Goal: Book appointment/travel/reservation

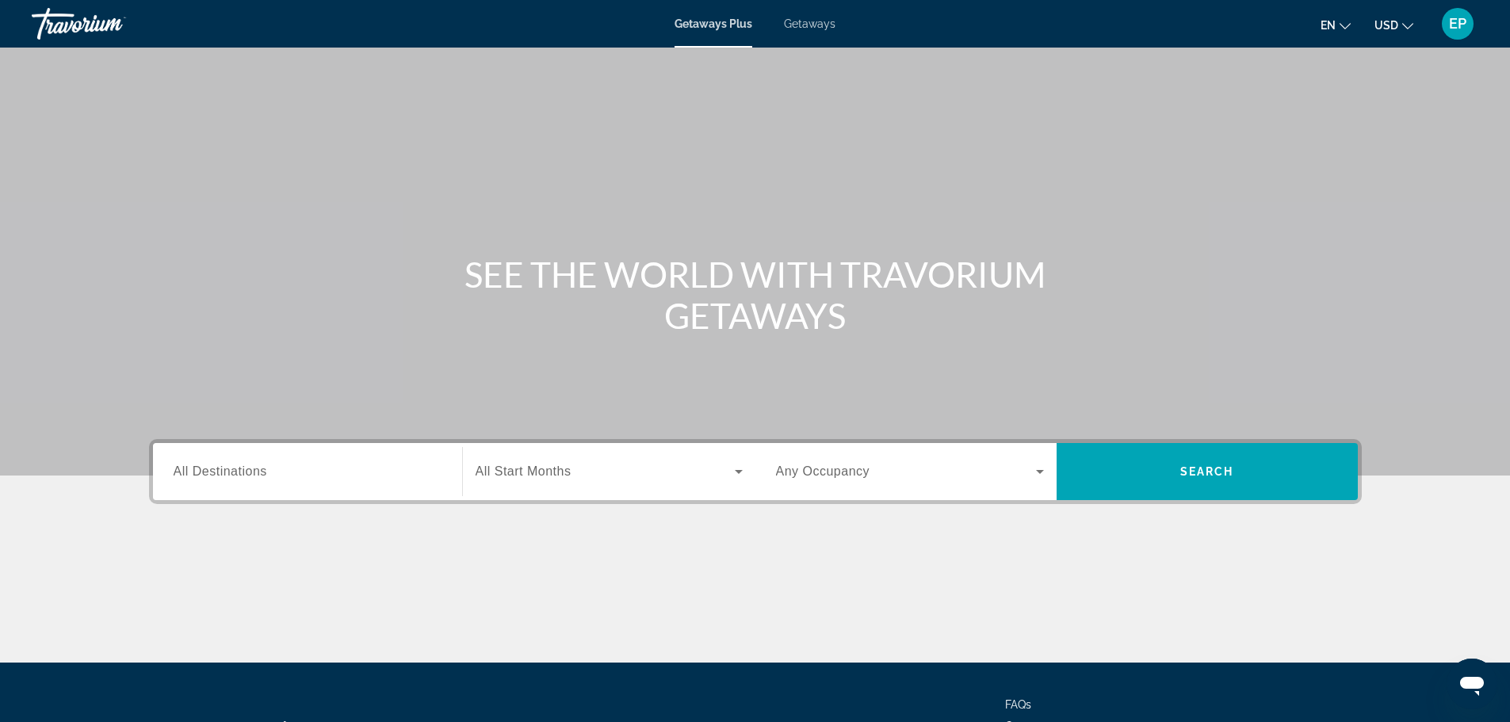
click at [243, 471] on span "All Destinations" at bounding box center [221, 470] width 94 height 13
click at [243, 471] on input "Destination All Destinations" at bounding box center [308, 472] width 268 height 19
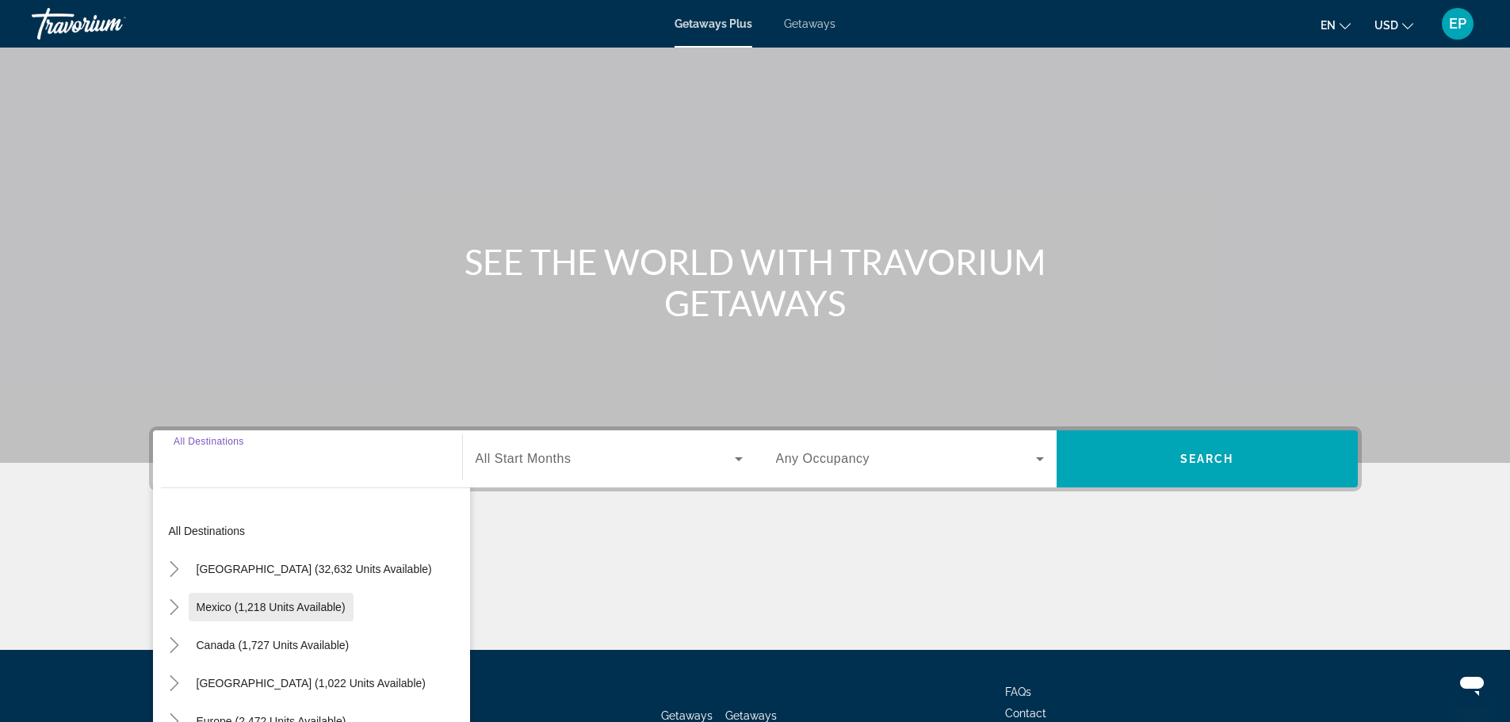
scroll to position [135, 0]
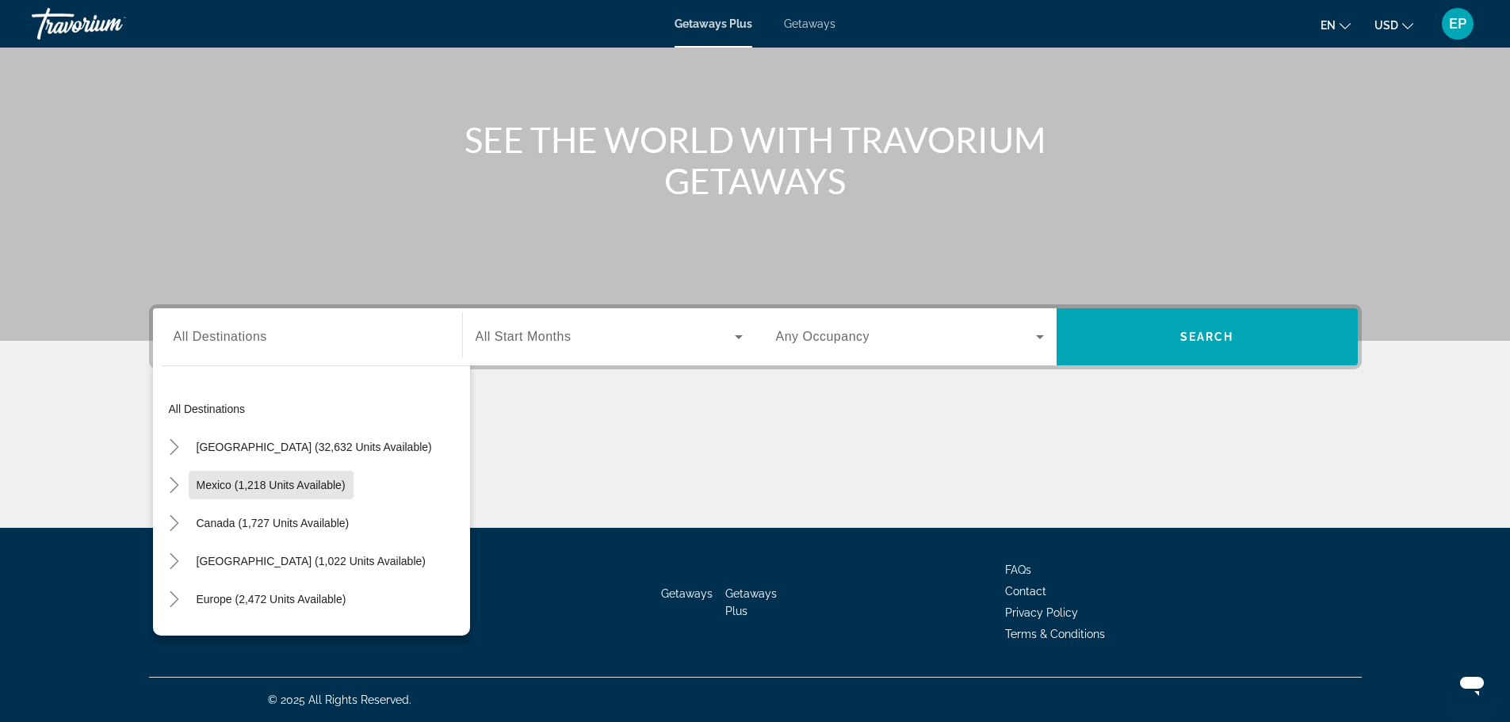
click at [251, 484] on span "Mexico (1,218 units available)" at bounding box center [271, 485] width 149 height 13
type input "**********"
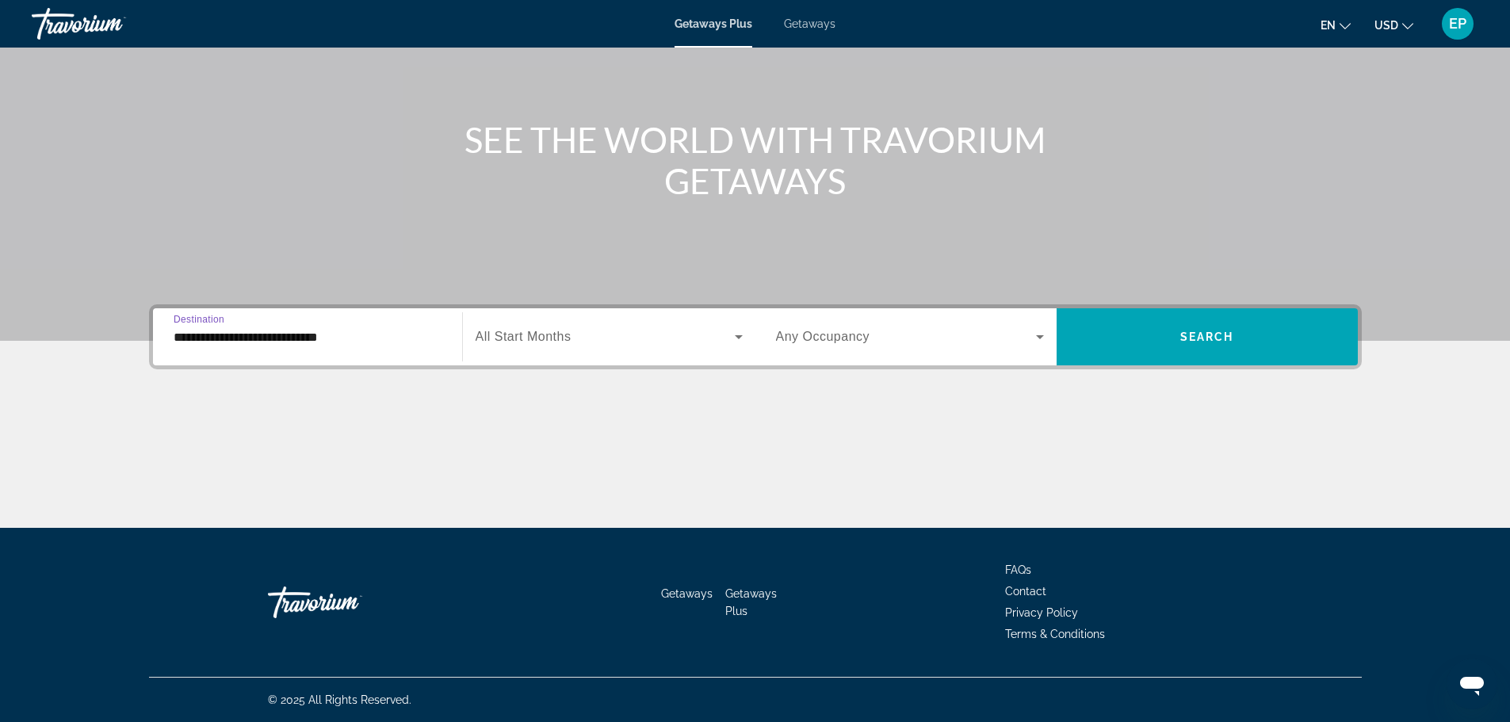
click at [563, 337] on span "All Start Months" at bounding box center [524, 336] width 96 height 13
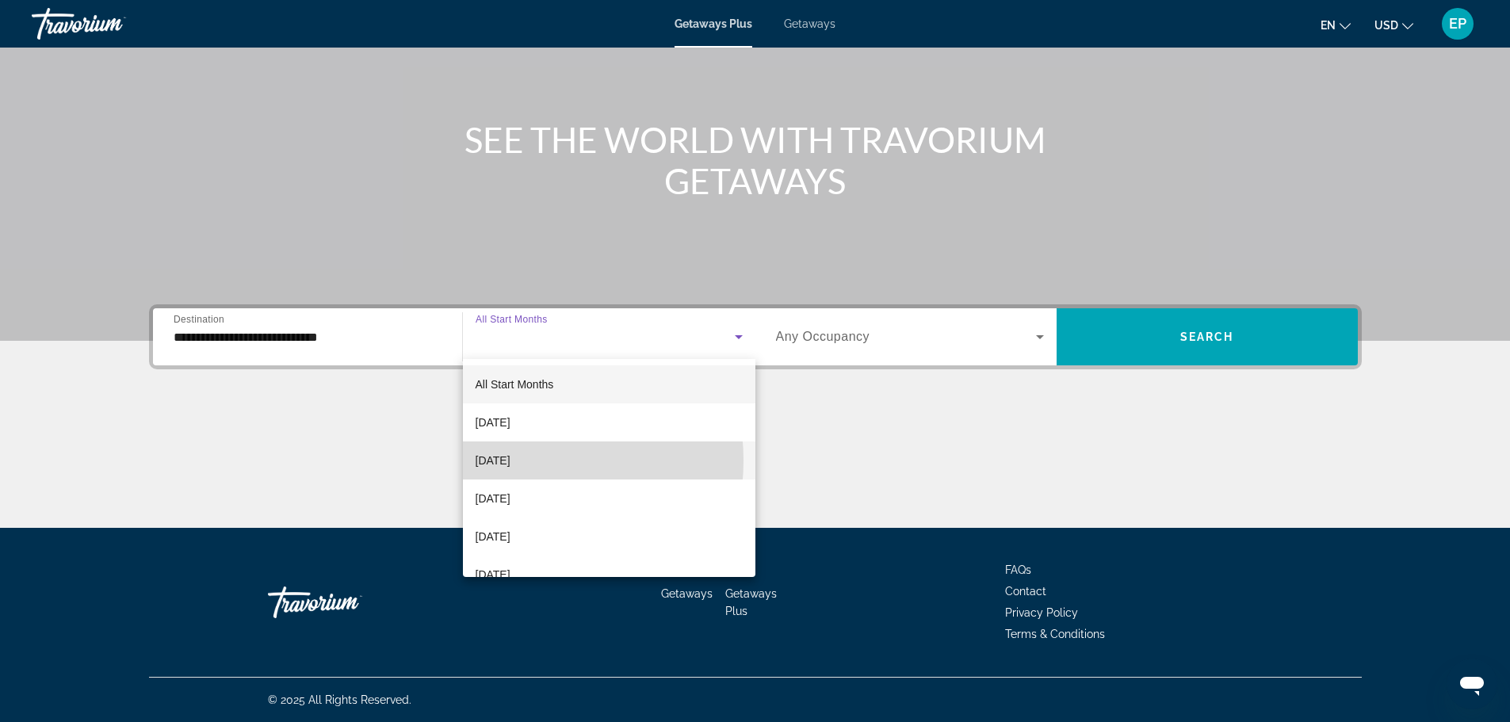
click at [501, 461] on span "[DATE]" at bounding box center [493, 460] width 35 height 19
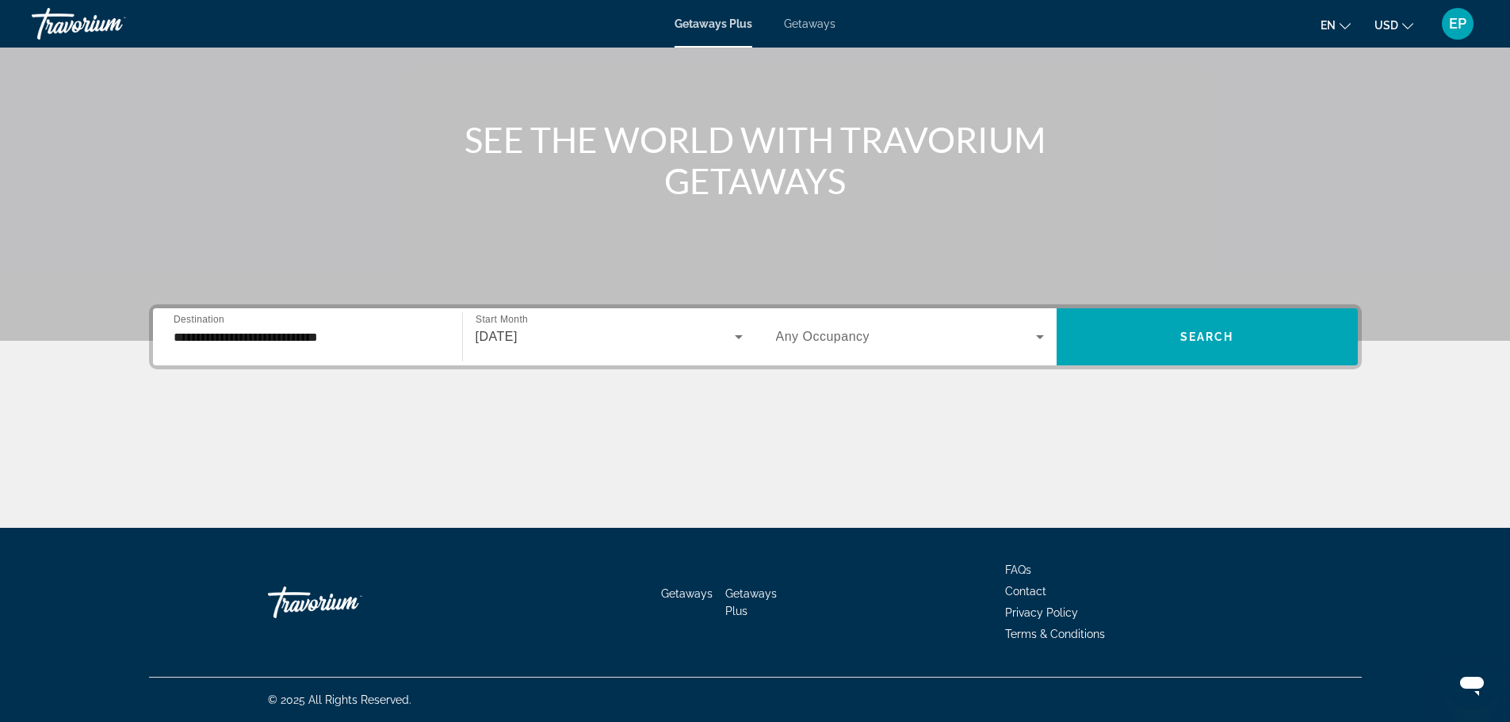
click at [821, 331] on span "Any Occupancy" at bounding box center [823, 336] width 94 height 13
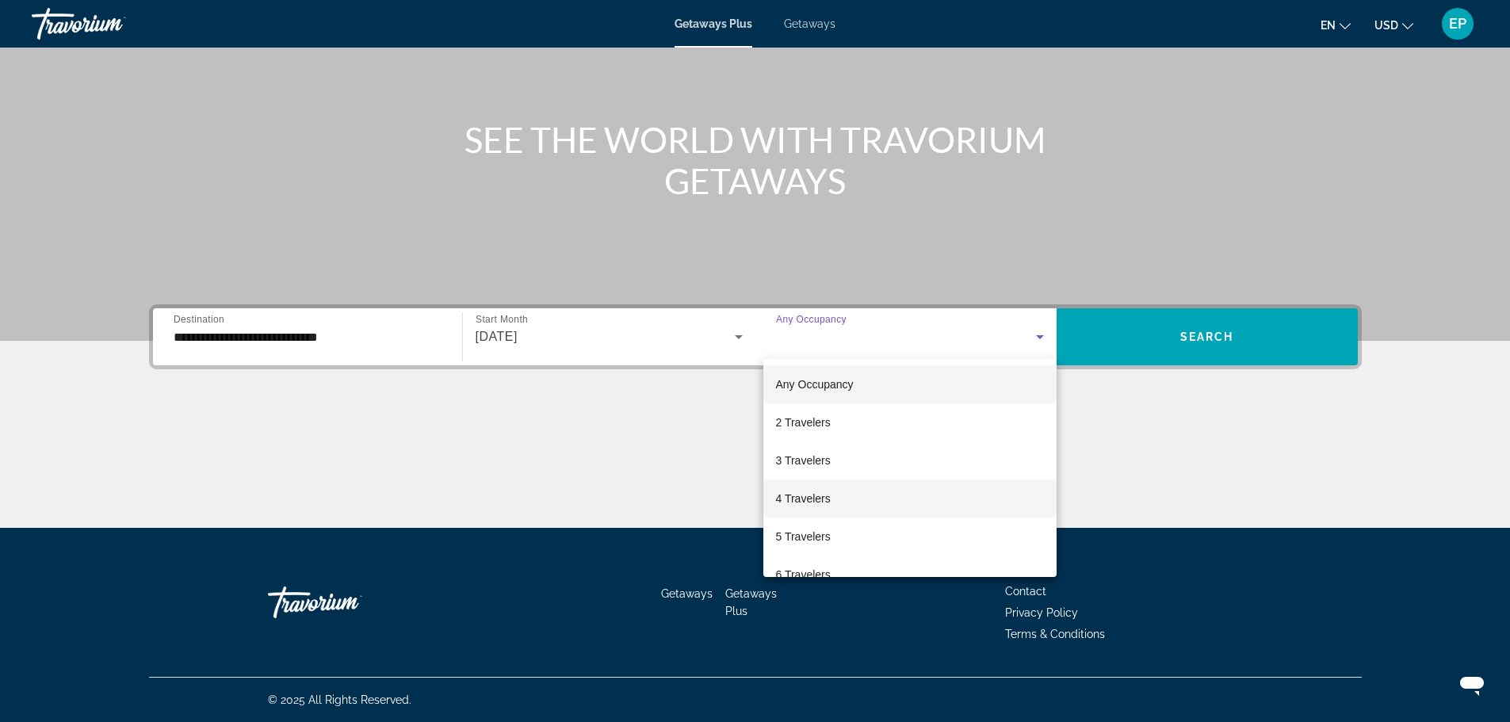
click at [795, 498] on span "4 Travelers" at bounding box center [803, 498] width 55 height 19
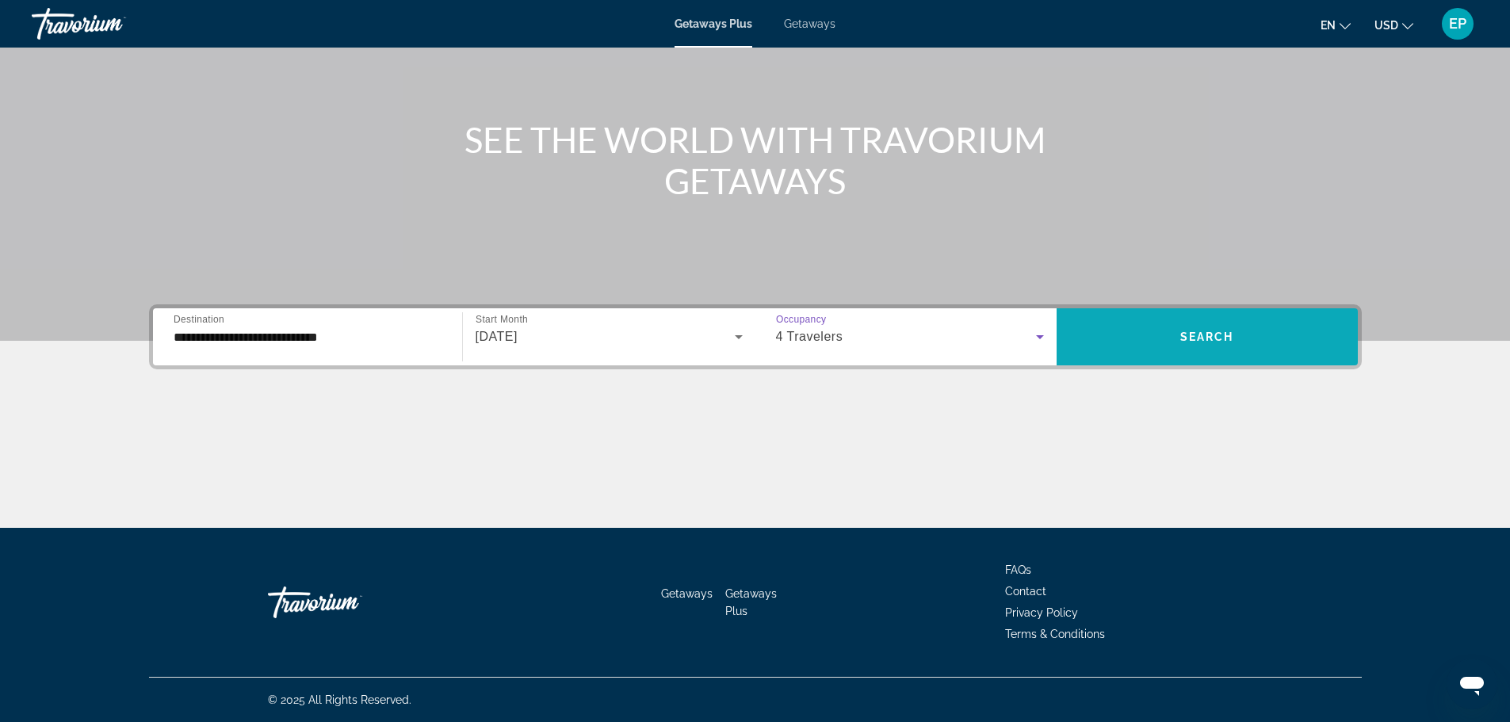
click at [1147, 346] on span "Search widget" at bounding box center [1207, 337] width 301 height 38
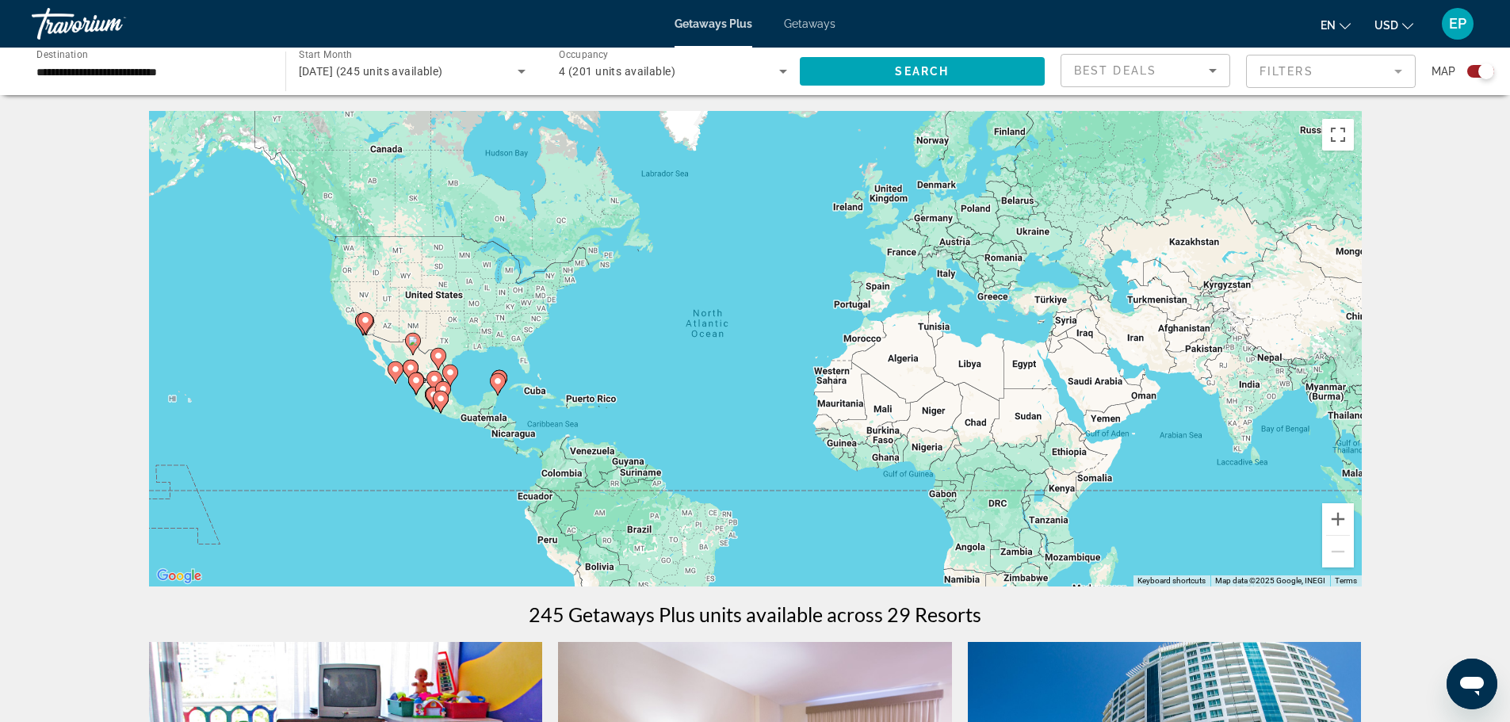
click at [393, 368] on image "Main content" at bounding box center [396, 370] width 10 height 10
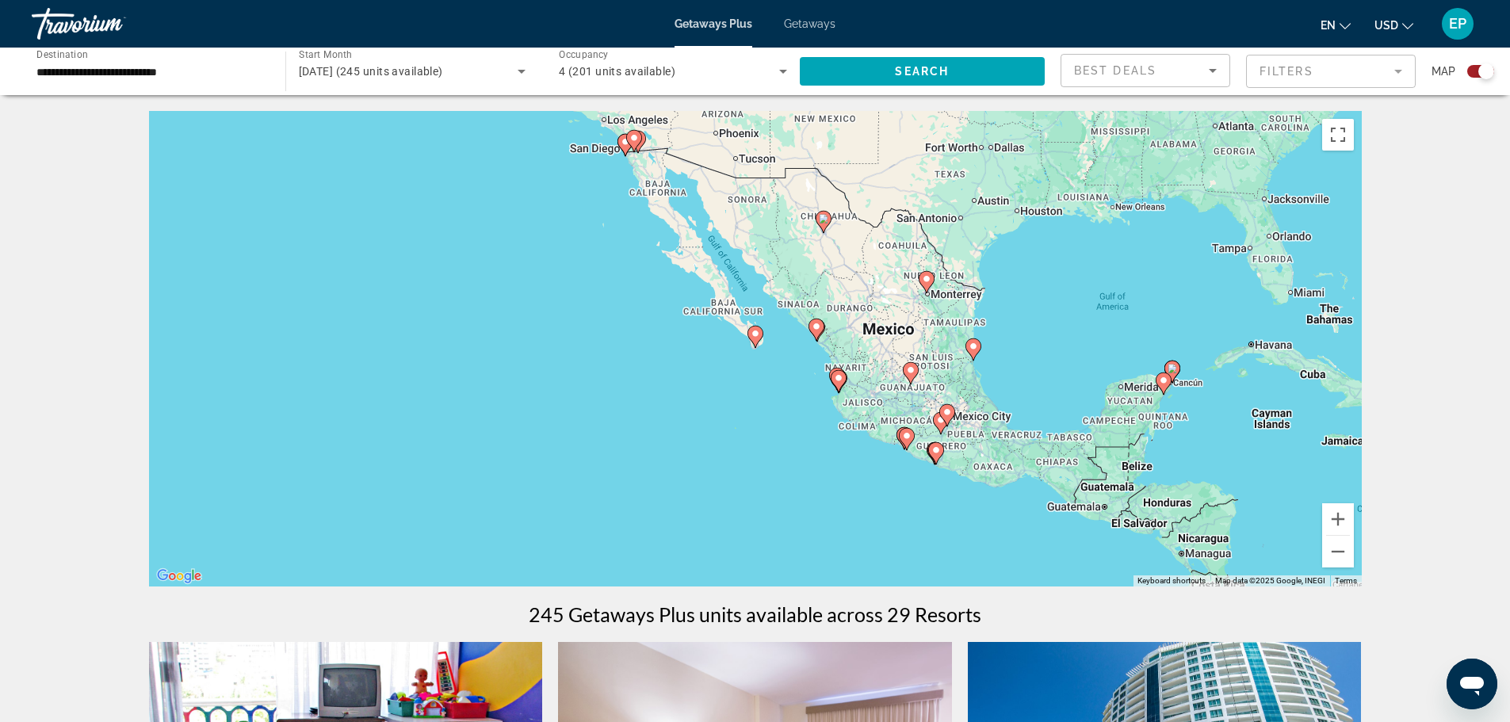
click at [754, 331] on image "Main content" at bounding box center [756, 334] width 10 height 10
type input "**********"
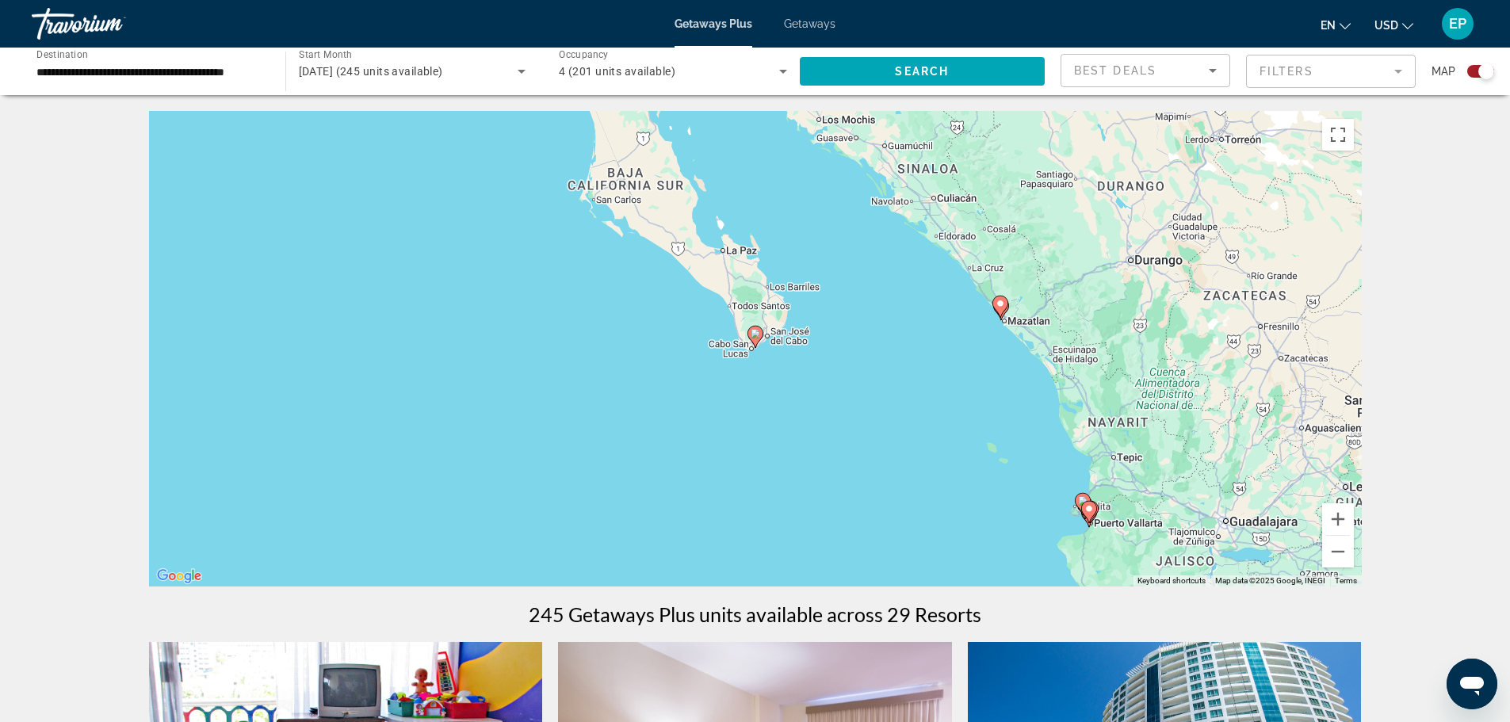
click at [754, 331] on image "Main content" at bounding box center [756, 334] width 10 height 10
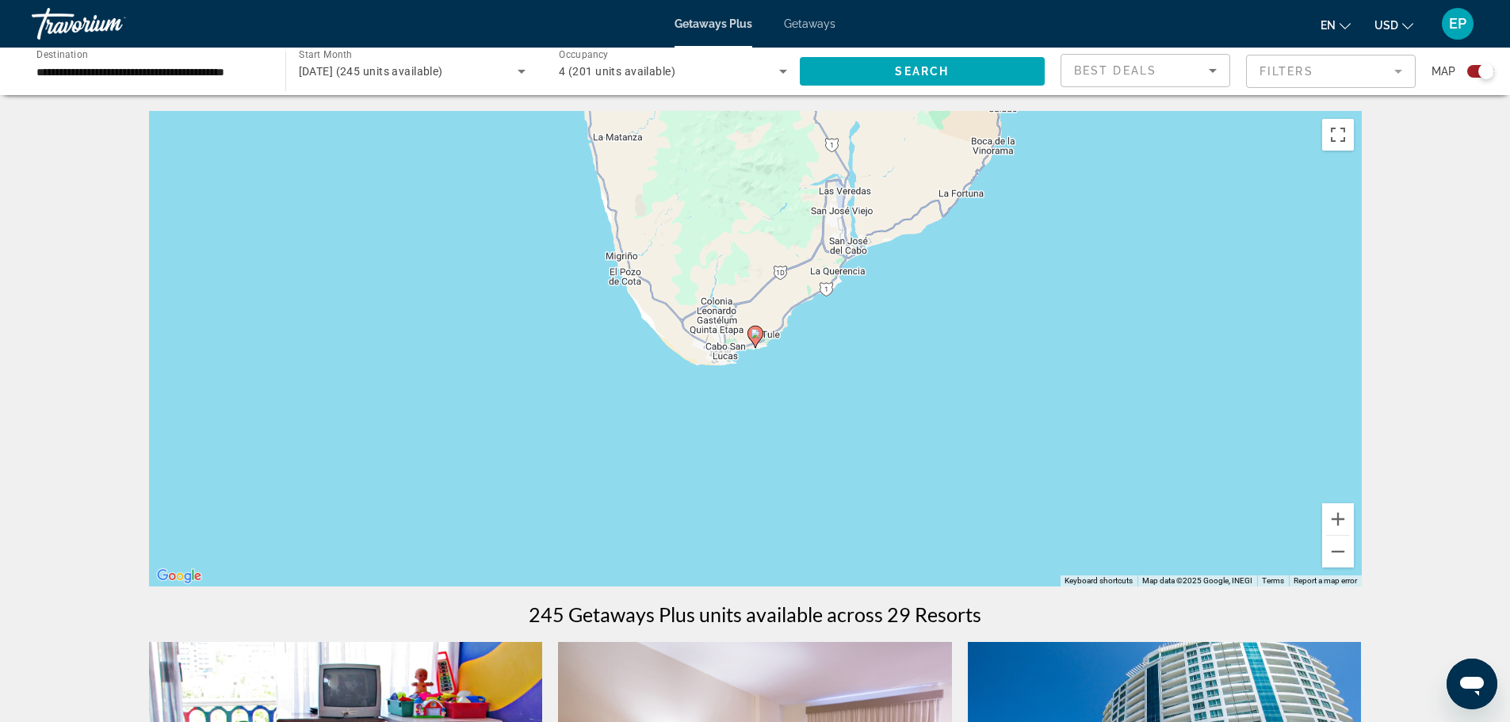
click at [754, 331] on image "Main content" at bounding box center [756, 334] width 10 height 10
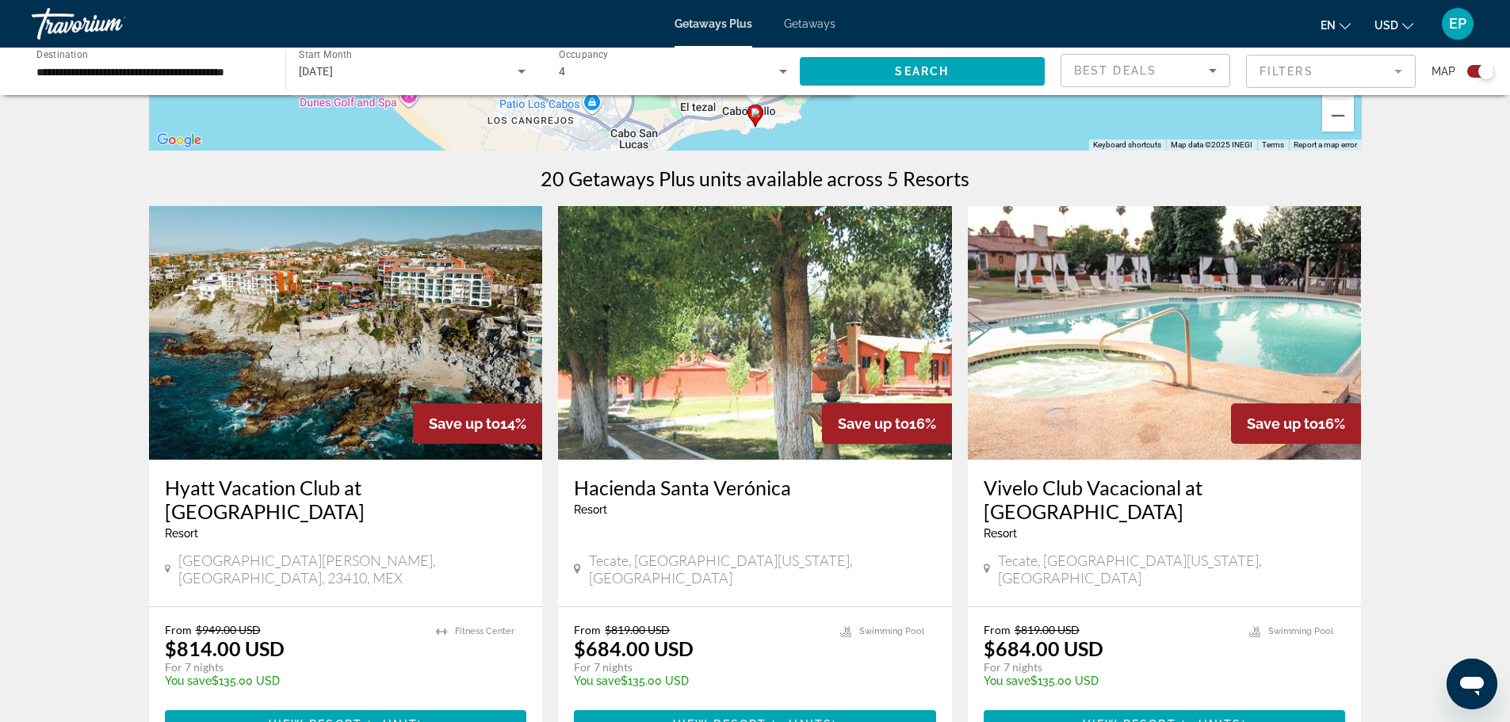
scroll to position [463, 0]
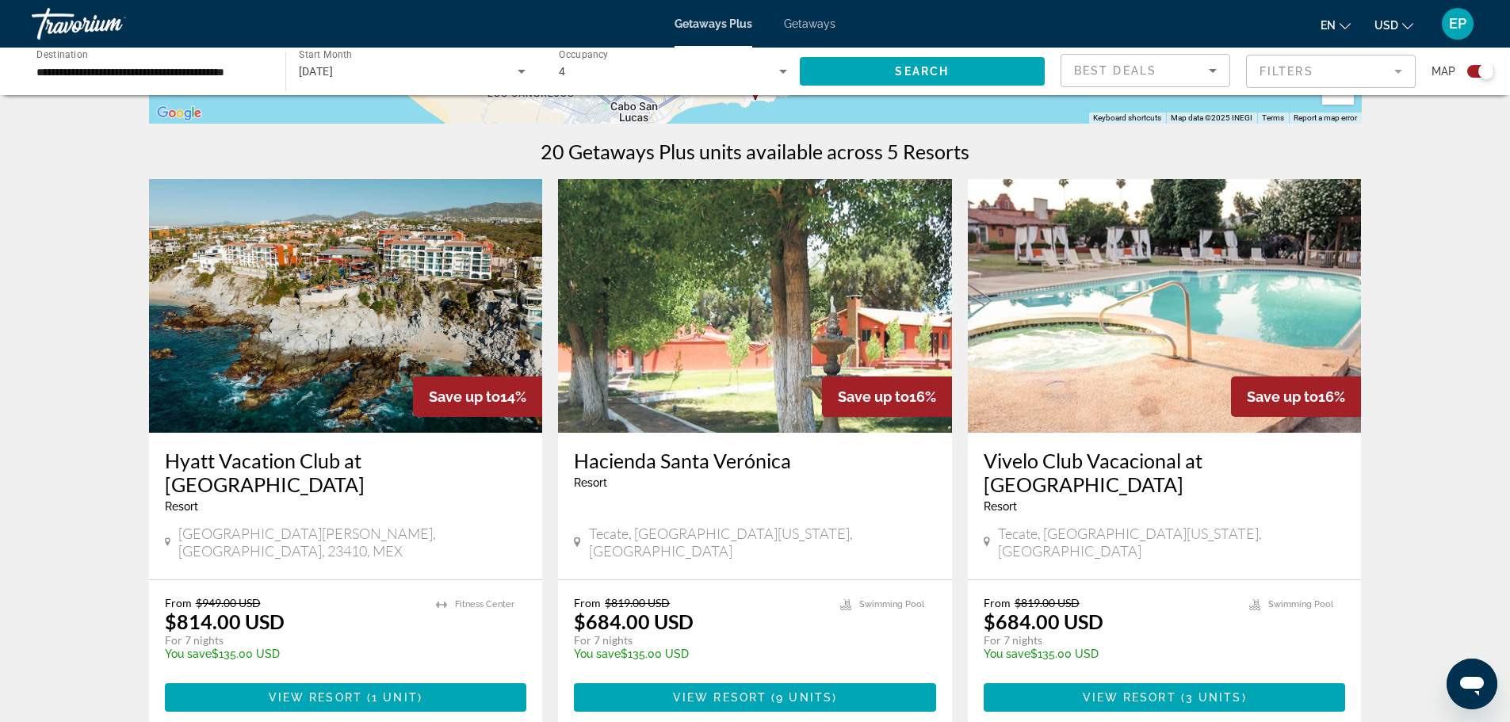
click at [348, 360] on img "Main content" at bounding box center [346, 306] width 394 height 254
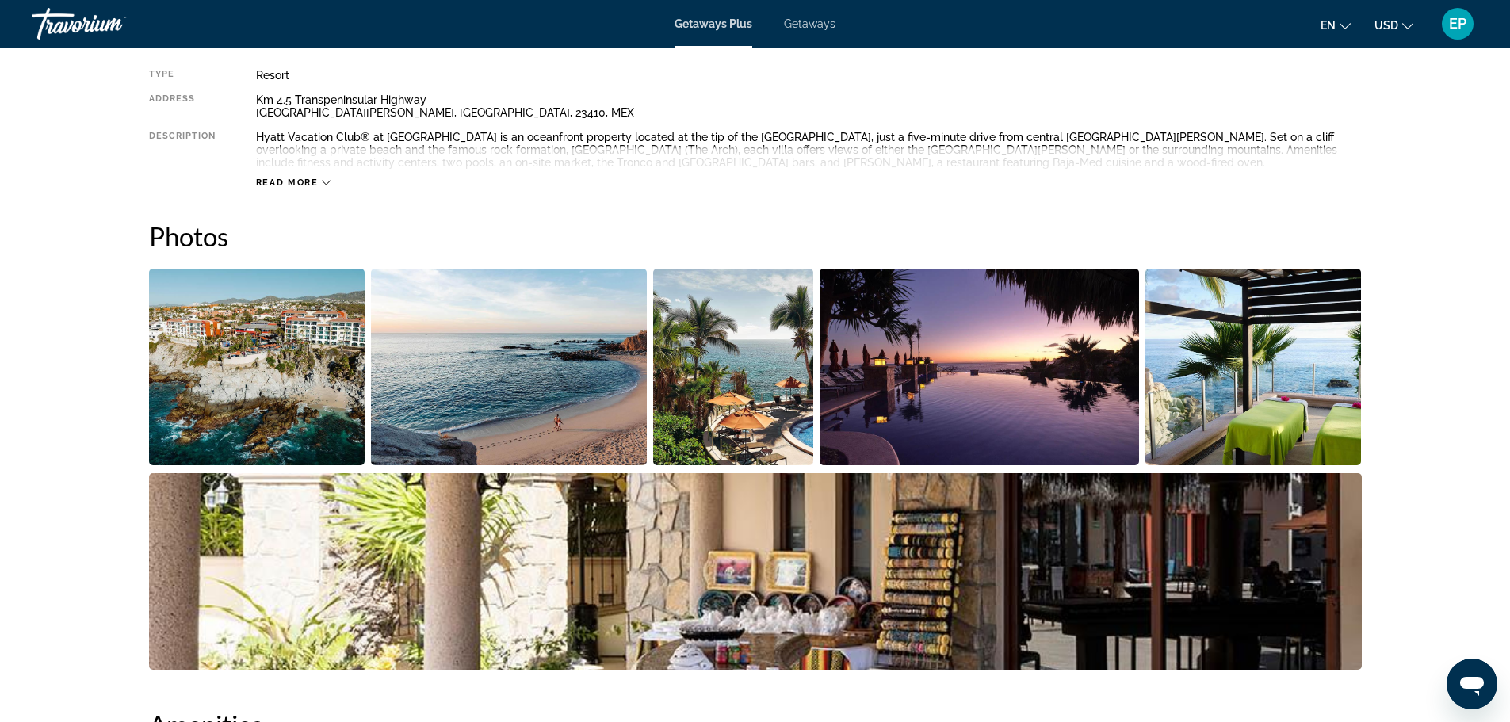
scroll to position [634, 0]
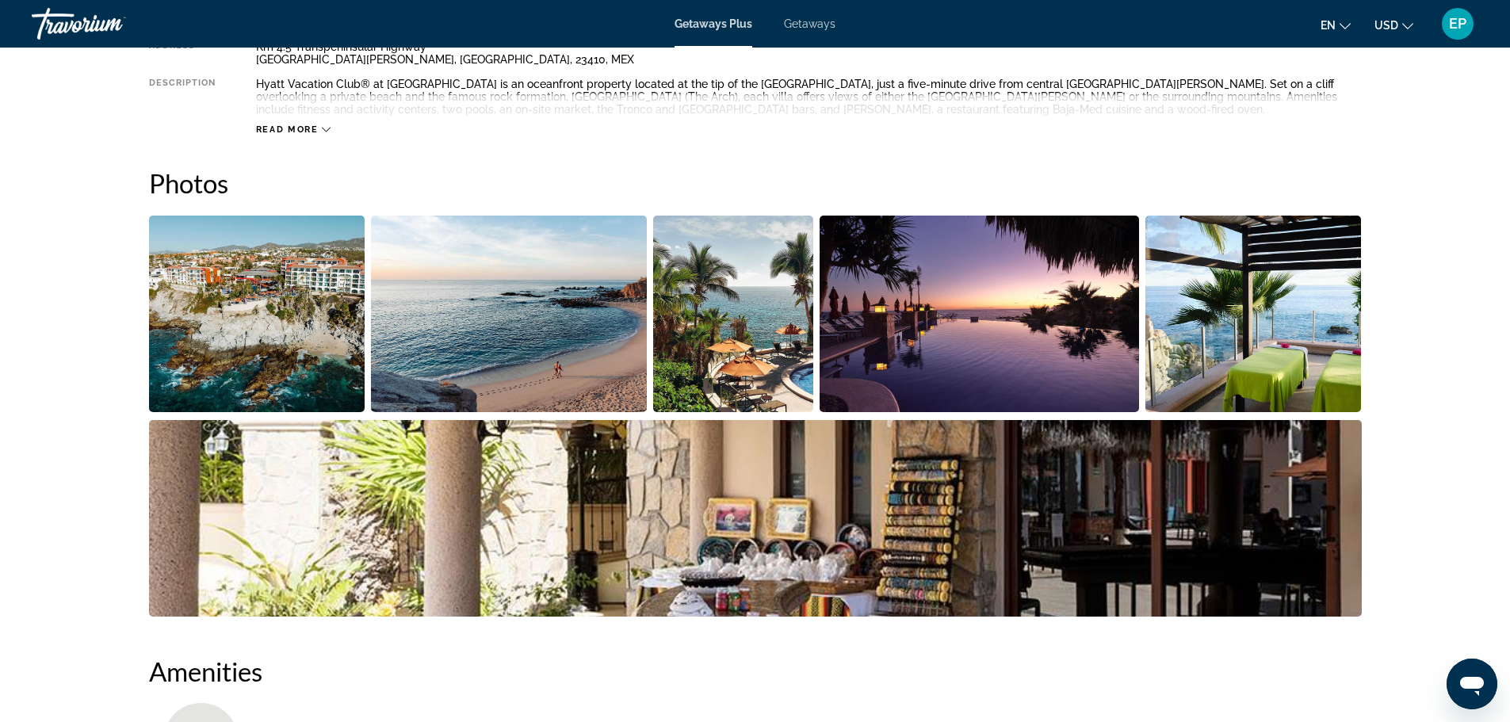
click at [806, 24] on span "Getaways" at bounding box center [810, 23] width 52 height 13
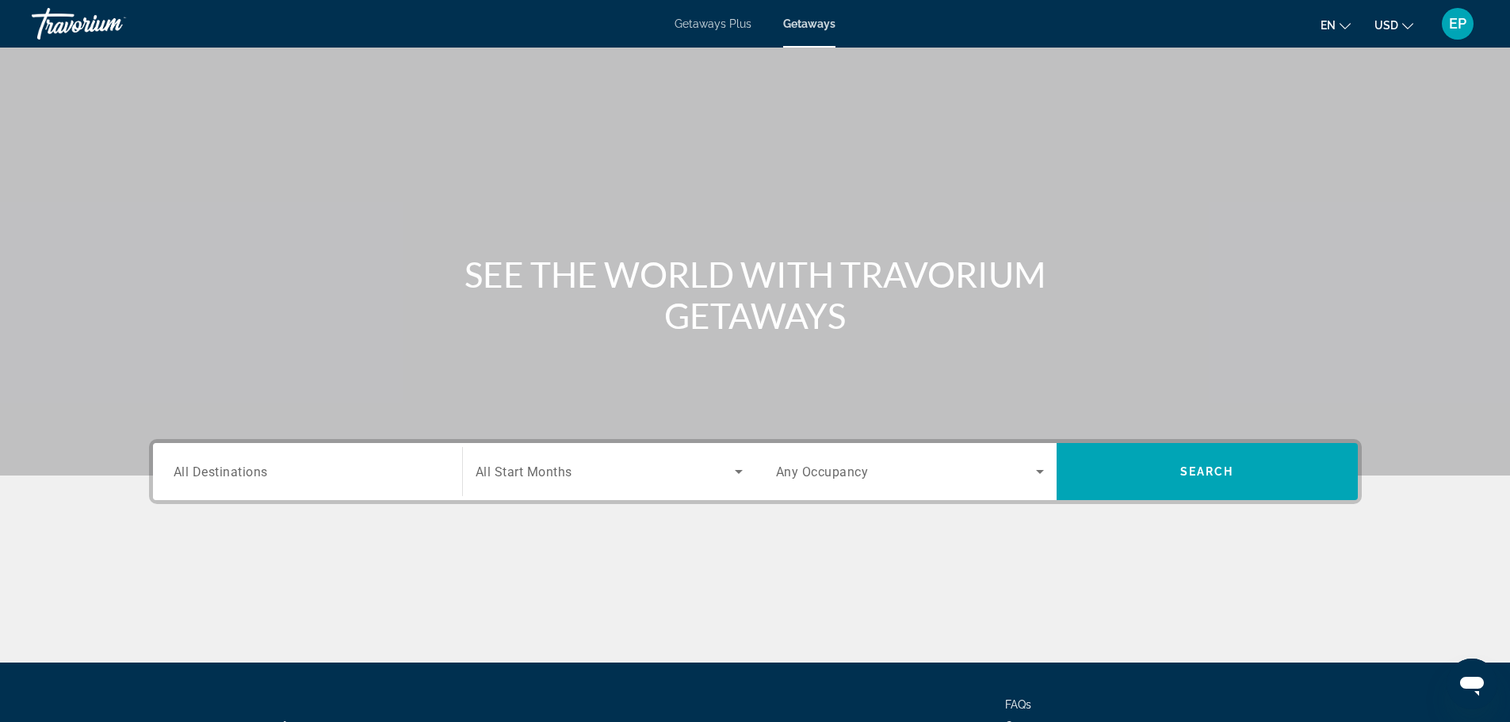
click at [702, 23] on span "Getaways Plus" at bounding box center [713, 23] width 77 height 13
click at [350, 469] on input "Destination All Destinations" at bounding box center [308, 472] width 268 height 19
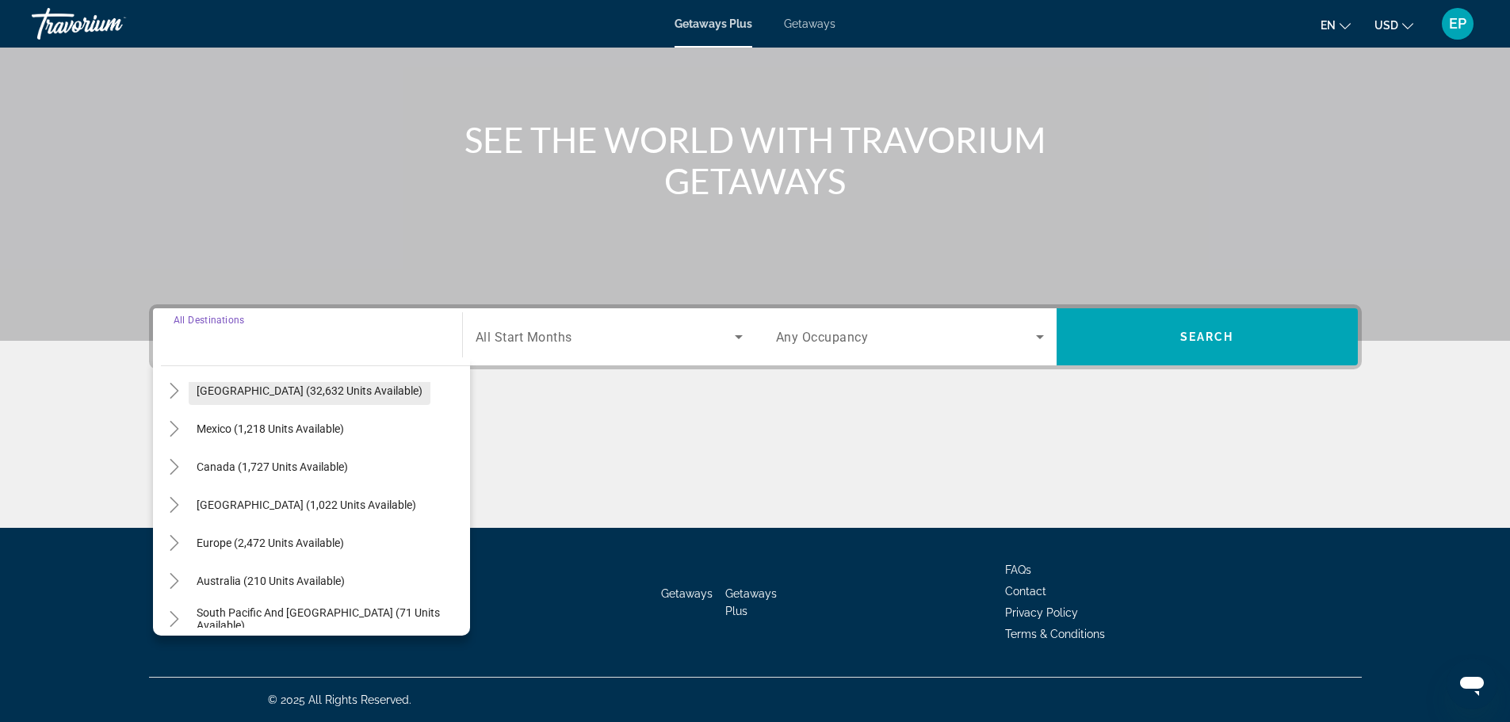
scroll to position [238, 0]
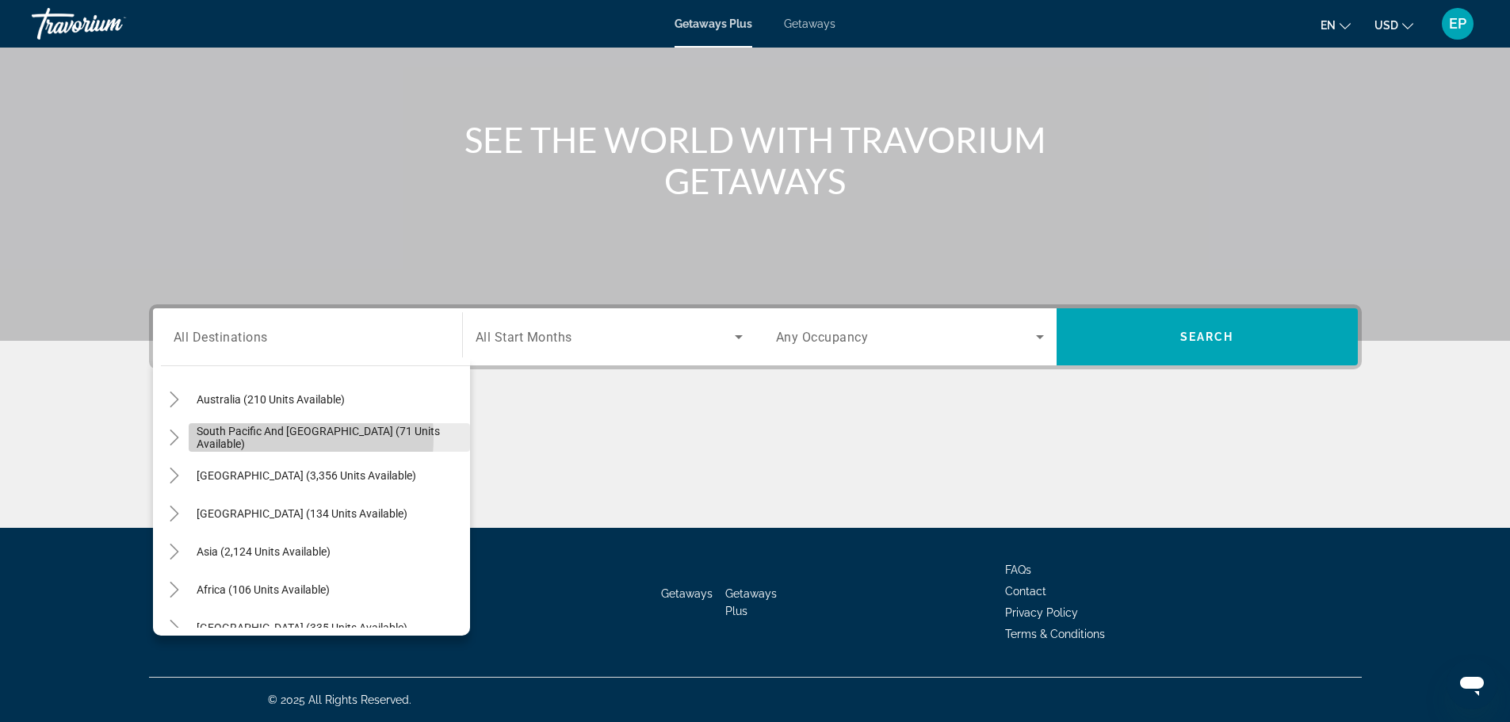
click at [252, 438] on span "South Pacific and [GEOGRAPHIC_DATA] (71 units available)" at bounding box center [330, 437] width 266 height 25
type input "**********"
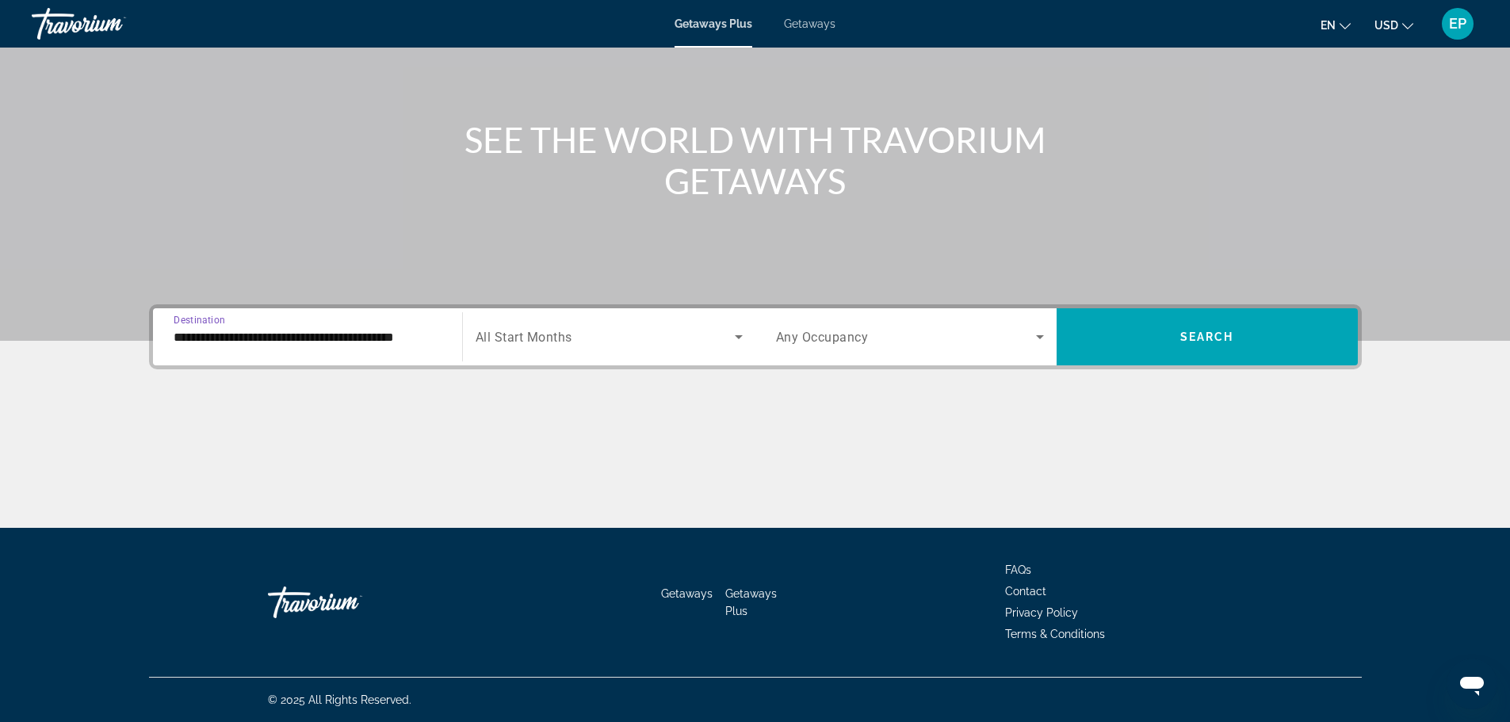
click at [647, 348] on div "Search widget" at bounding box center [609, 337] width 267 height 44
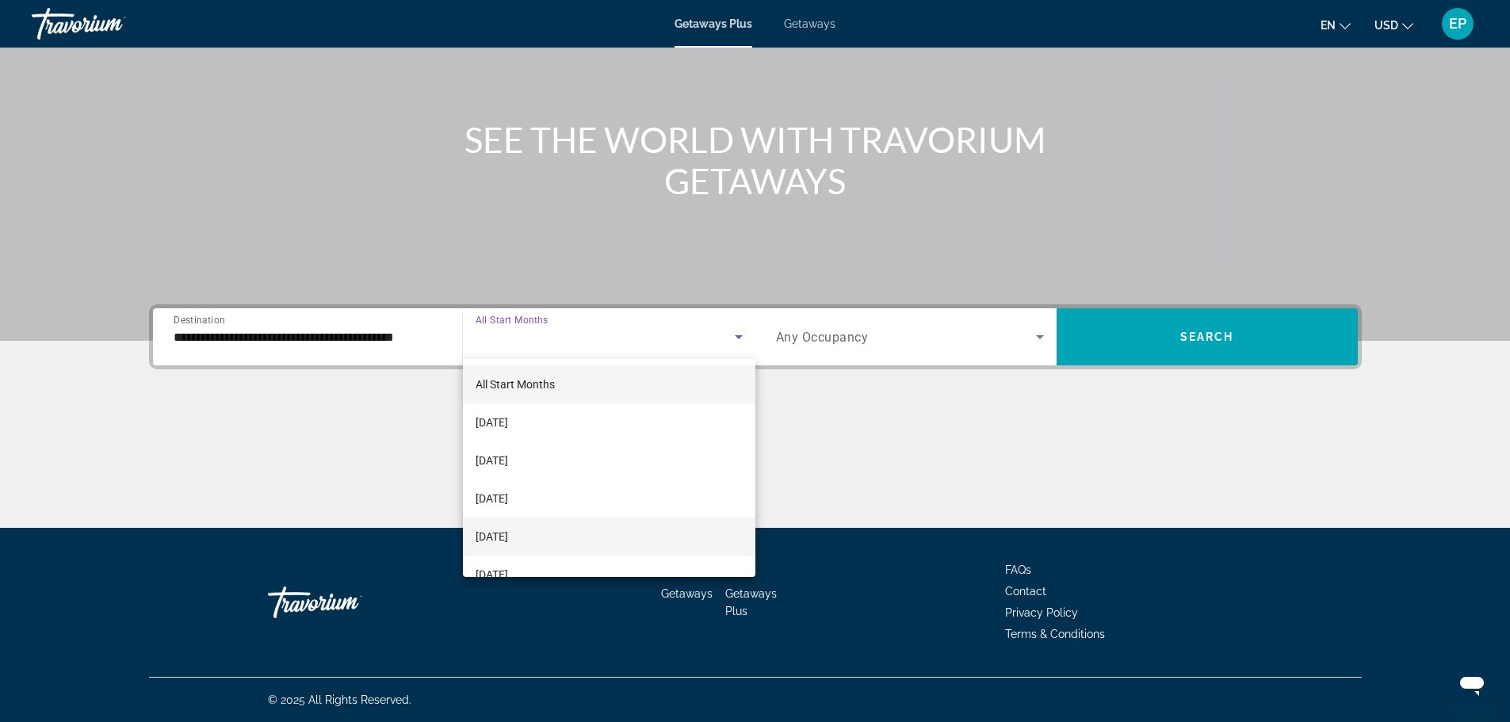
click at [508, 531] on span "[DATE]" at bounding box center [492, 536] width 32 height 19
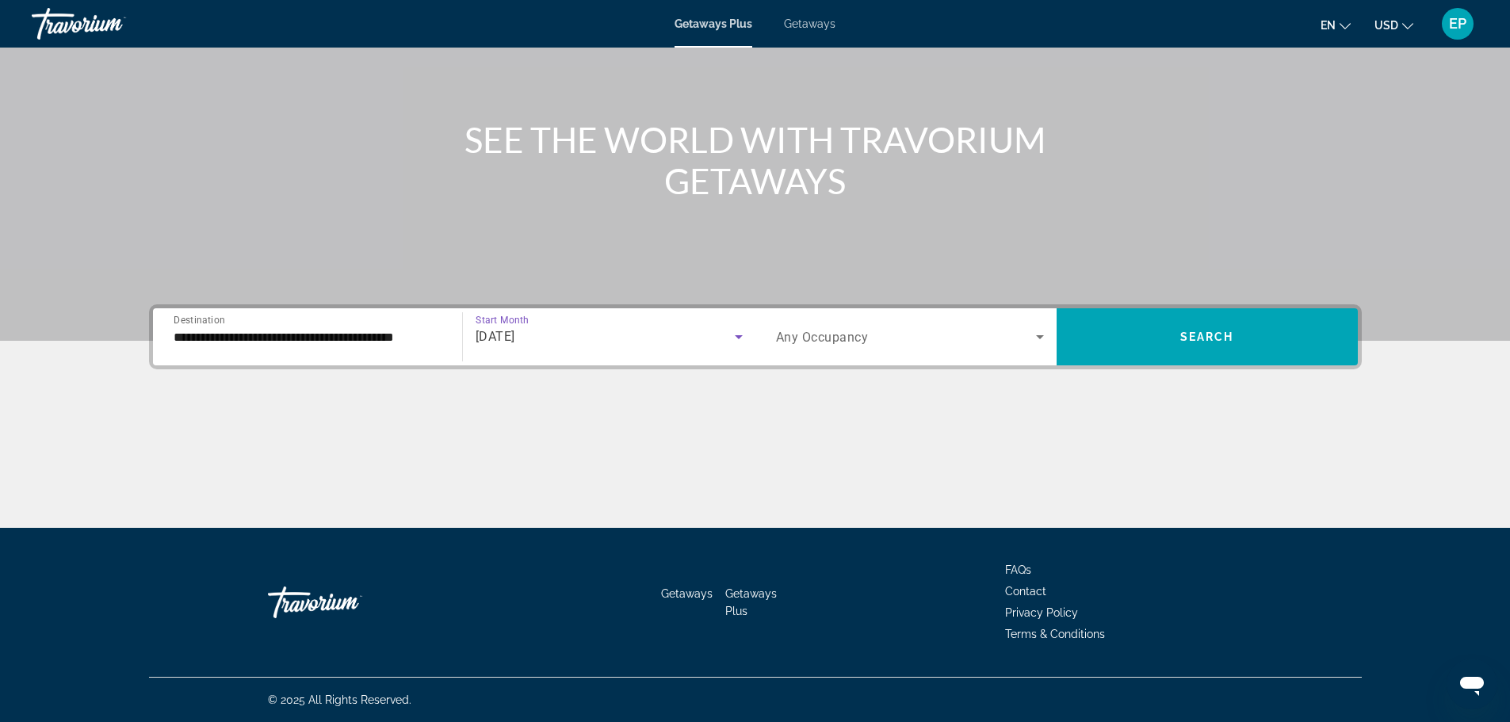
click at [974, 334] on span "Search widget" at bounding box center [906, 336] width 260 height 19
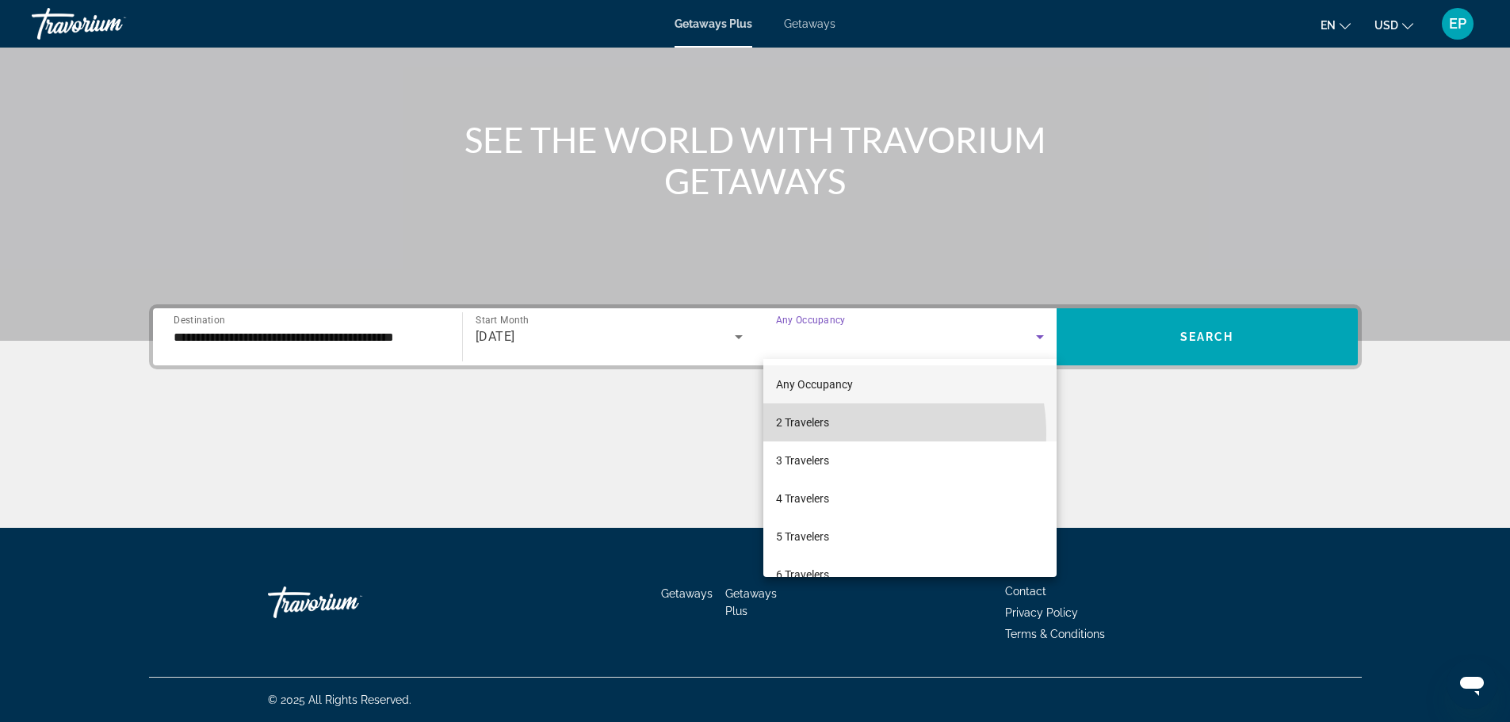
click at [836, 434] on mat-option "2 Travelers" at bounding box center [909, 422] width 293 height 38
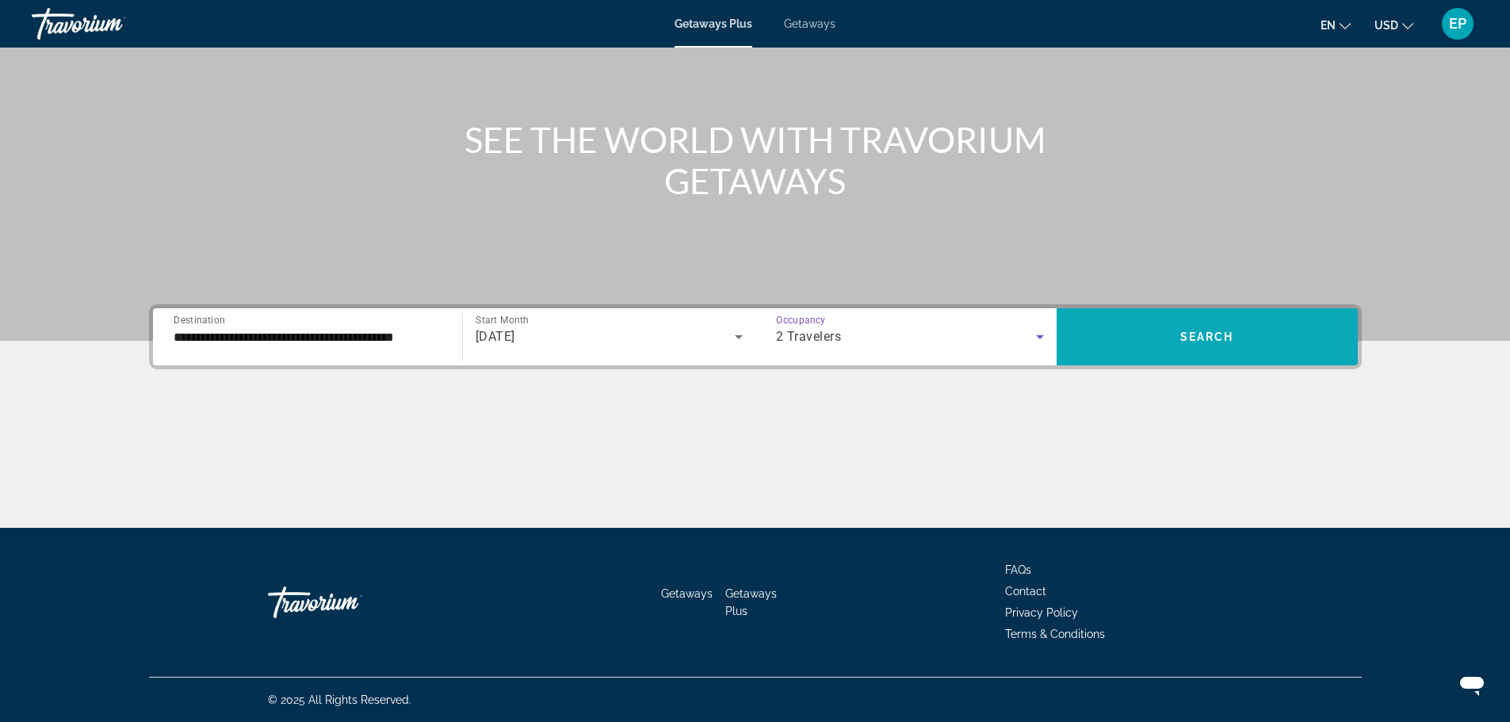
click at [1193, 347] on span "Search widget" at bounding box center [1207, 337] width 301 height 38
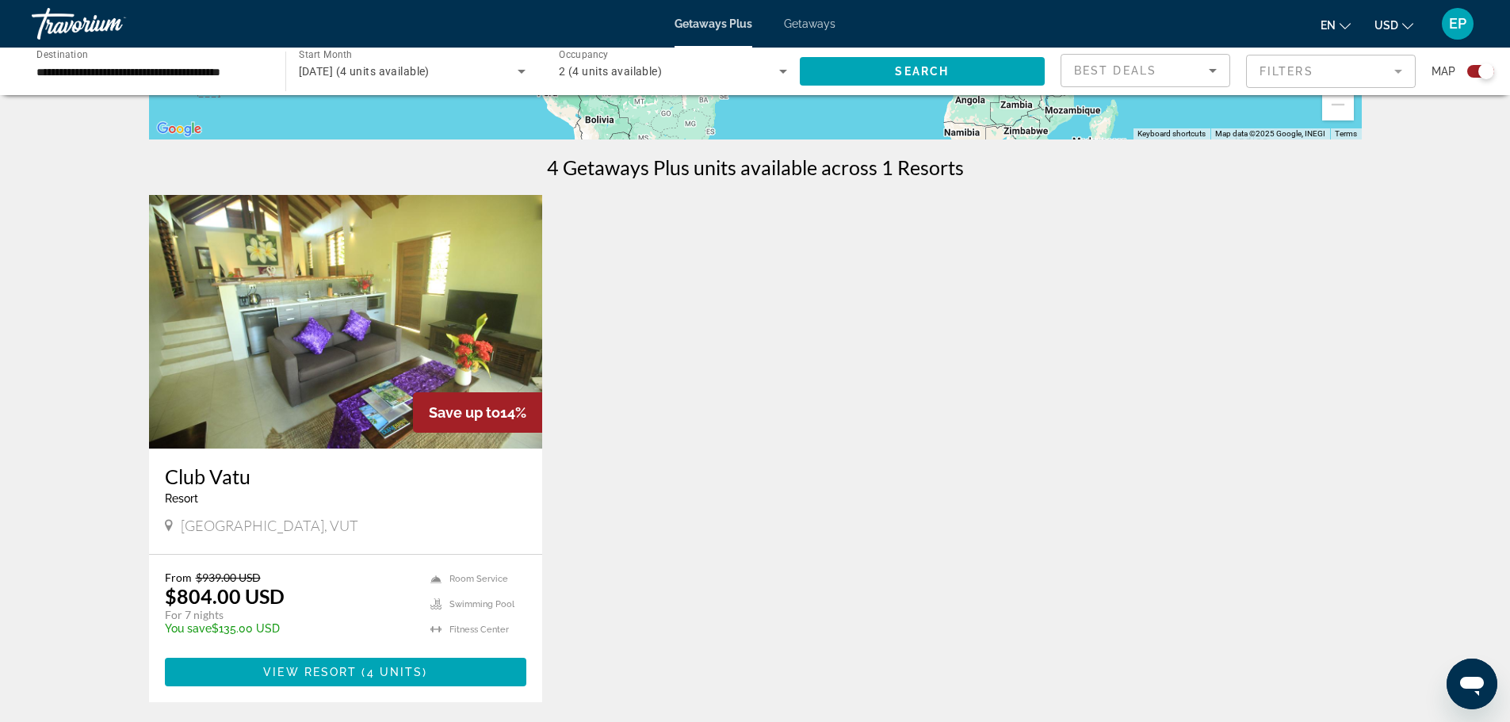
scroll to position [476, 0]
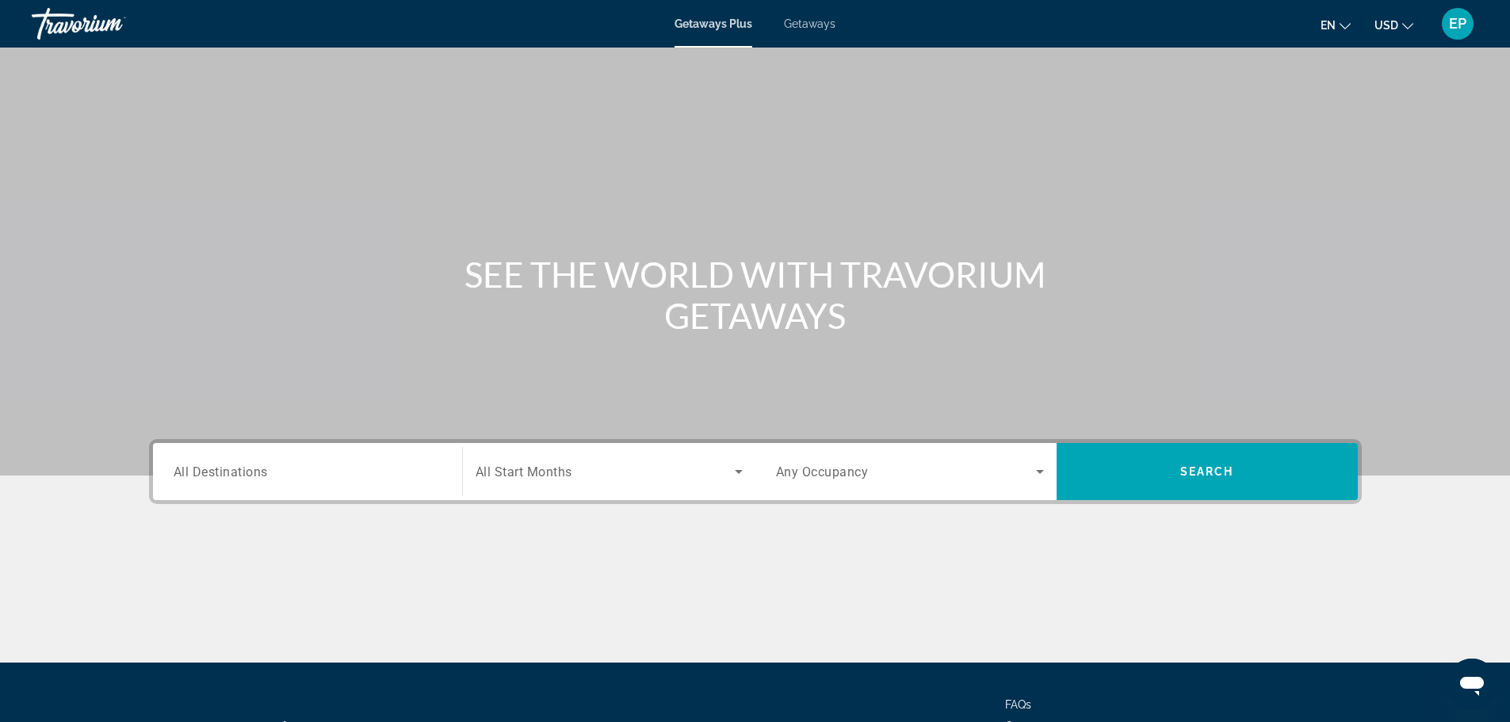
click at [804, 21] on span "Getaways" at bounding box center [810, 23] width 52 height 13
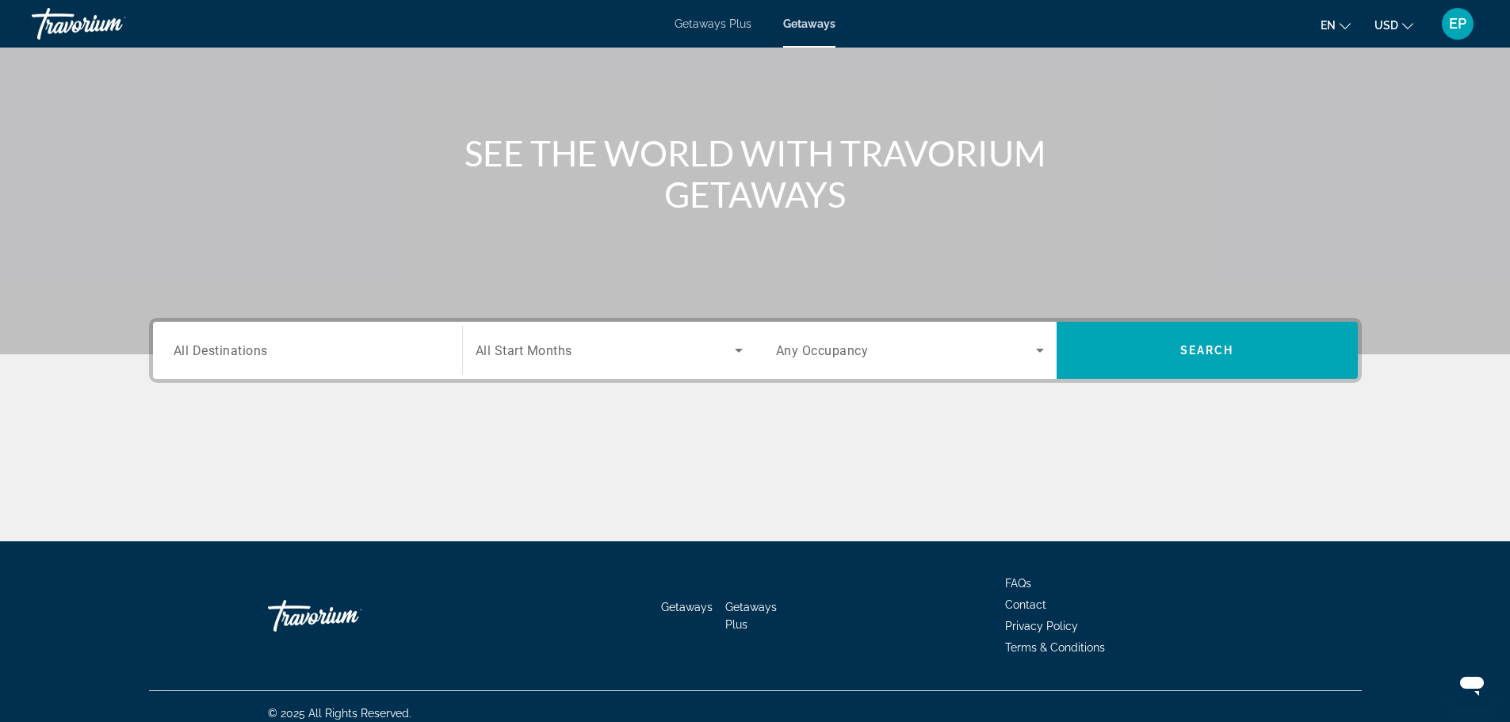
scroll to position [135, 0]
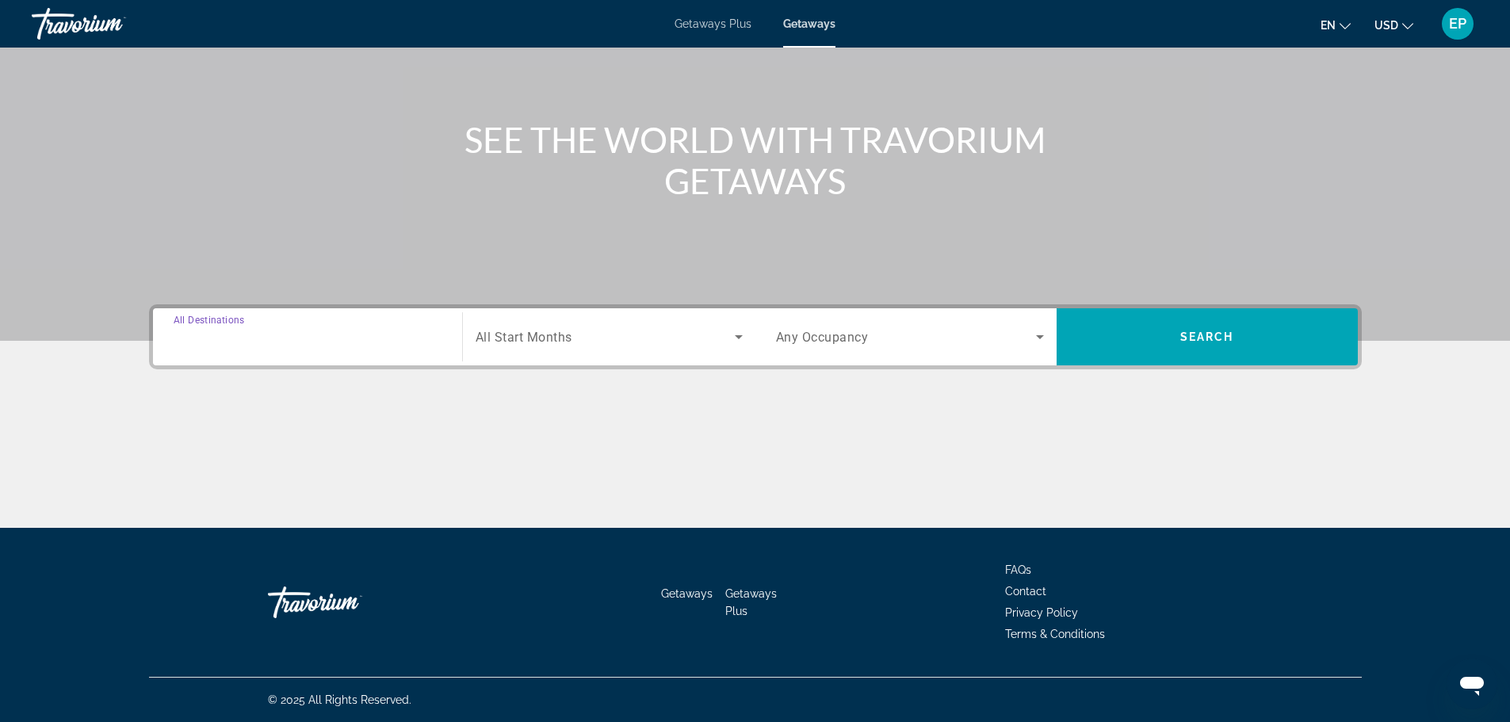
click at [299, 338] on input "Destination All Destinations" at bounding box center [308, 337] width 268 height 19
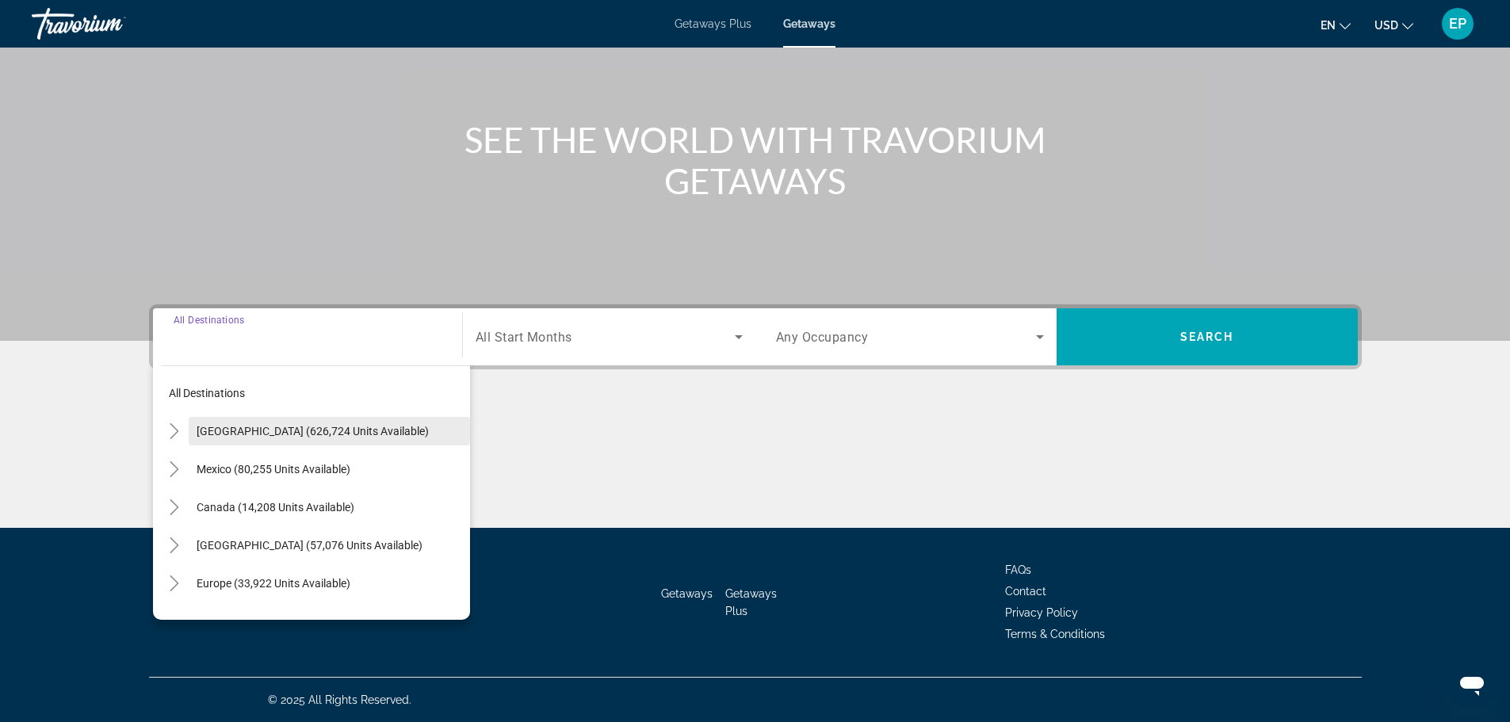
click at [254, 429] on span "[GEOGRAPHIC_DATA] (626,724 units available)" at bounding box center [313, 431] width 232 height 13
type input "**********"
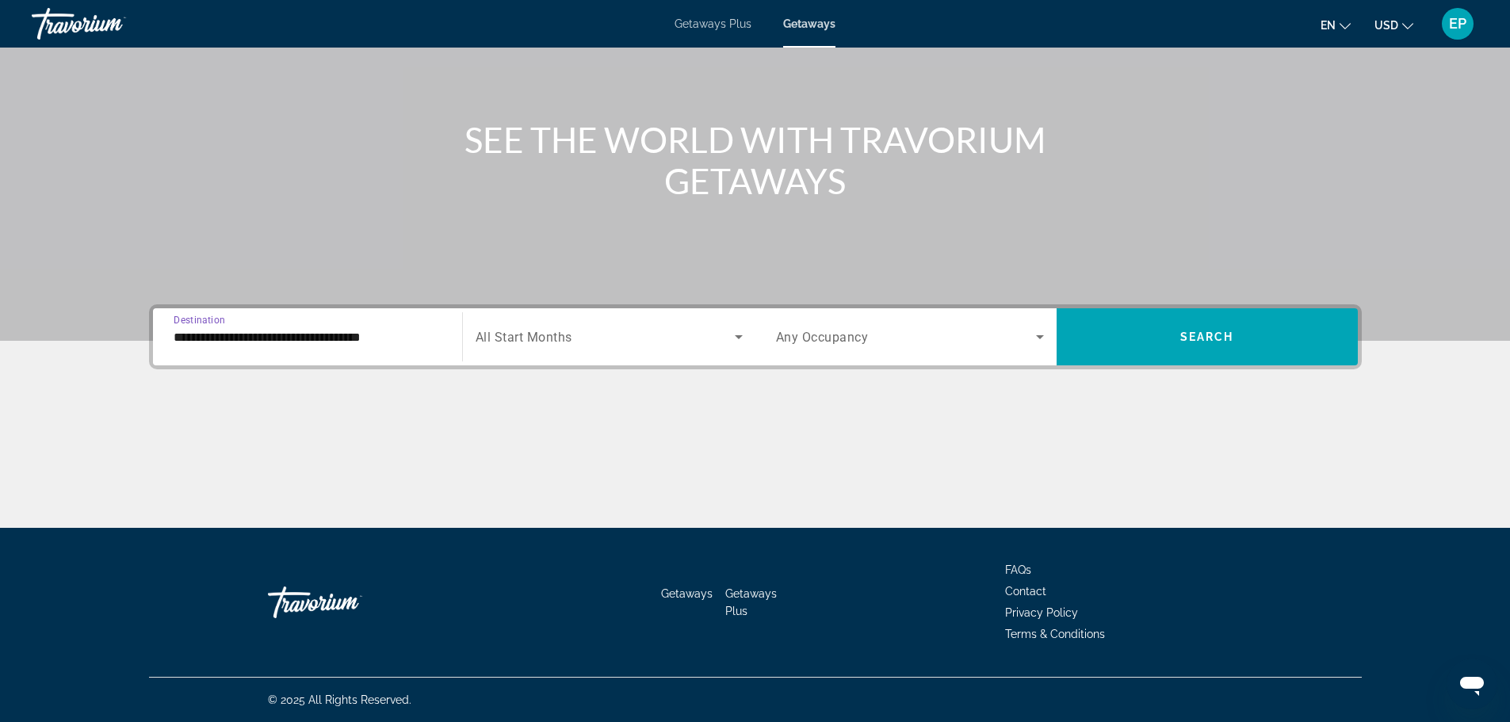
click at [596, 345] on span "Search widget" at bounding box center [605, 336] width 259 height 19
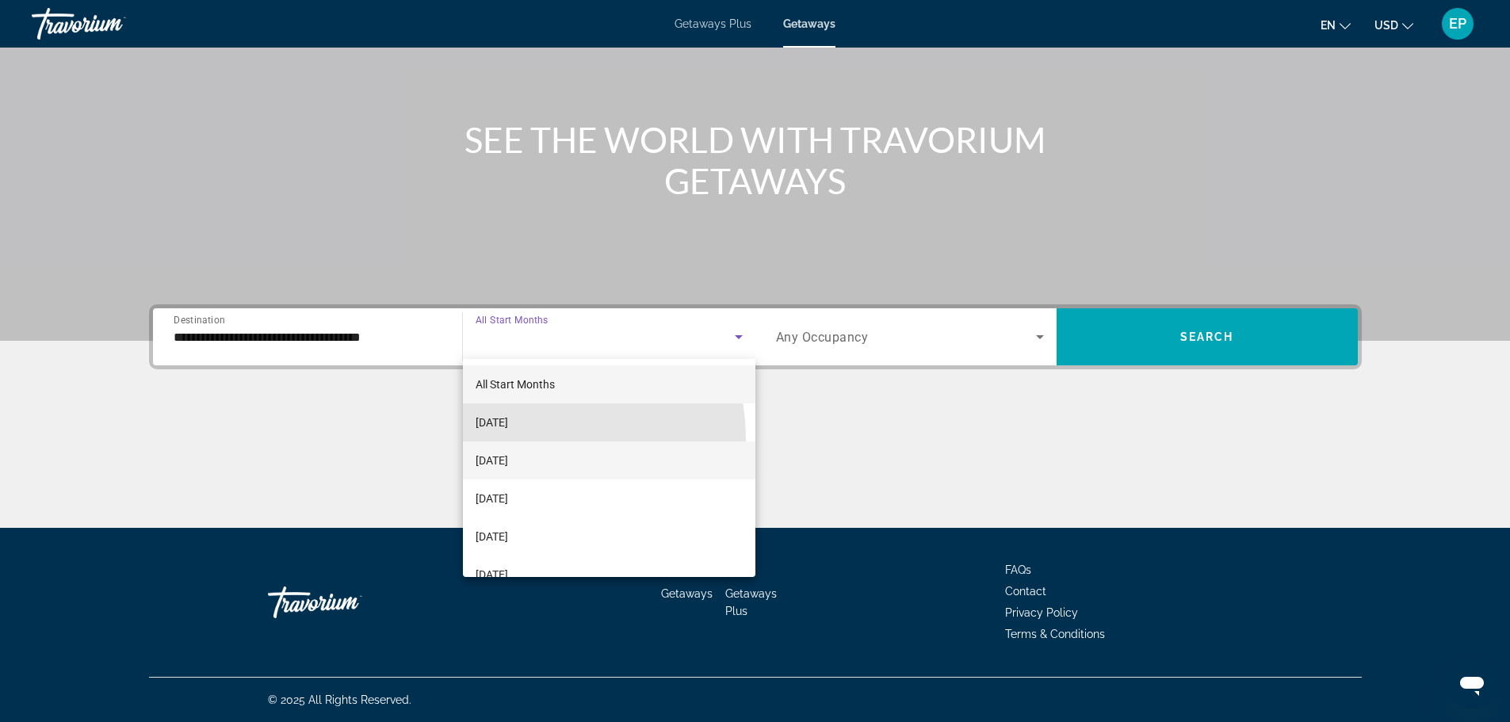
drag, startPoint x: 525, startPoint y: 447, endPoint x: 525, endPoint y: 456, distance: 8.7
click at [525, 455] on div "All Start Months [DATE] [DATE] [DATE] [DATE] [DATE] [DATE] [DATE] [DATE] [DATE]…" at bounding box center [609, 468] width 292 height 218
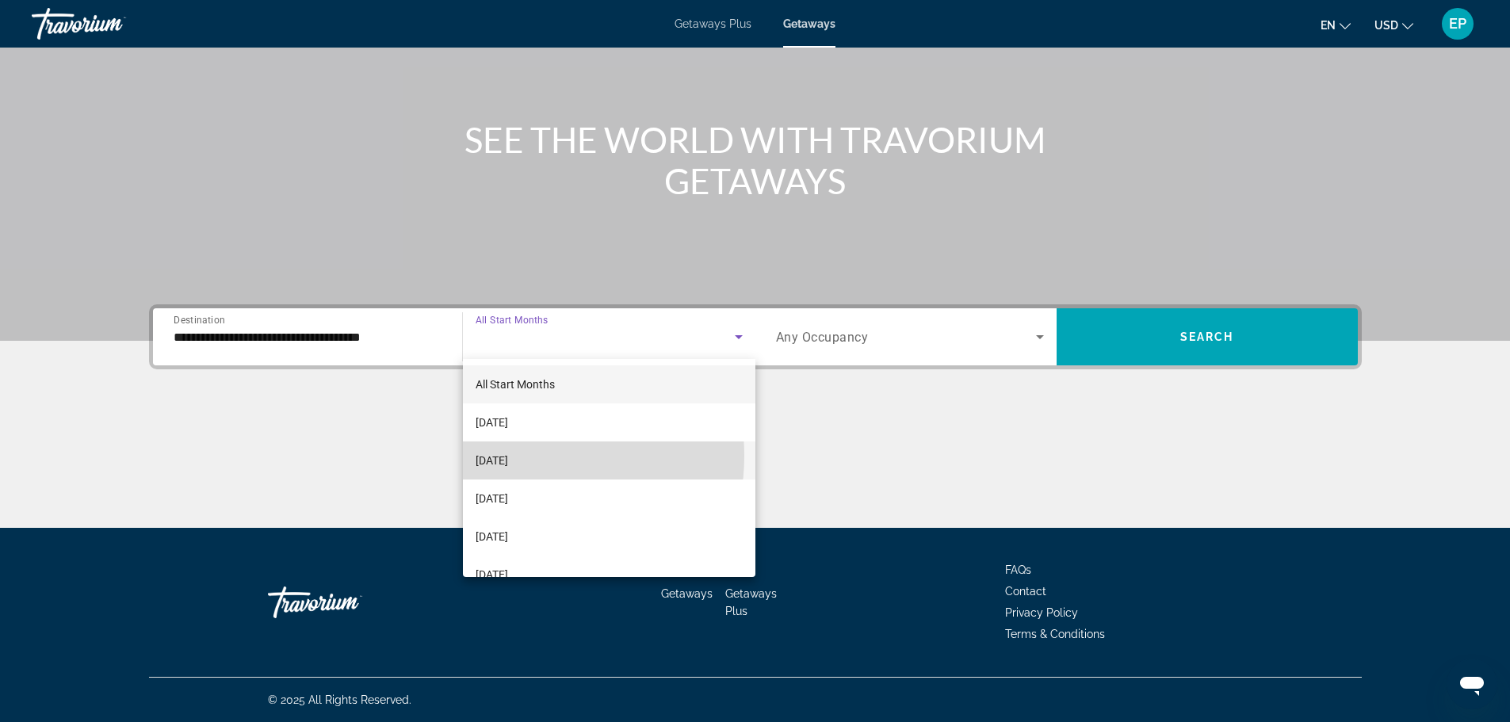
click at [508, 456] on span "[DATE]" at bounding box center [492, 460] width 32 height 19
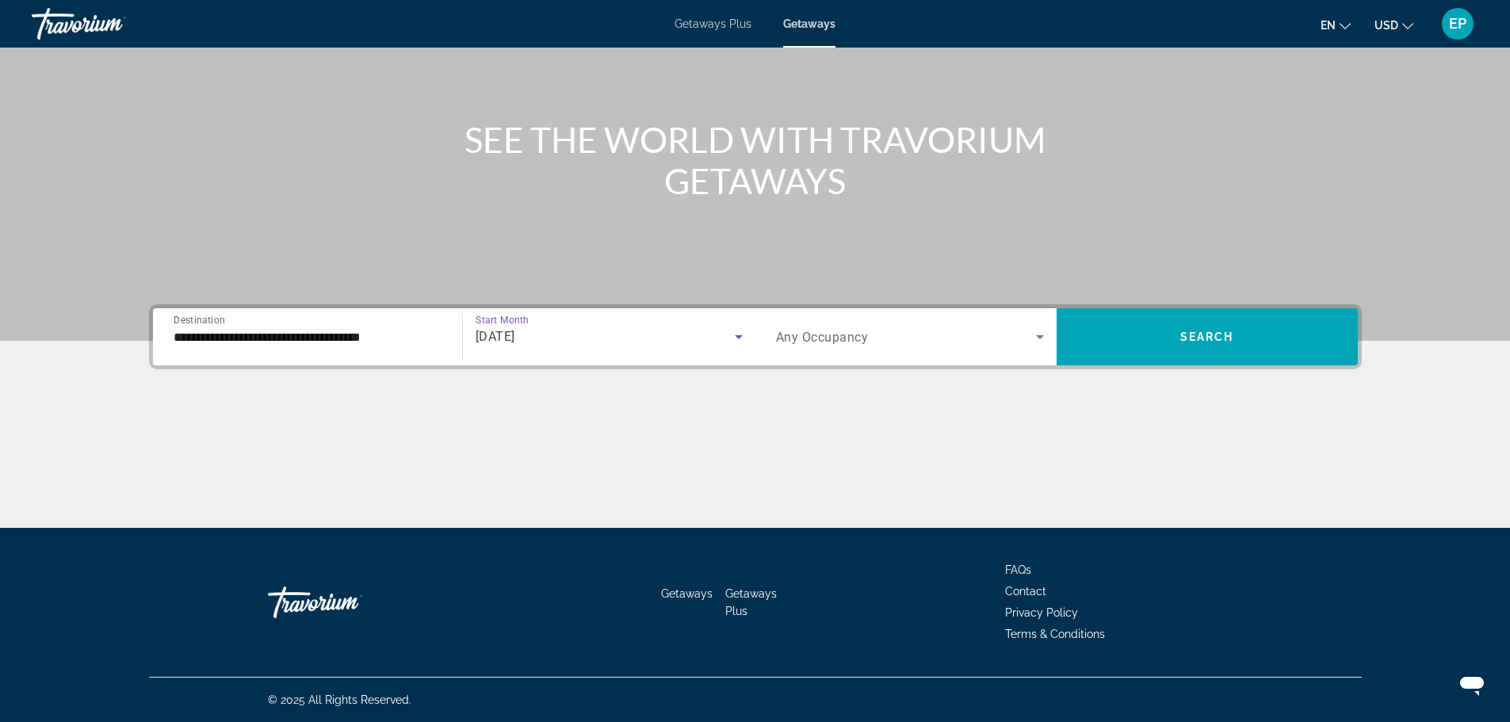
click at [896, 346] on div "Search widget" at bounding box center [910, 337] width 268 height 44
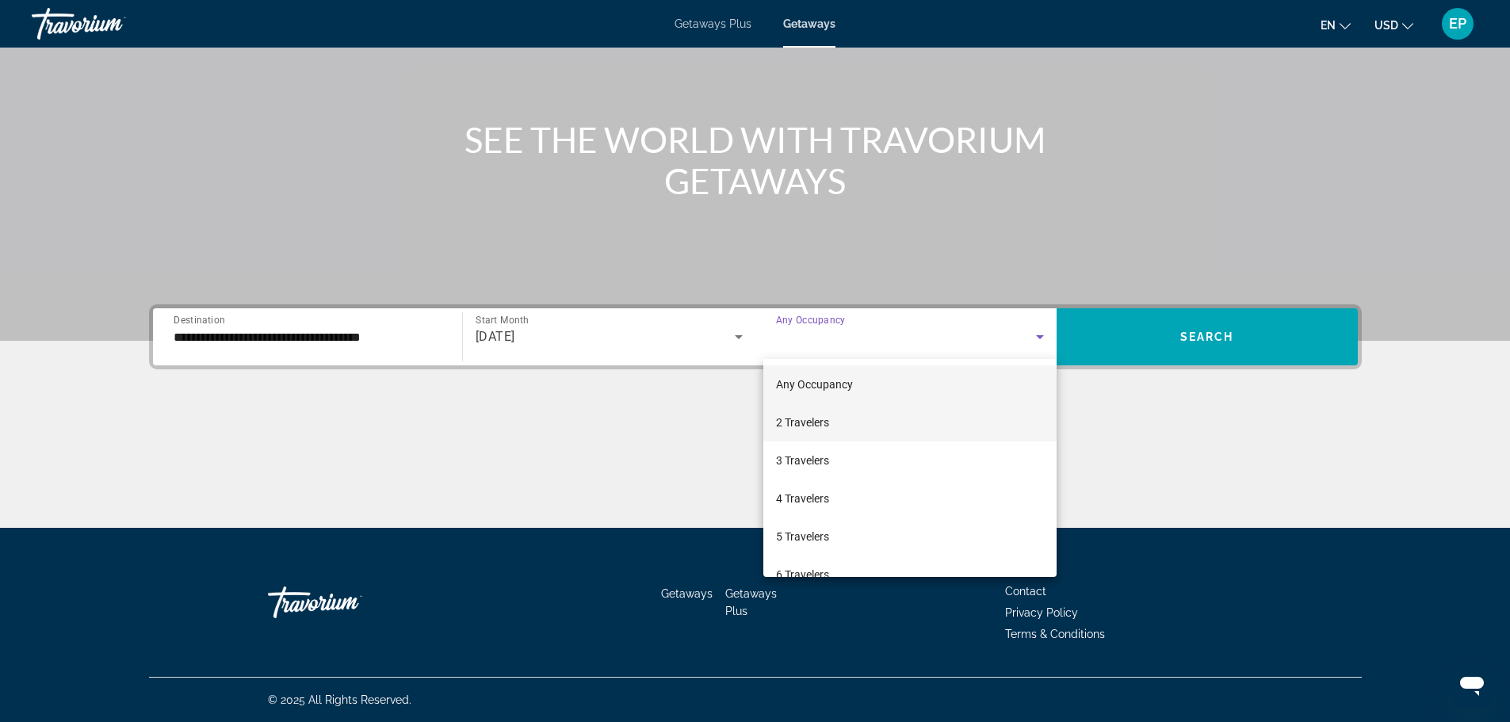
click at [820, 430] on span "2 Travelers" at bounding box center [802, 422] width 53 height 19
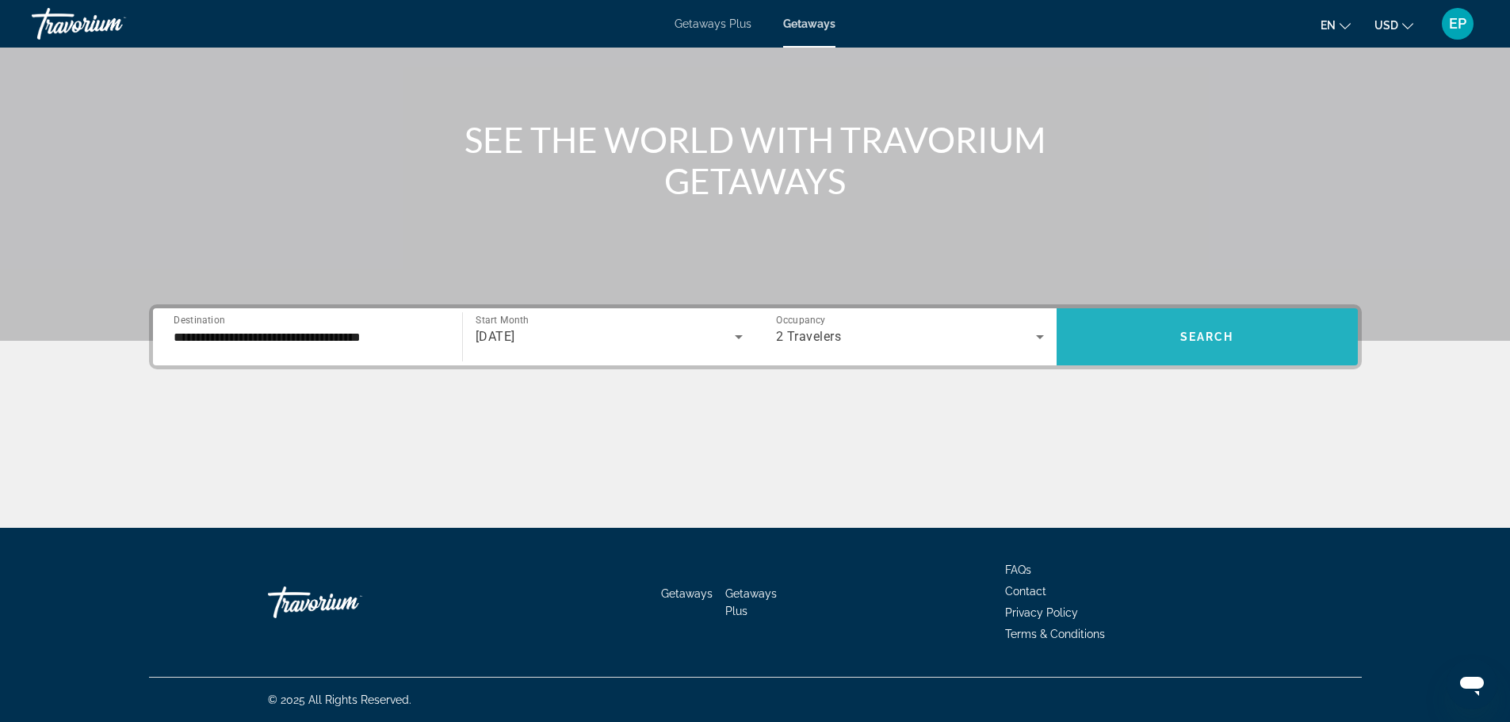
click at [1182, 341] on span "Search" at bounding box center [1207, 337] width 54 height 13
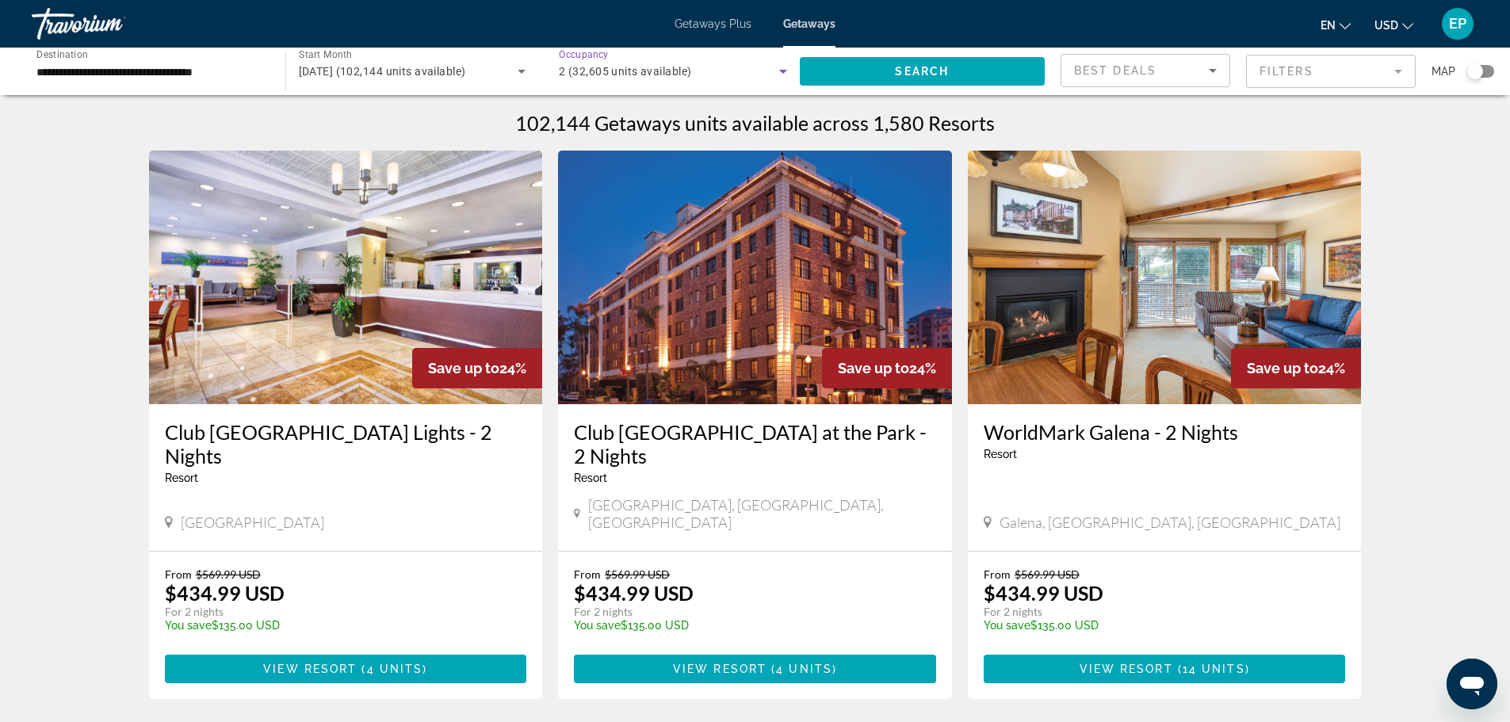
click at [779, 69] on icon "Search widget" at bounding box center [783, 71] width 19 height 19
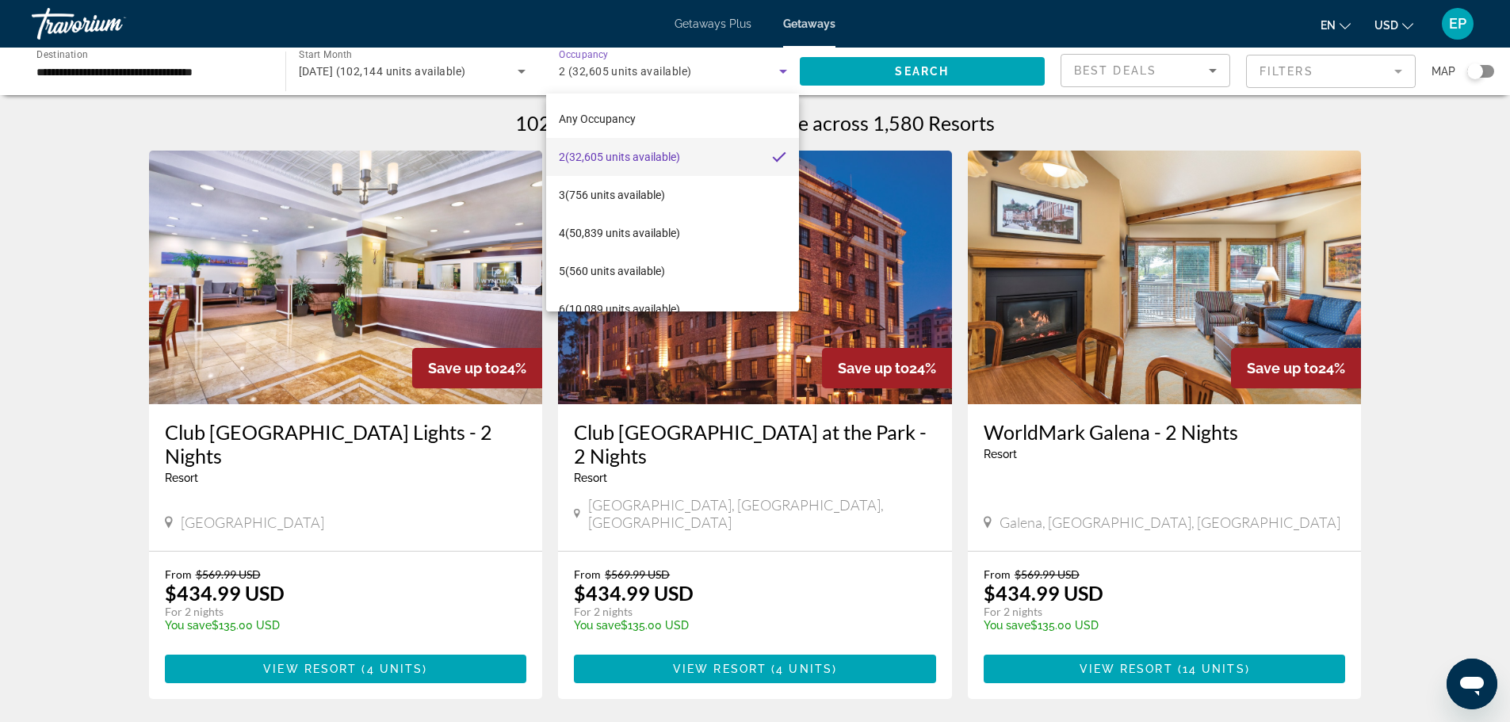
click at [779, 69] on div at bounding box center [755, 361] width 1510 height 722
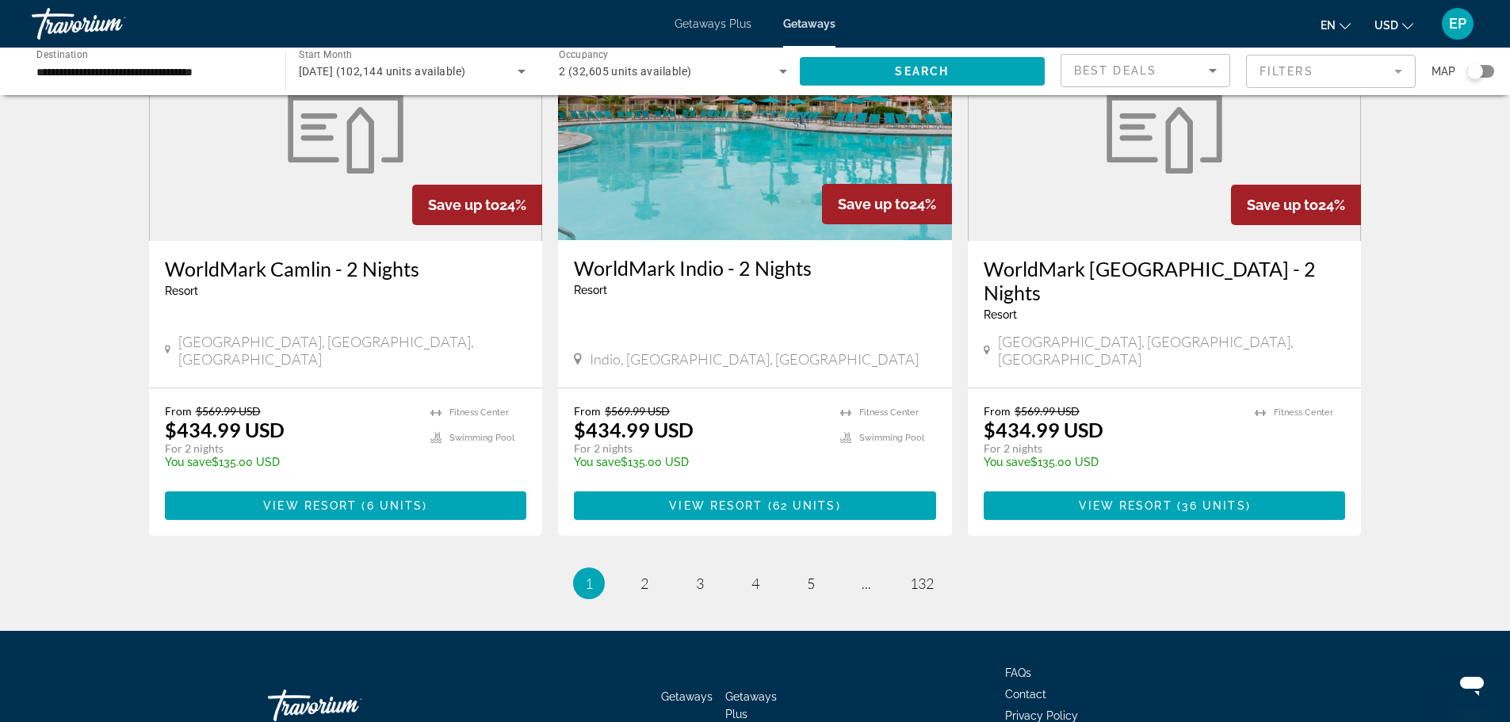
scroll to position [1890, 0]
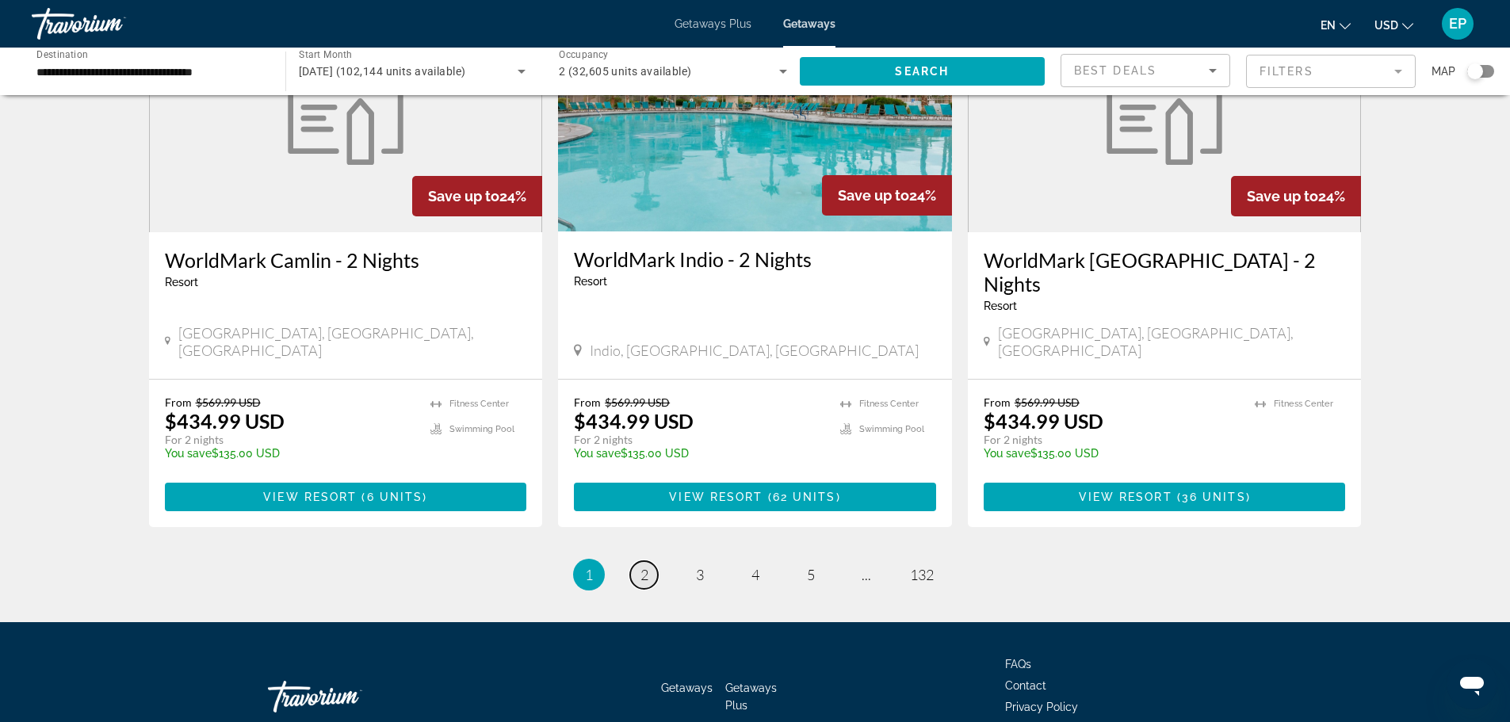
click at [643, 566] on span "2" at bounding box center [644, 574] width 8 height 17
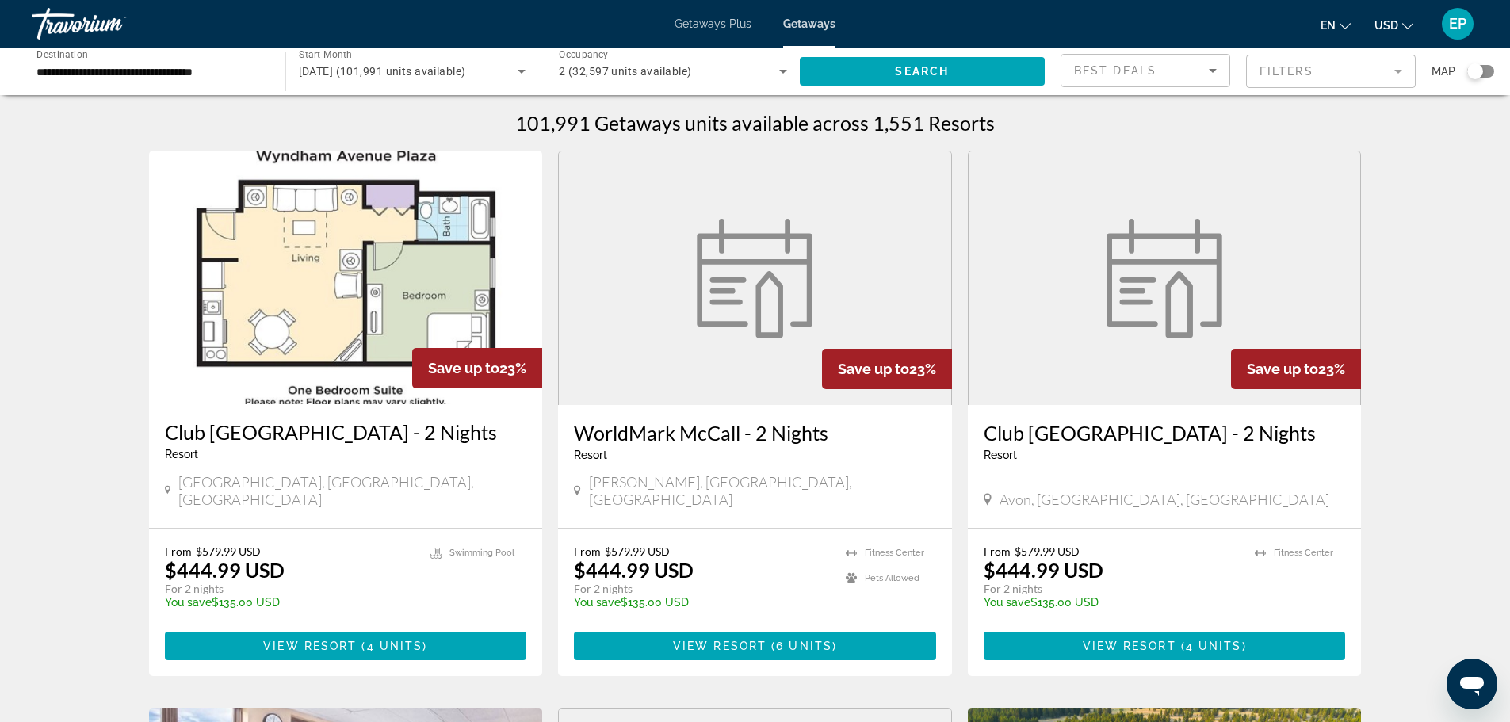
click at [1491, 72] on div "Search widget" at bounding box center [1480, 71] width 27 height 13
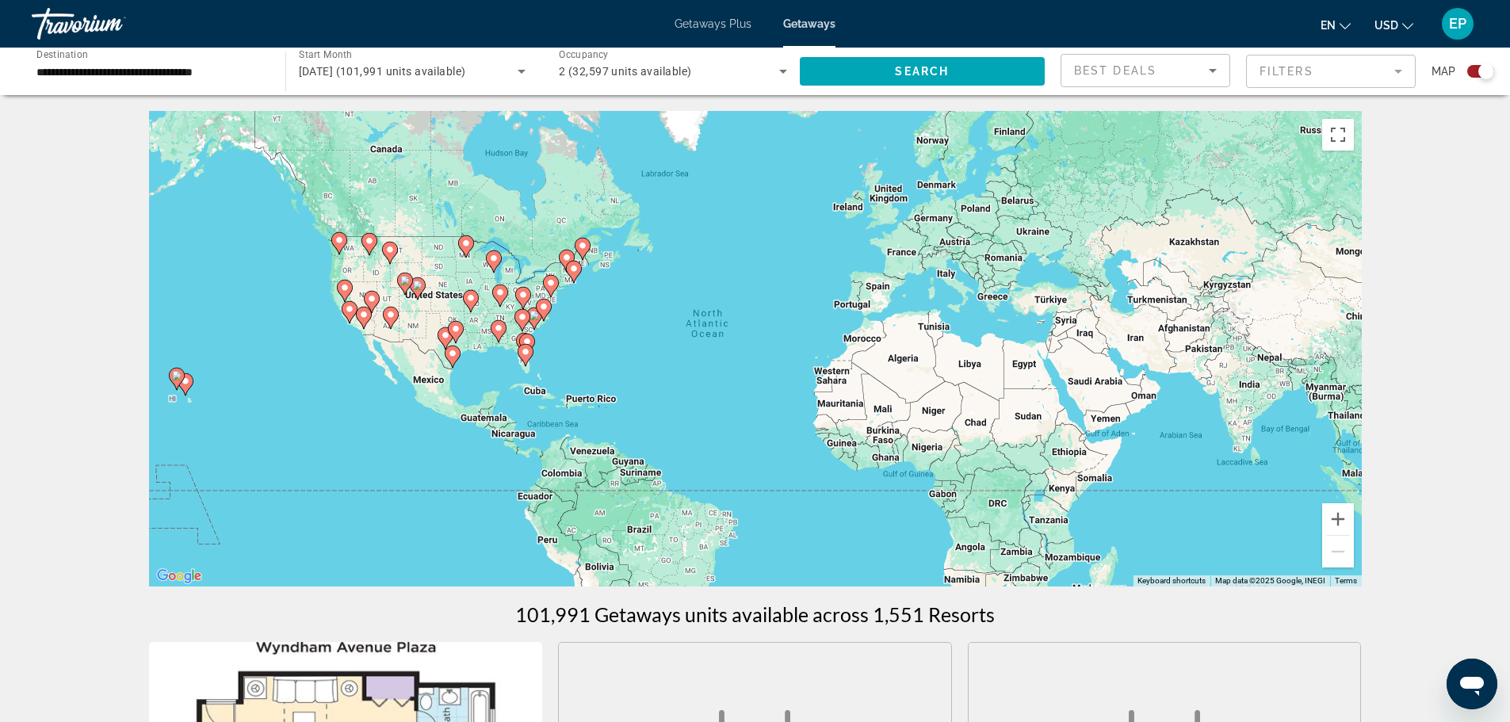
click at [543, 304] on image "Main content" at bounding box center [544, 307] width 10 height 10
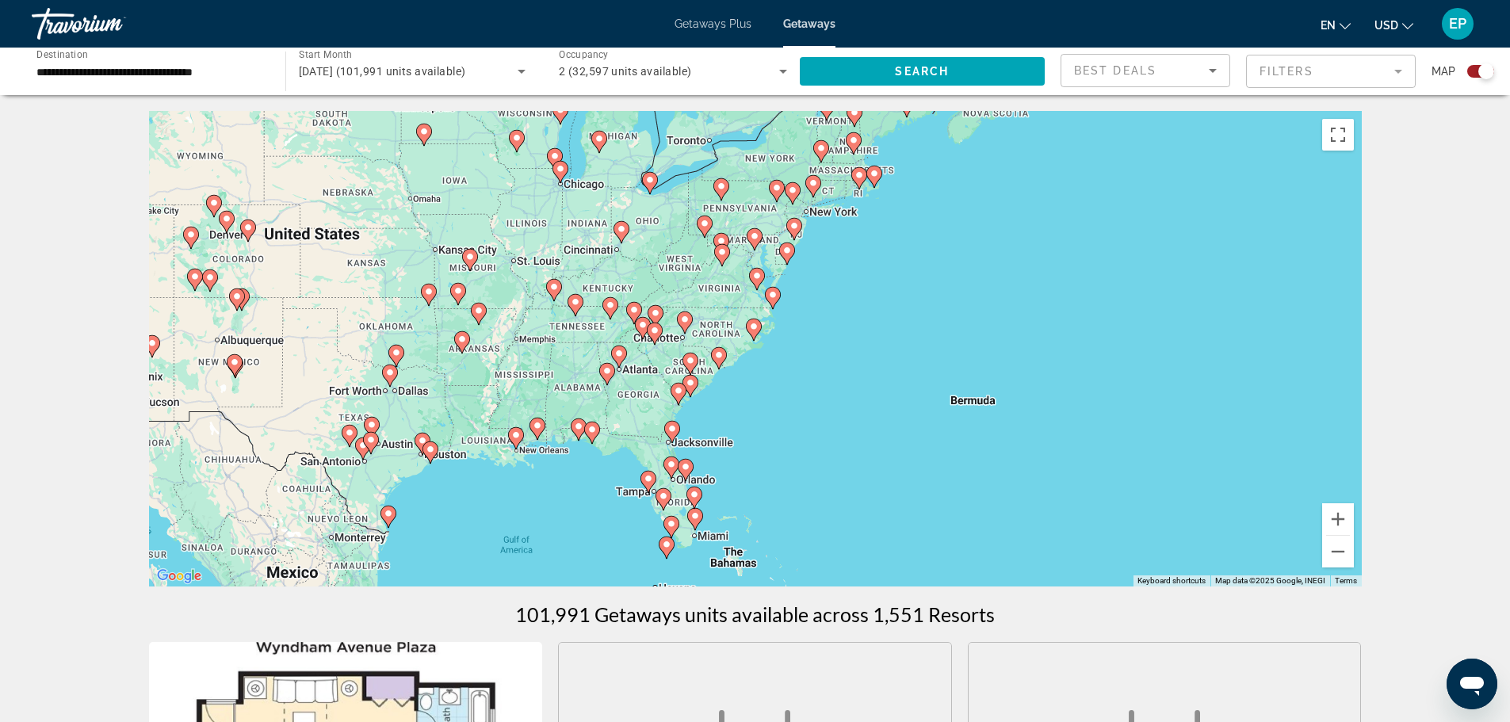
click at [717, 330] on div "To activate drag with keyboard, press Alt + Enter. Once in keyboard drag state,…" at bounding box center [755, 349] width 1213 height 476
click at [688, 318] on image "Main content" at bounding box center [685, 320] width 10 height 10
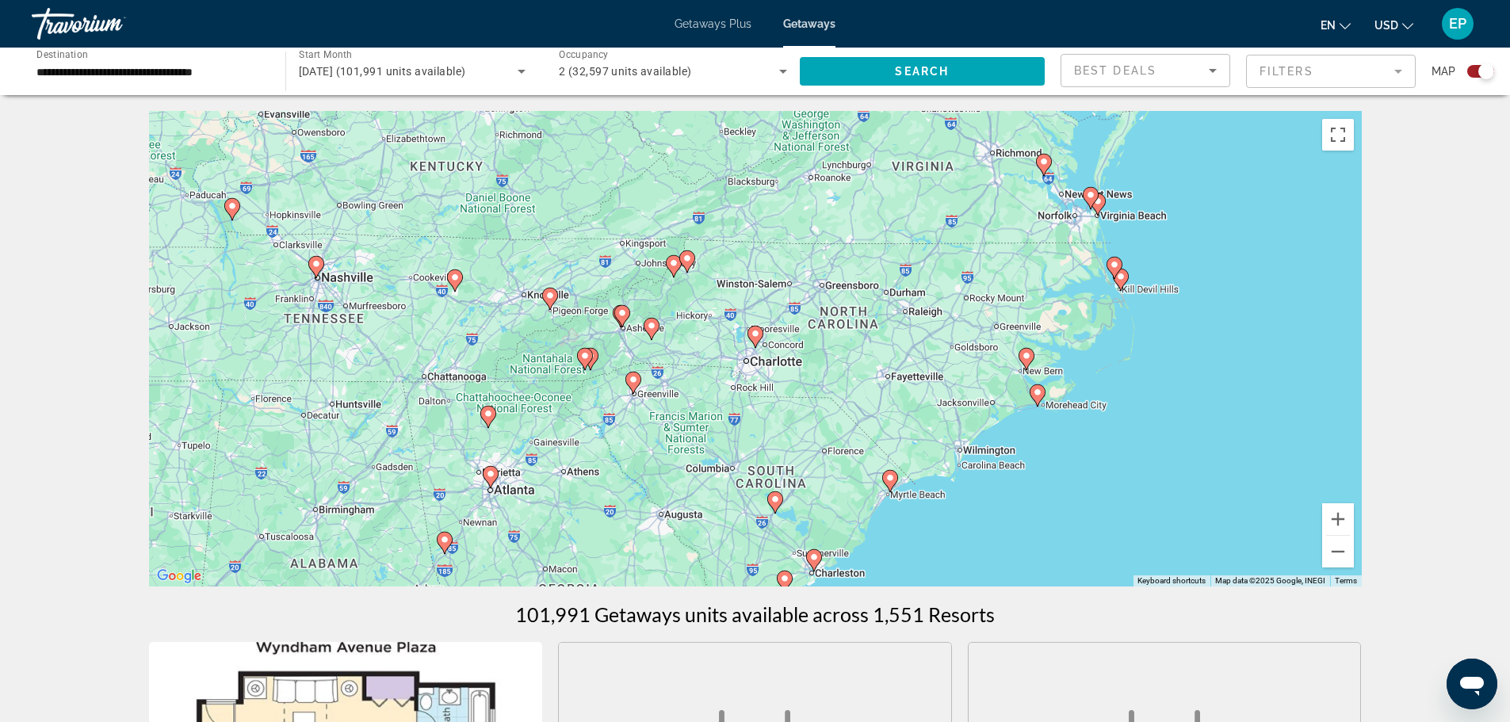
click at [891, 476] on image "Main content" at bounding box center [890, 478] width 10 height 10
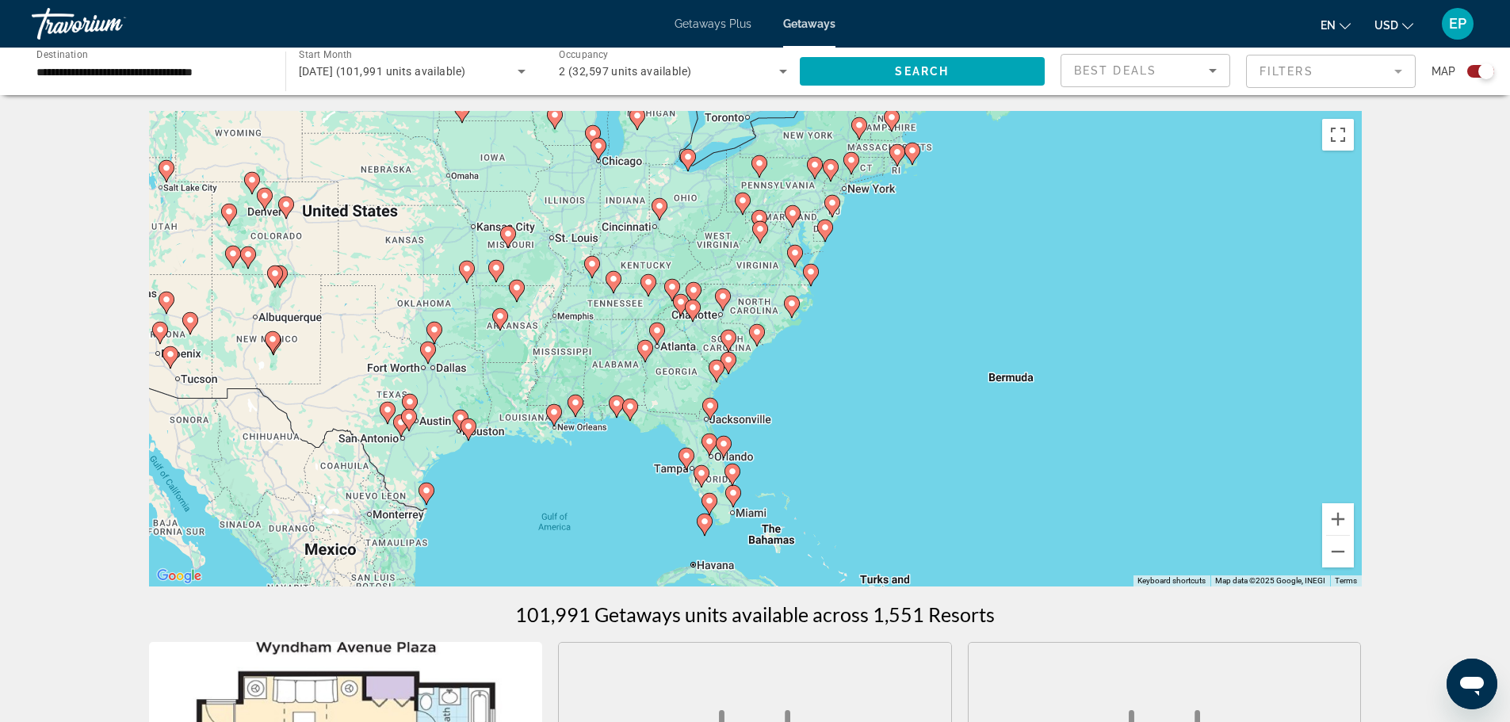
click at [755, 333] on image "Main content" at bounding box center [757, 332] width 10 height 10
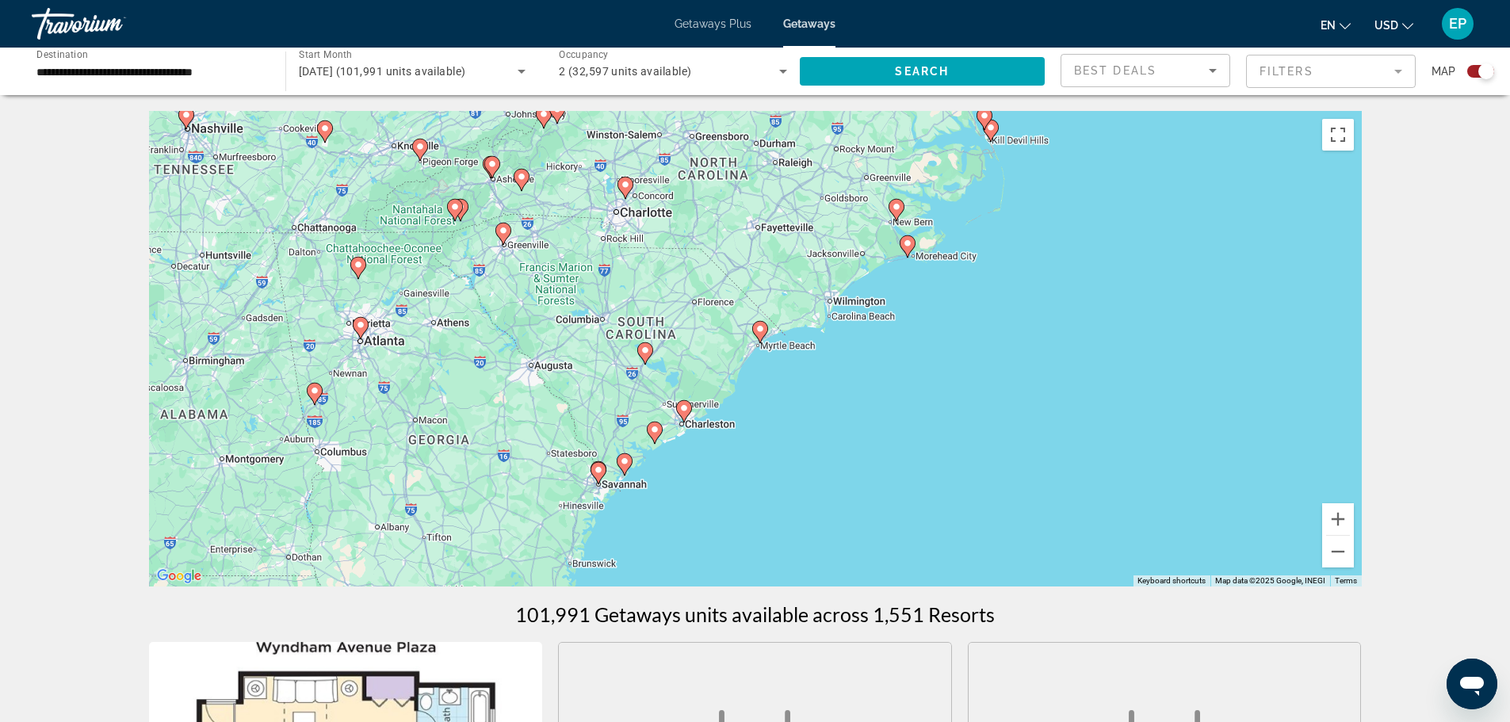
click at [780, 351] on div "To navigate, press the arrow keys. To activate drag with keyboard, press Alt + …" at bounding box center [755, 349] width 1213 height 476
click at [764, 330] on image "Main content" at bounding box center [760, 329] width 10 height 10
type input "**********"
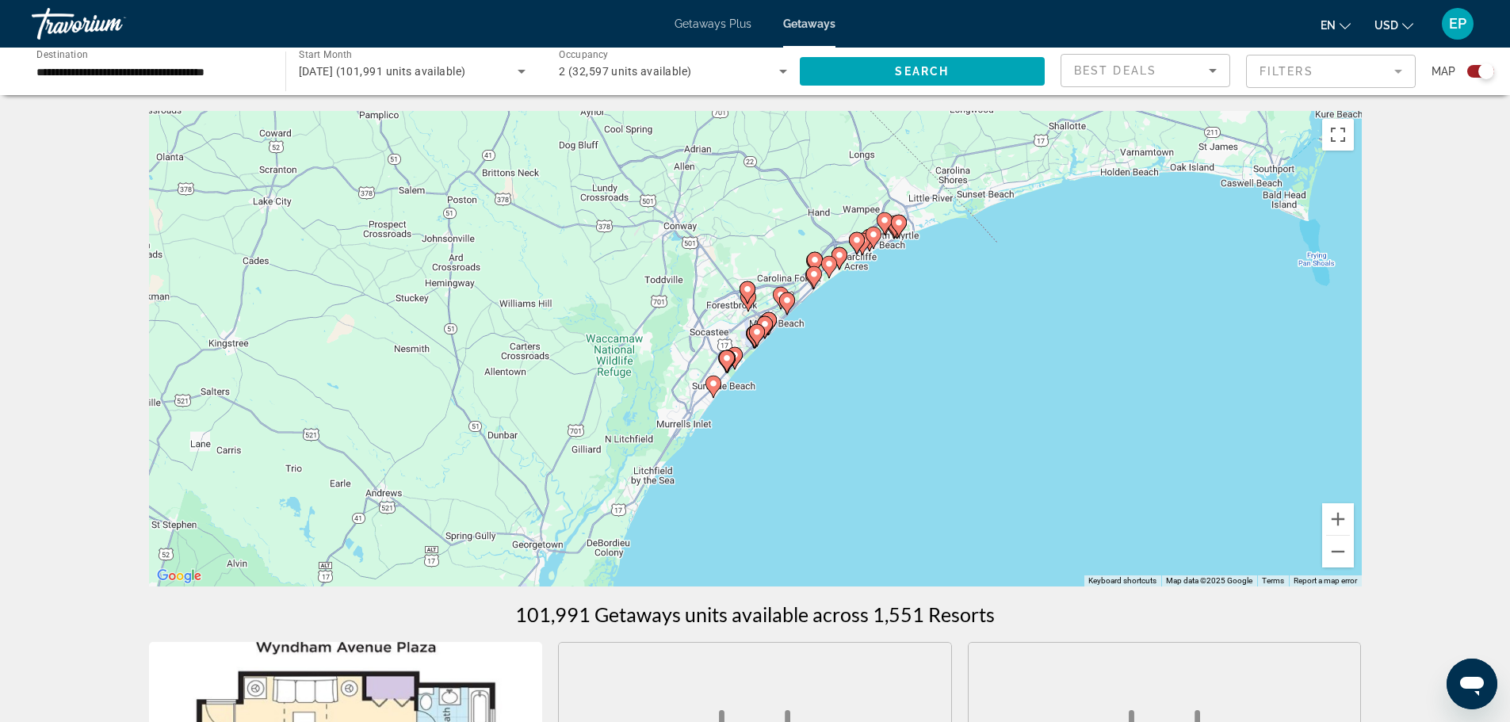
click at [717, 381] on image "Main content" at bounding box center [714, 384] width 10 height 10
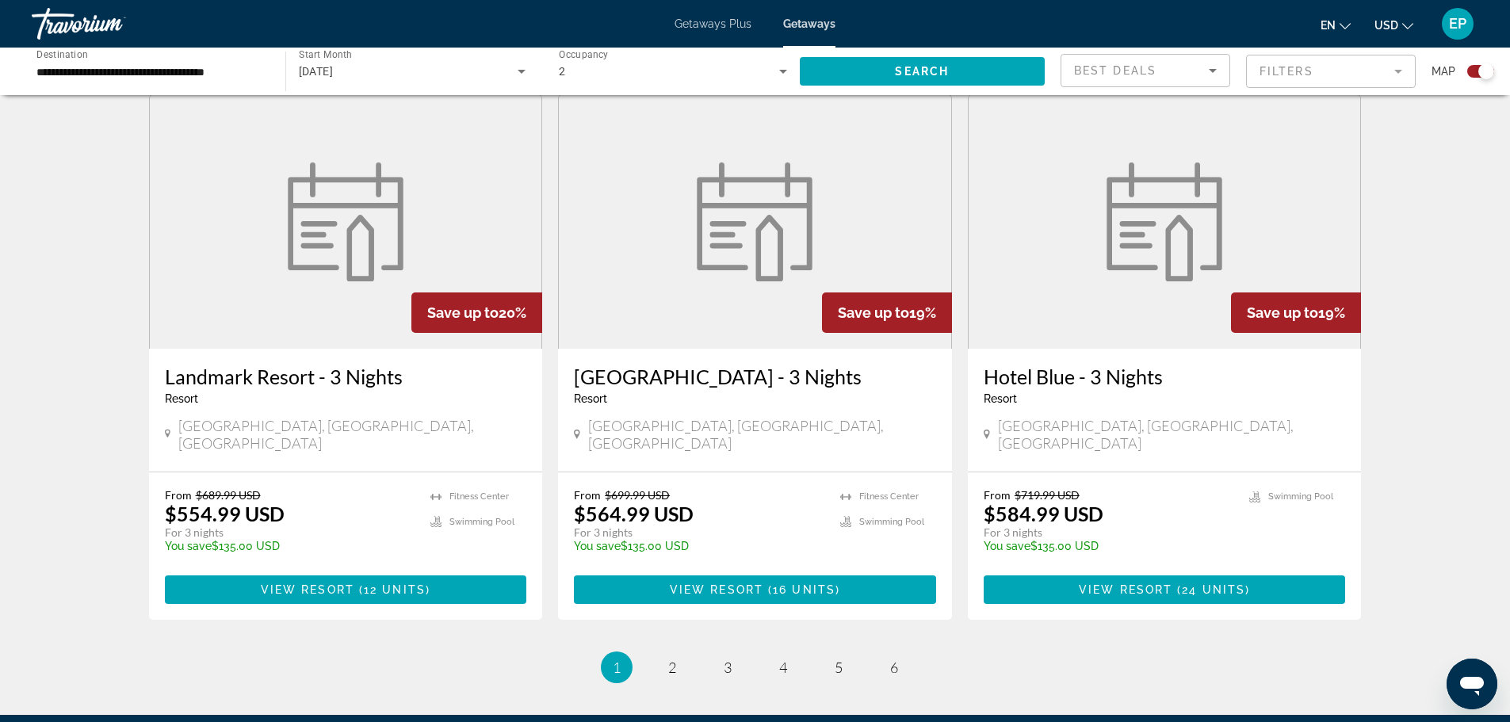
scroll to position [2378, 0]
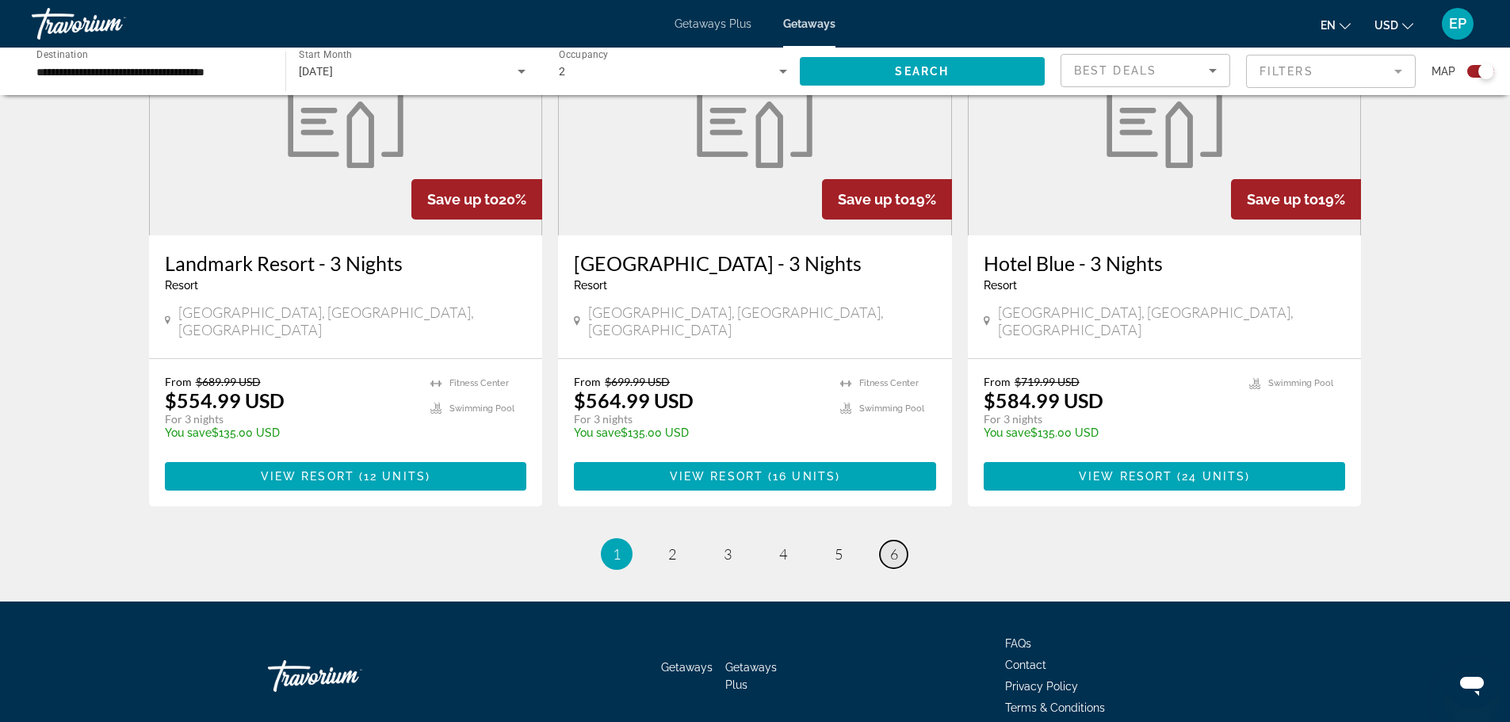
click at [891, 545] on span "6" at bounding box center [894, 553] width 8 height 17
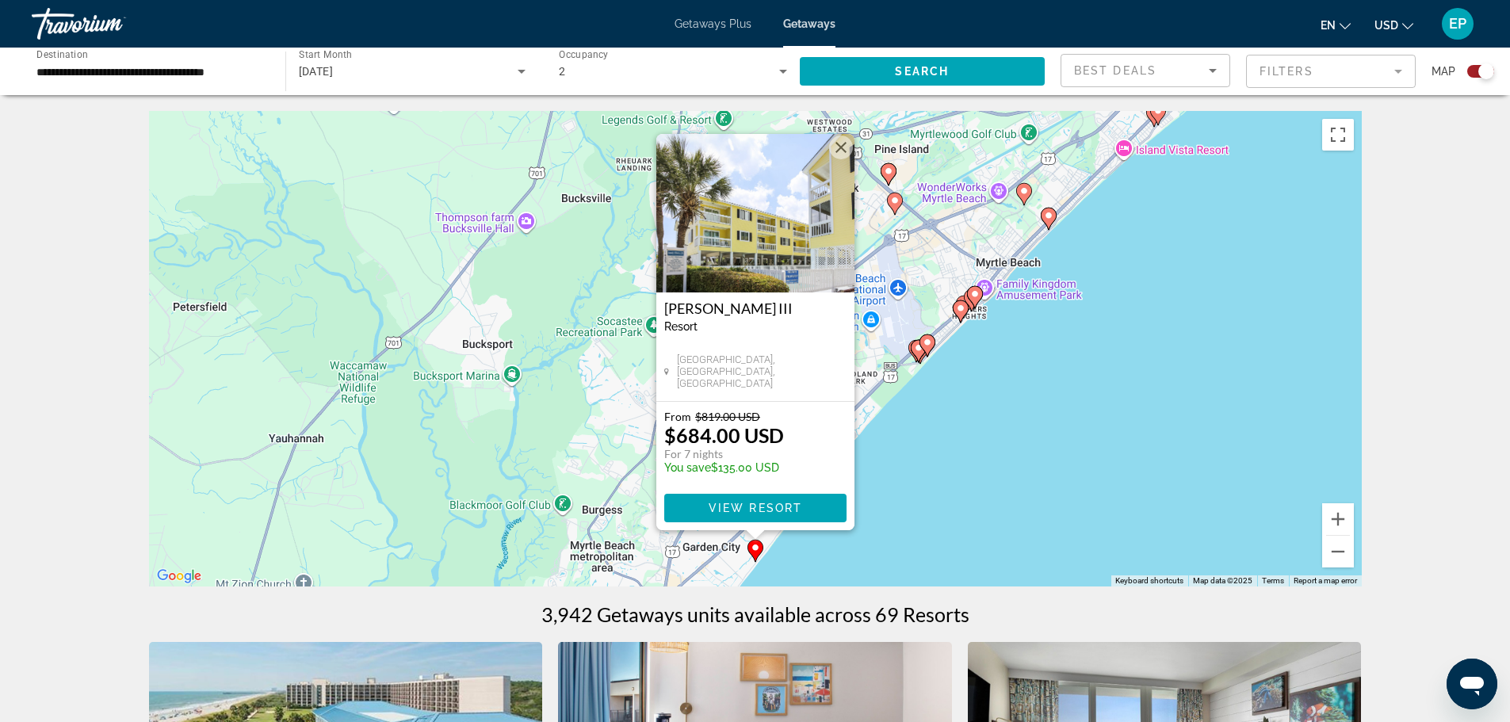
click at [846, 146] on button "Close" at bounding box center [841, 148] width 24 height 24
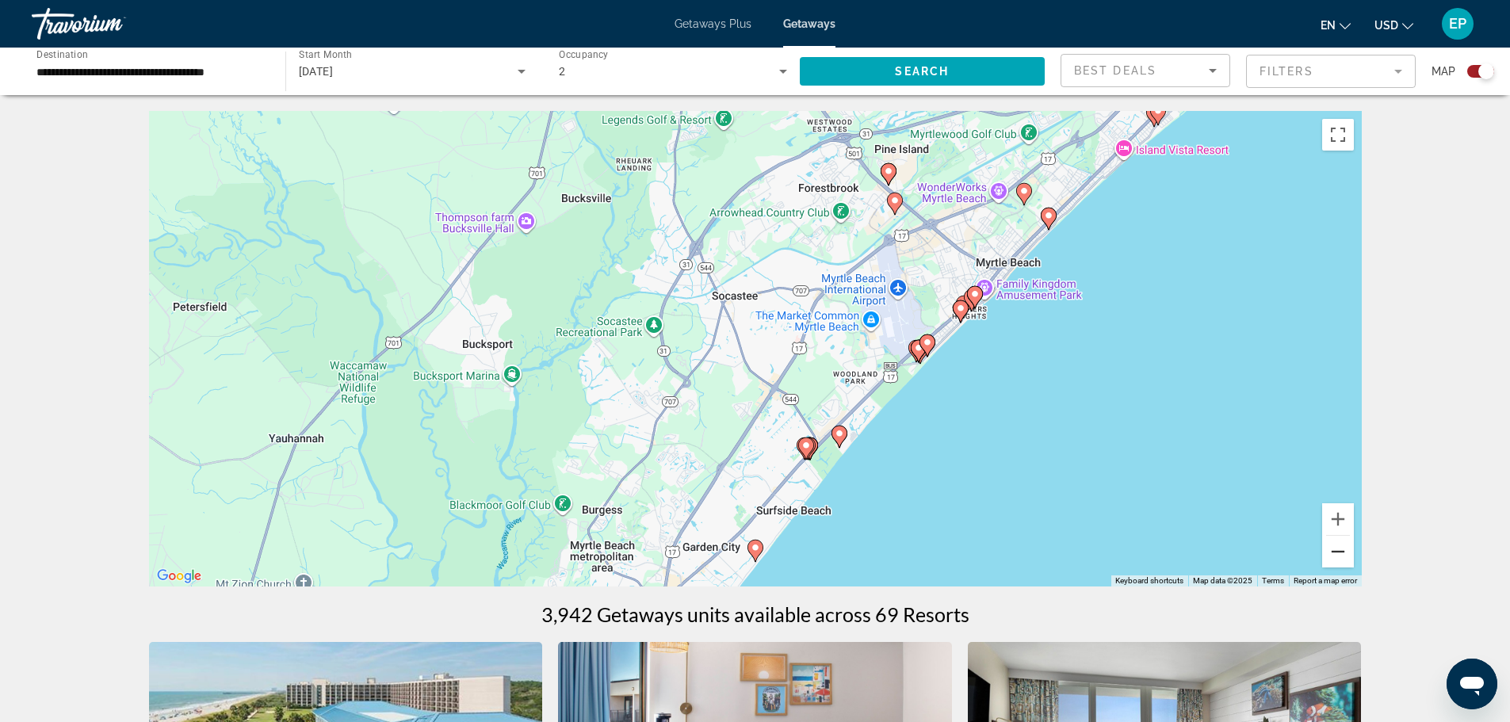
click at [1341, 554] on button "Zoom out" at bounding box center [1338, 552] width 32 height 32
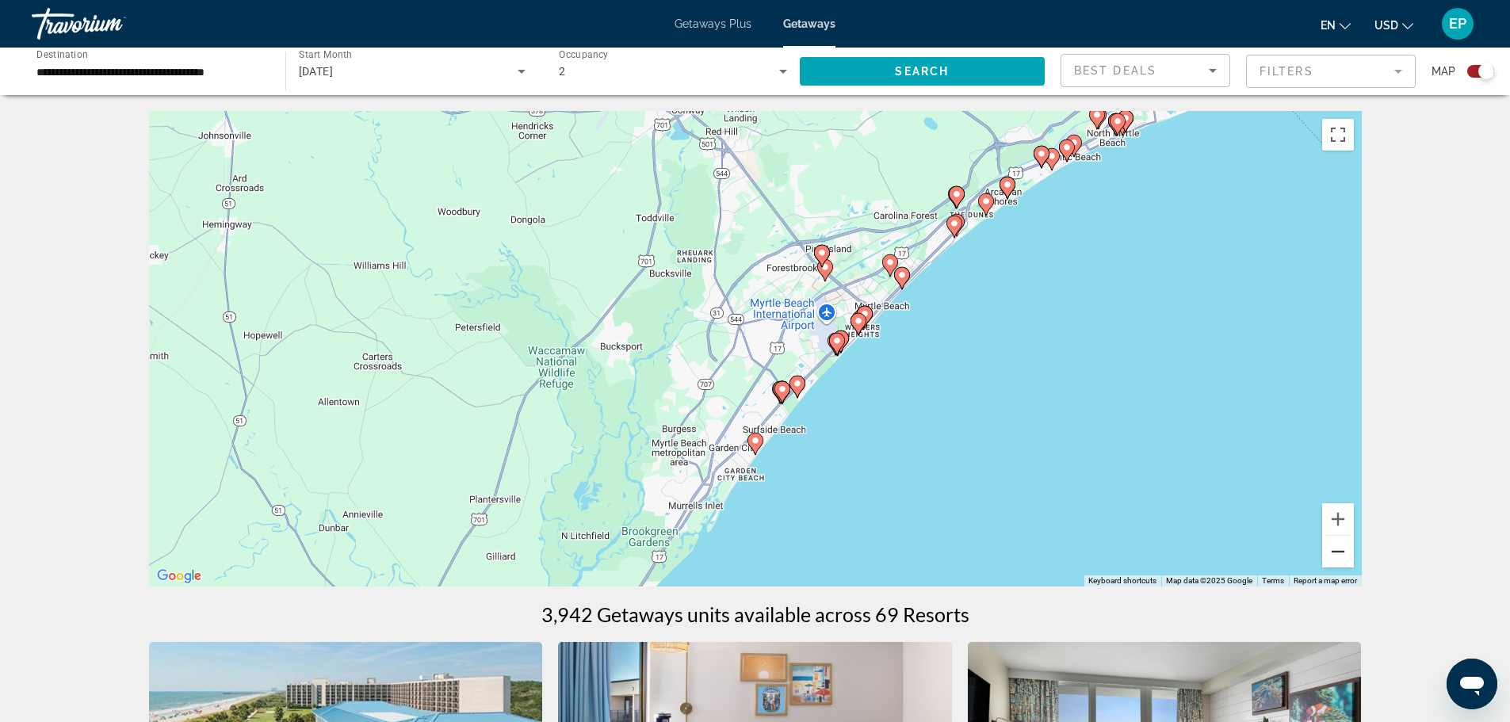
click at [1341, 554] on button "Zoom out" at bounding box center [1338, 552] width 32 height 32
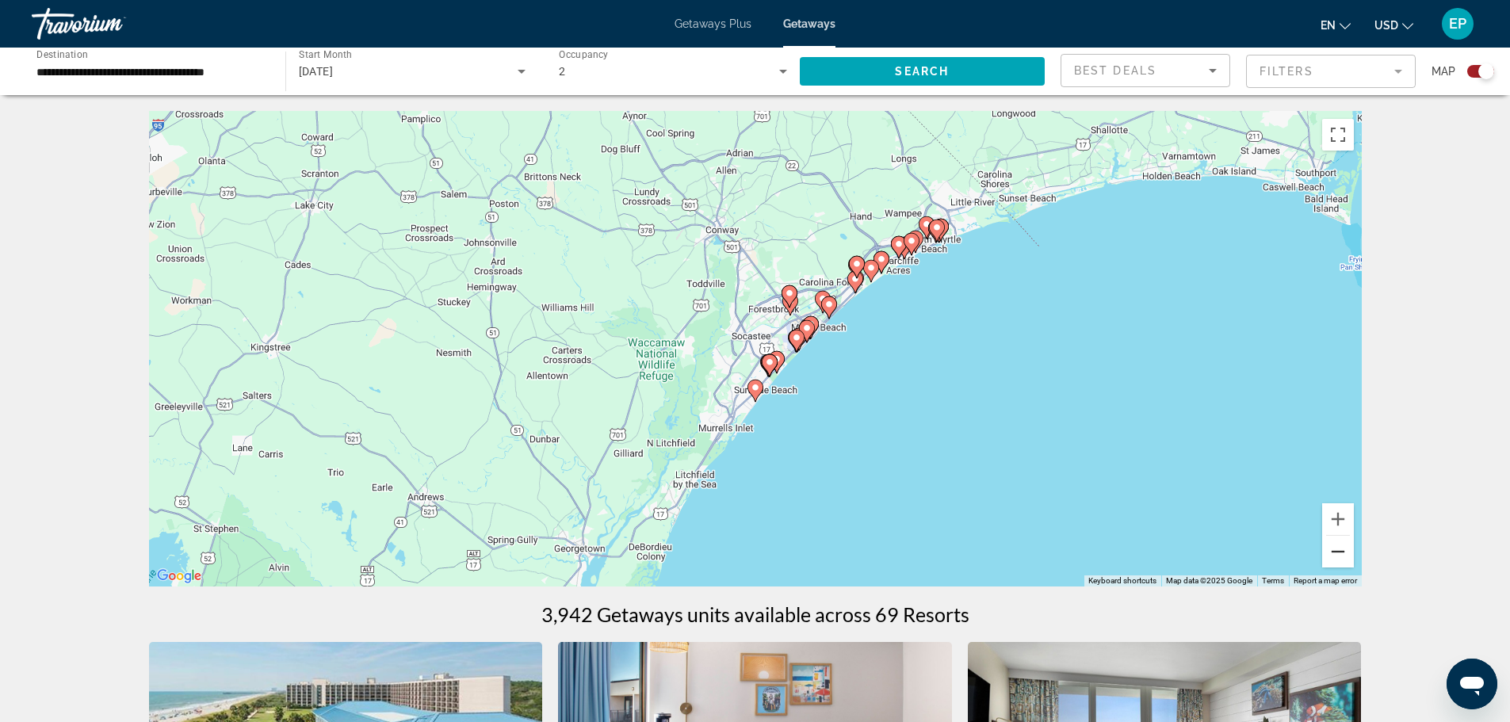
click at [1341, 552] on button "Zoom out" at bounding box center [1338, 552] width 32 height 32
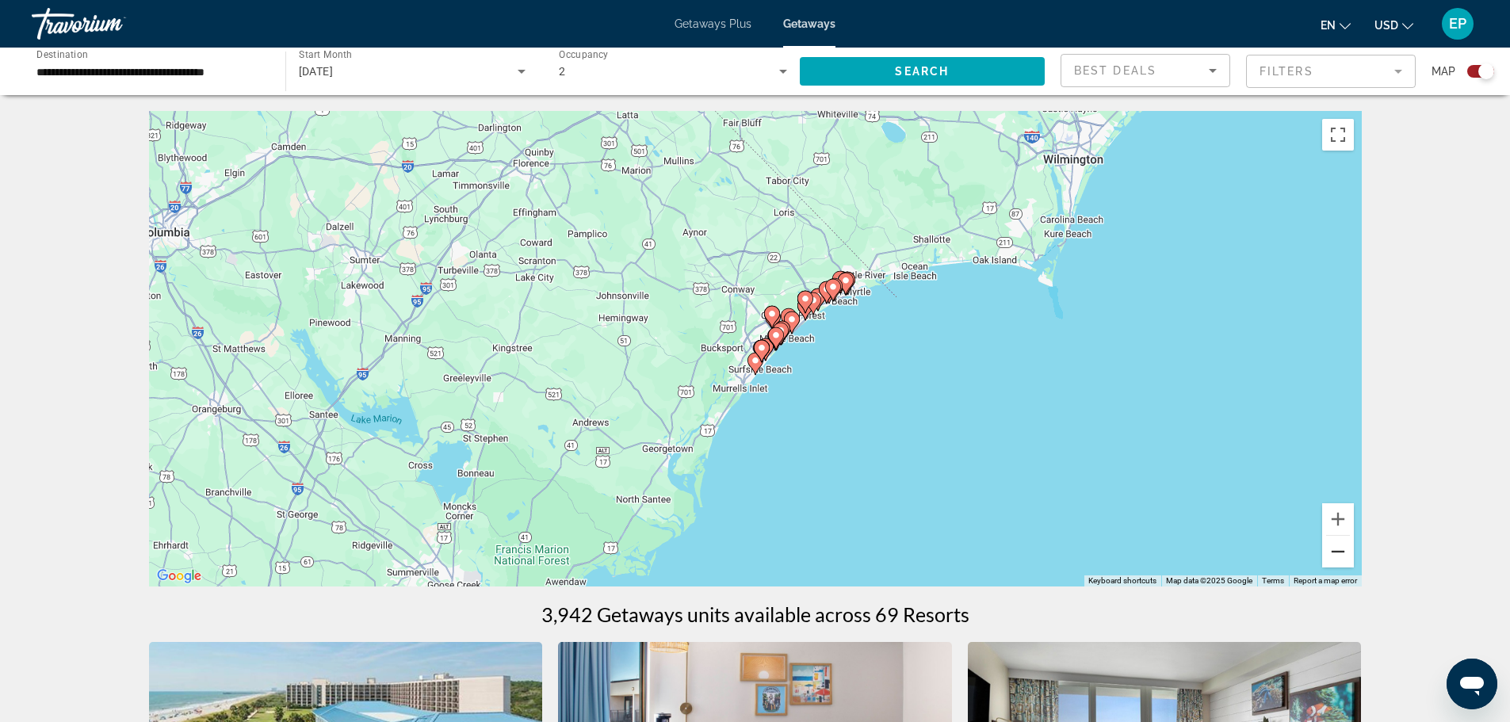
click at [1340, 548] on button "Zoom out" at bounding box center [1338, 552] width 32 height 32
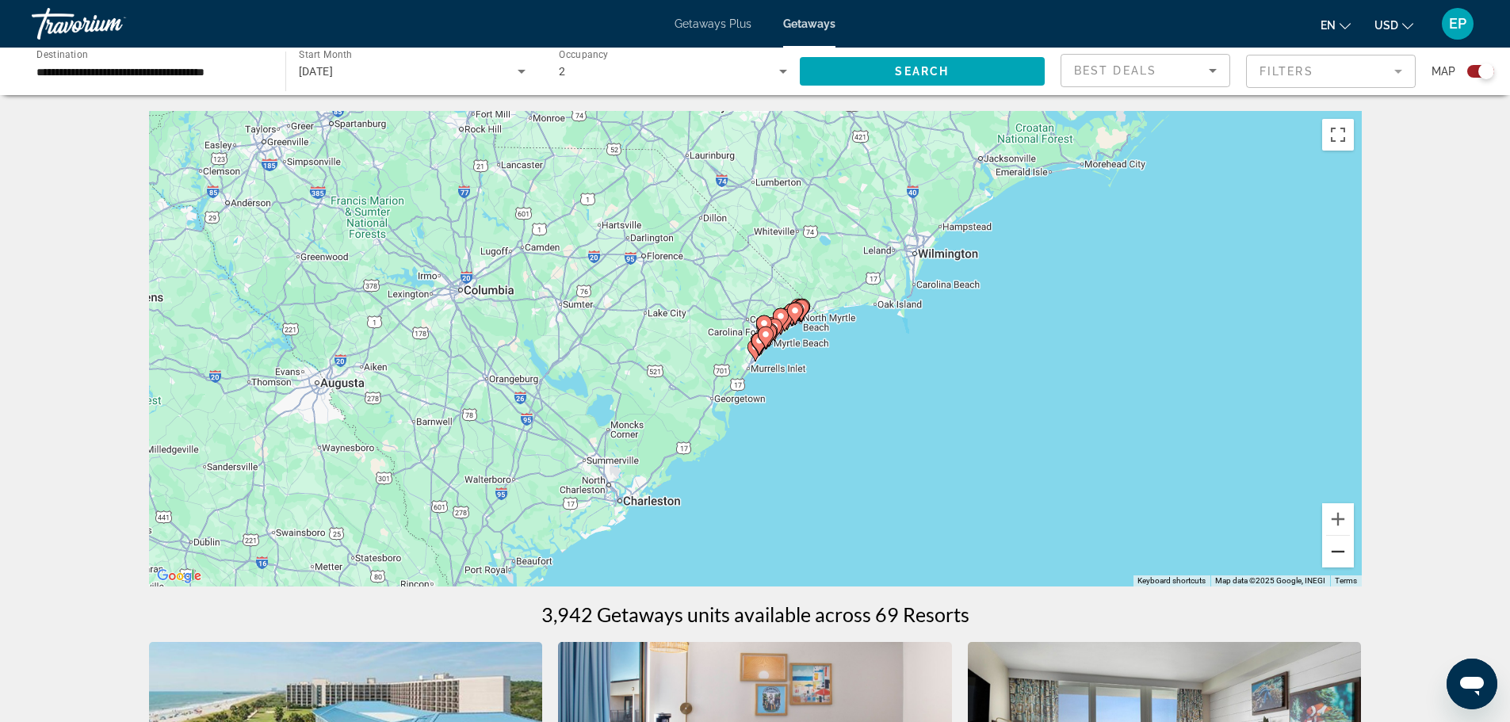
click at [1337, 546] on button "Zoom out" at bounding box center [1338, 552] width 32 height 32
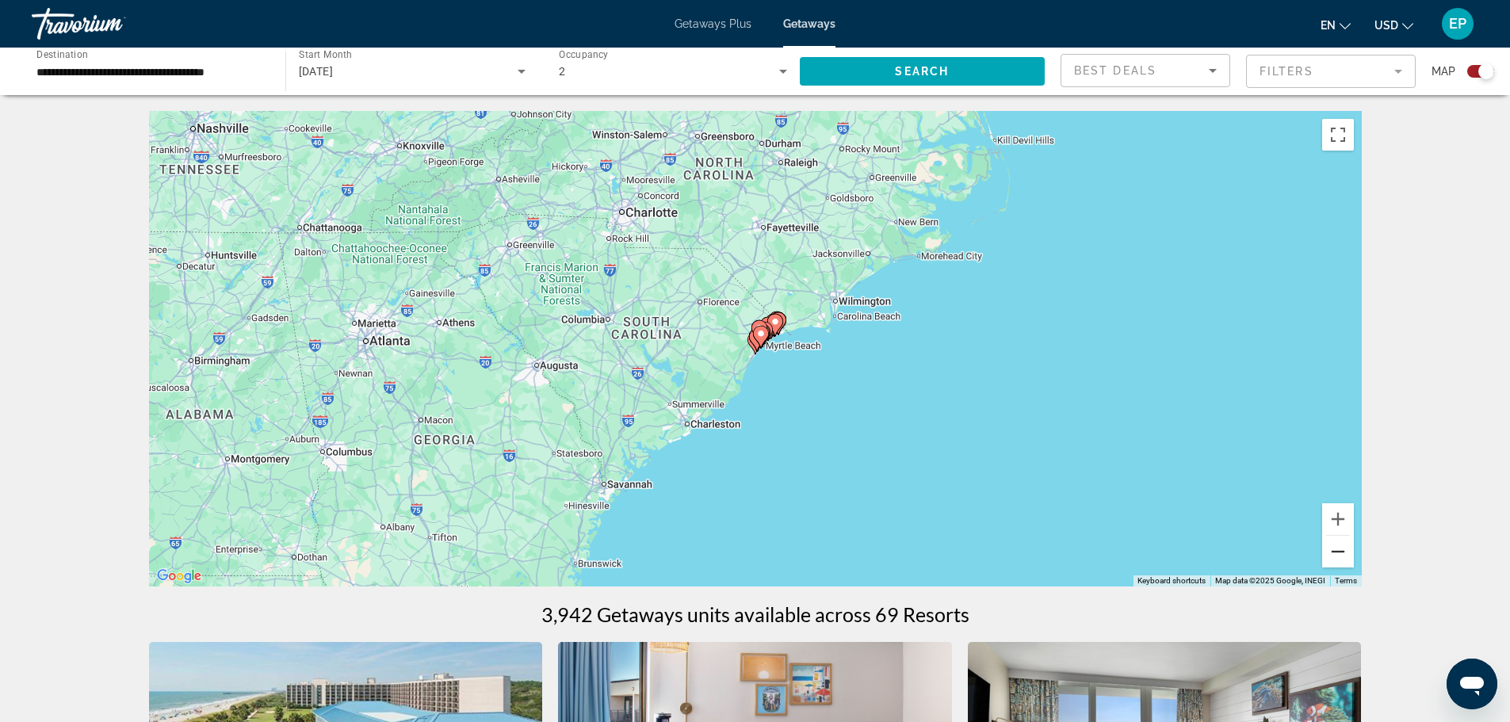
click at [1337, 546] on button "Zoom out" at bounding box center [1338, 552] width 32 height 32
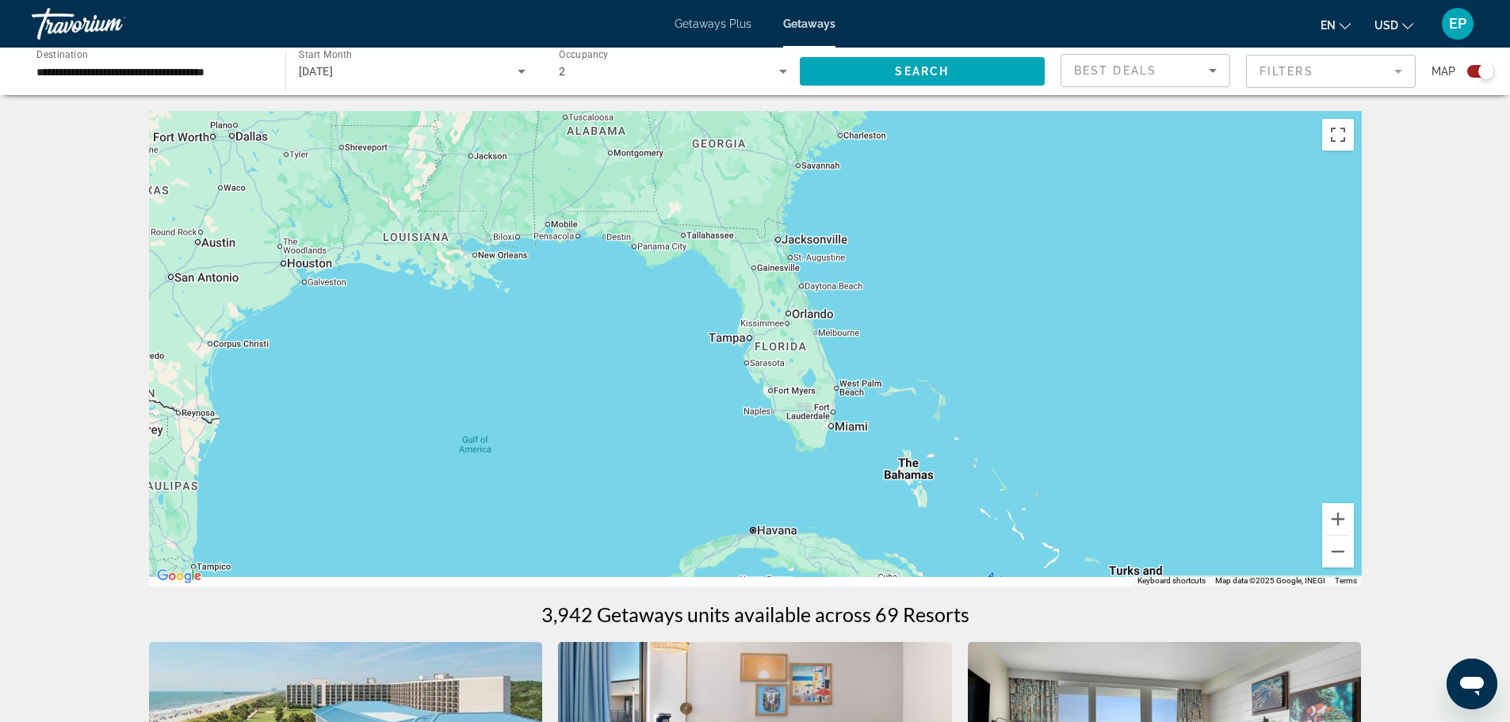
drag, startPoint x: 960, startPoint y: 483, endPoint x: 1081, endPoint y: 222, distance: 287.6
click at [1081, 222] on div "To activate drag with keyboard, press Alt + Enter. Once in keyboard drag state,…" at bounding box center [755, 349] width 1213 height 476
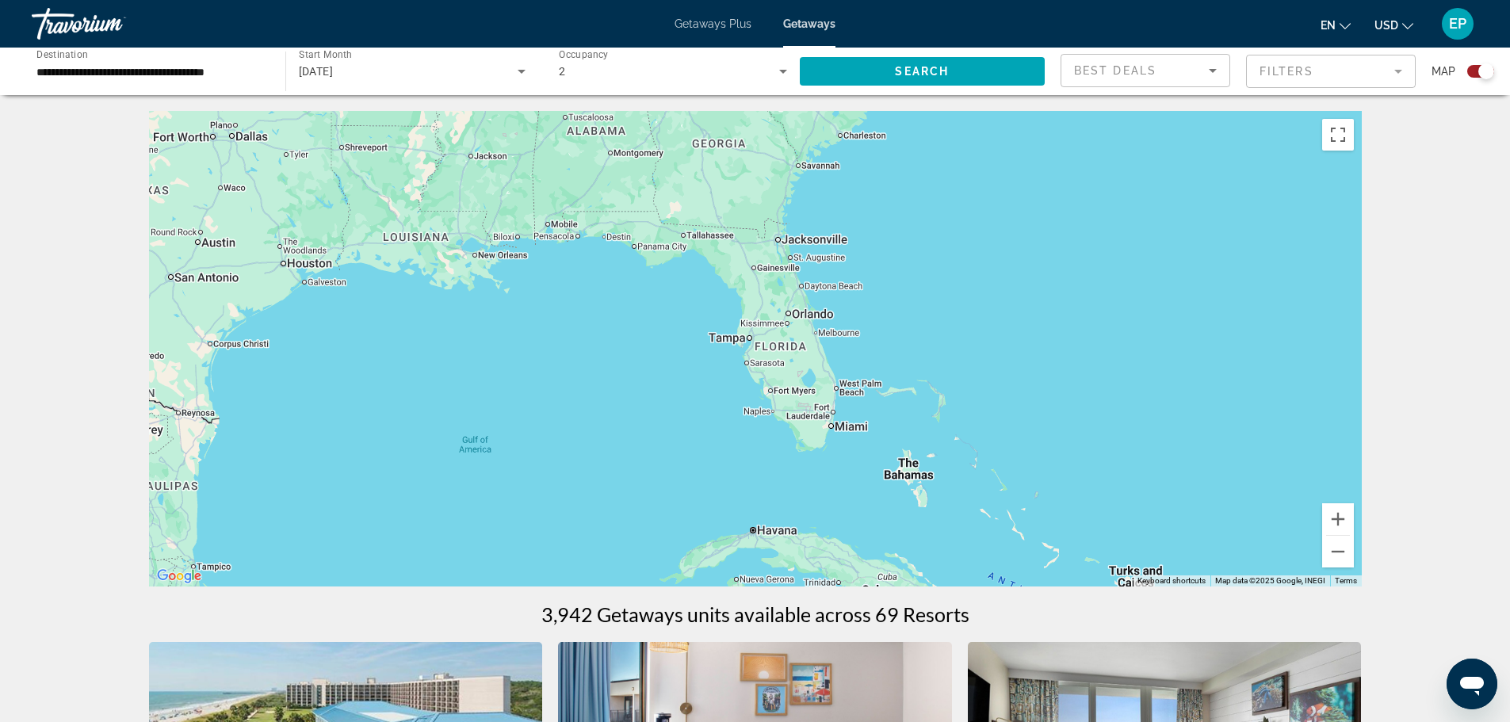
click at [812, 318] on div "To activate drag with keyboard, press Alt + Enter. Once in keyboard drag state,…" at bounding box center [755, 349] width 1213 height 476
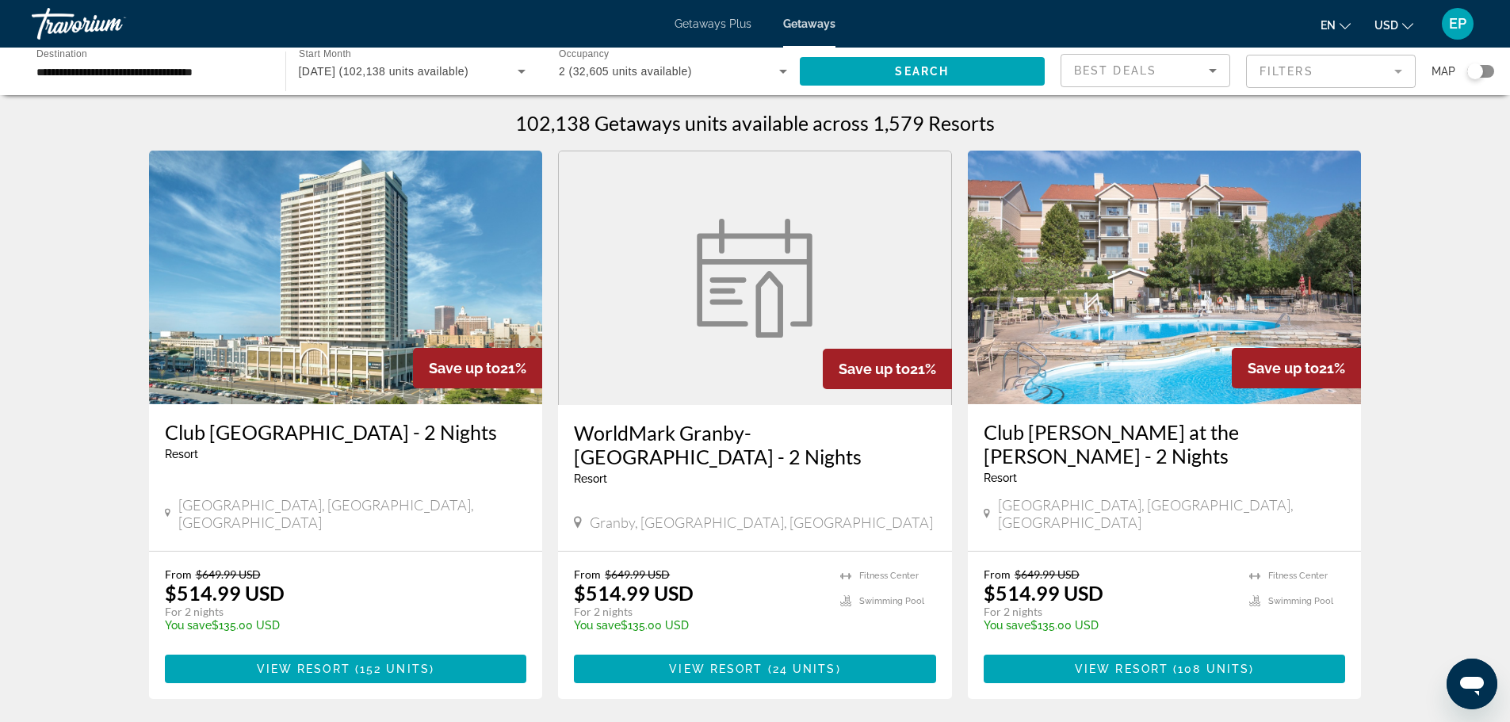
click at [1486, 71] on div "Search widget" at bounding box center [1480, 71] width 27 height 13
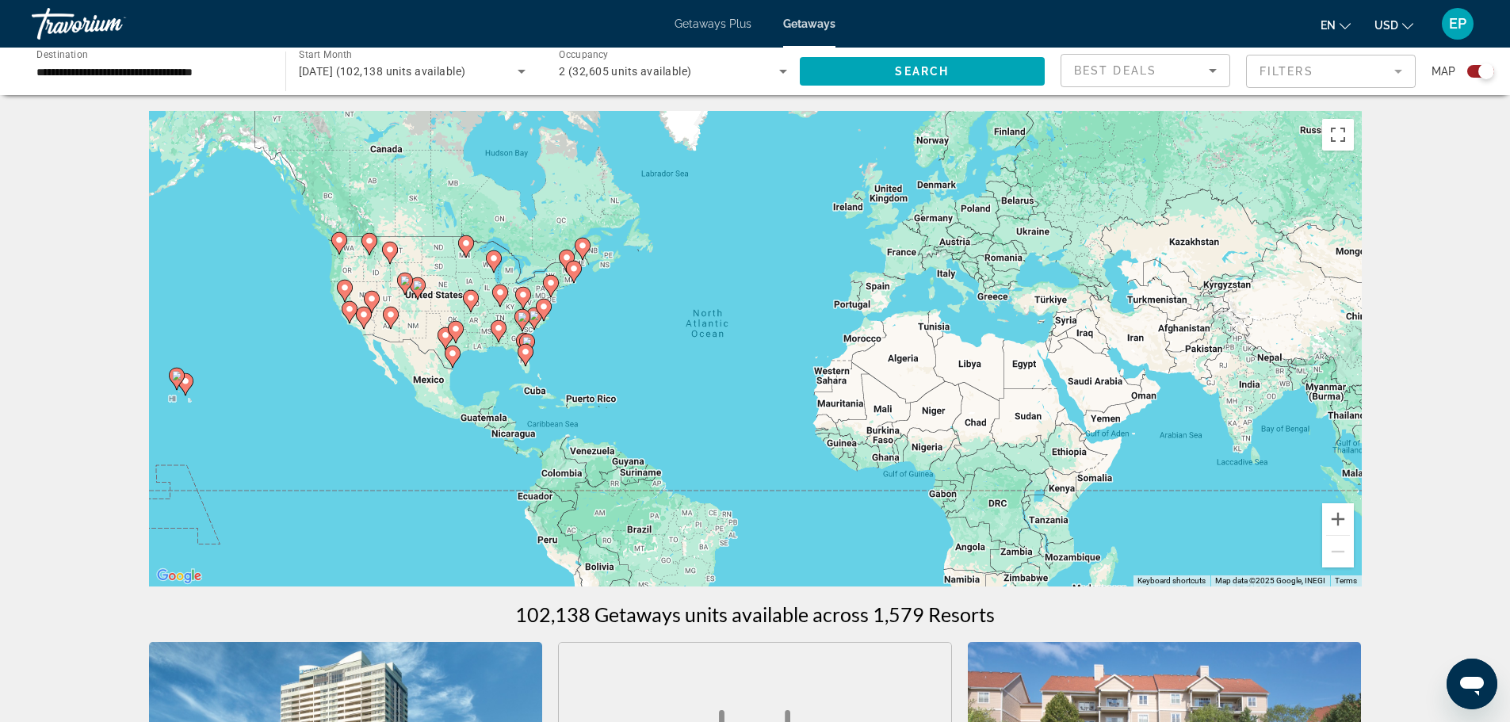
click at [525, 342] on image "Main content" at bounding box center [527, 342] width 10 height 10
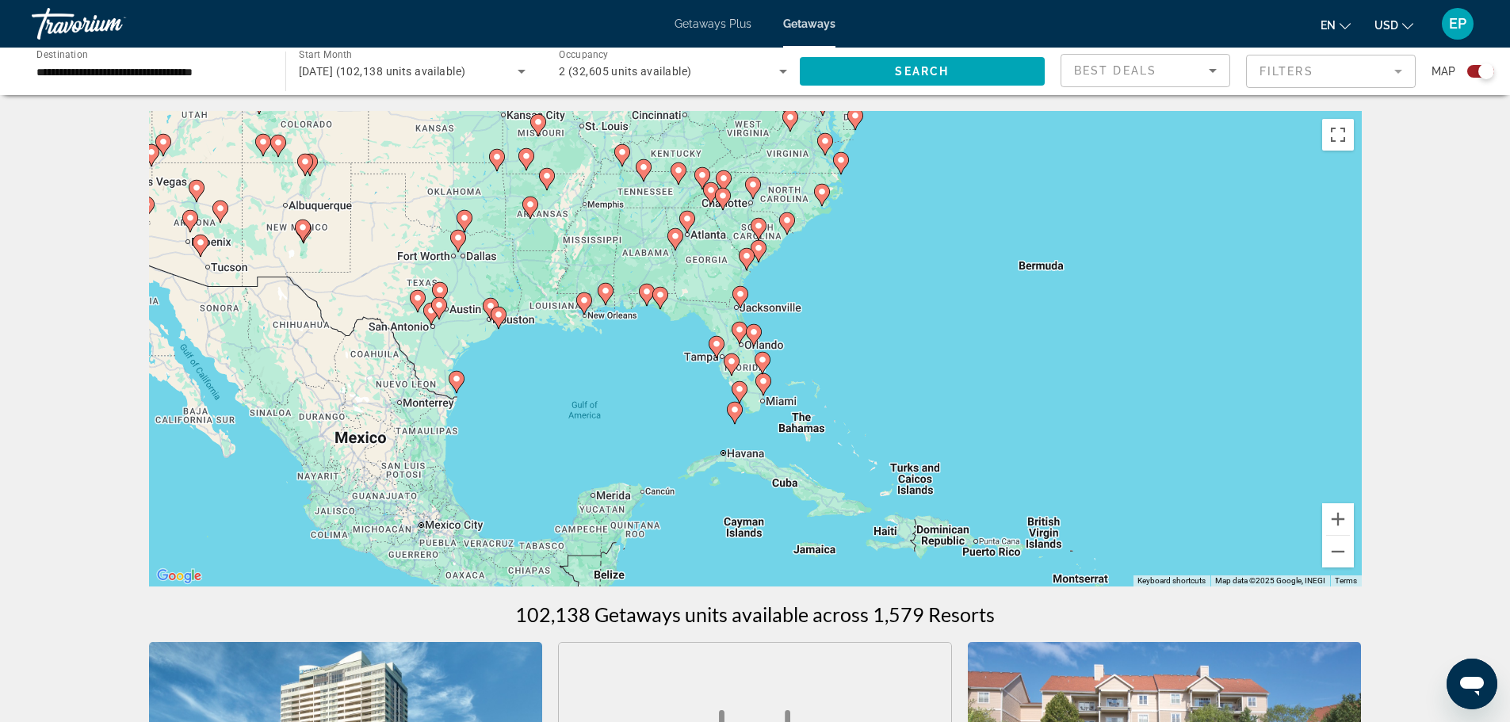
click at [756, 331] on image "Main content" at bounding box center [754, 332] width 10 height 10
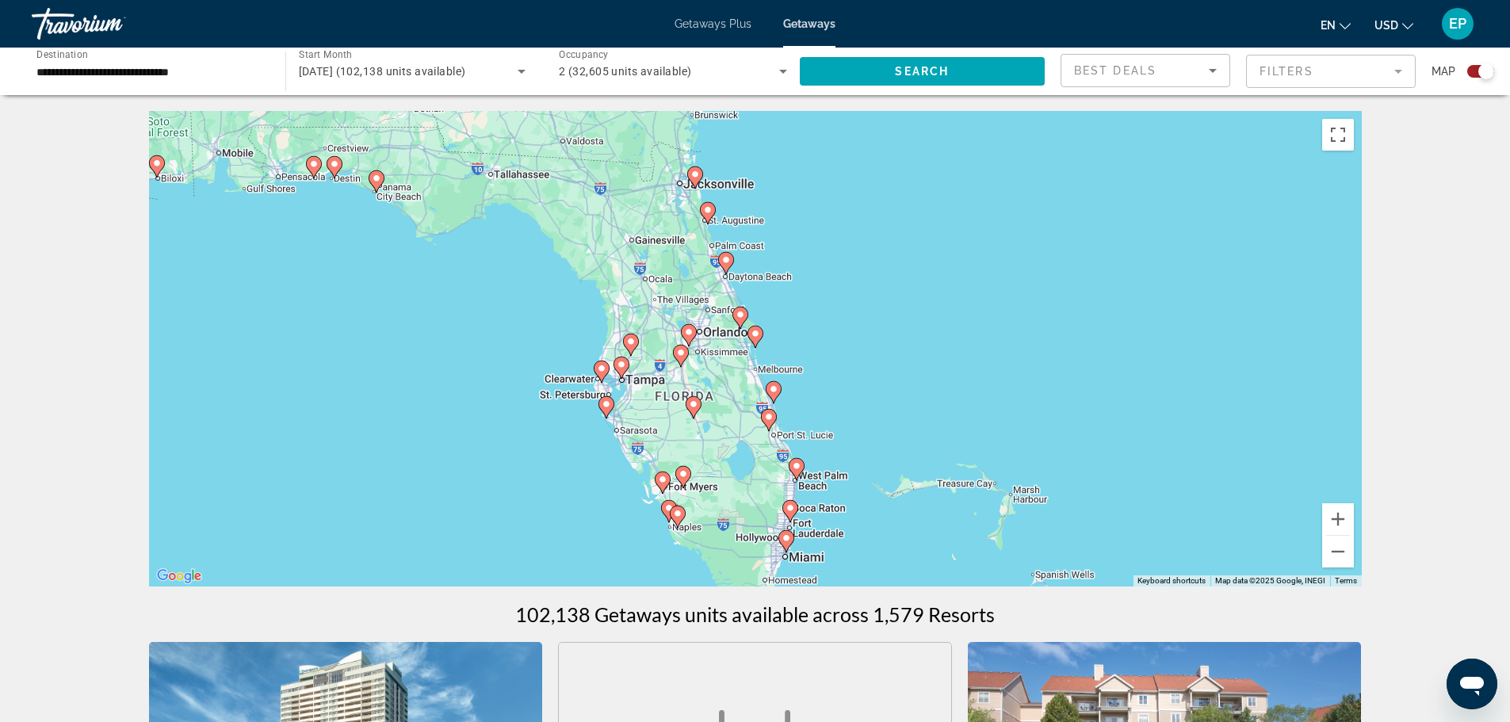
click at [686, 331] on image "Main content" at bounding box center [689, 332] width 10 height 10
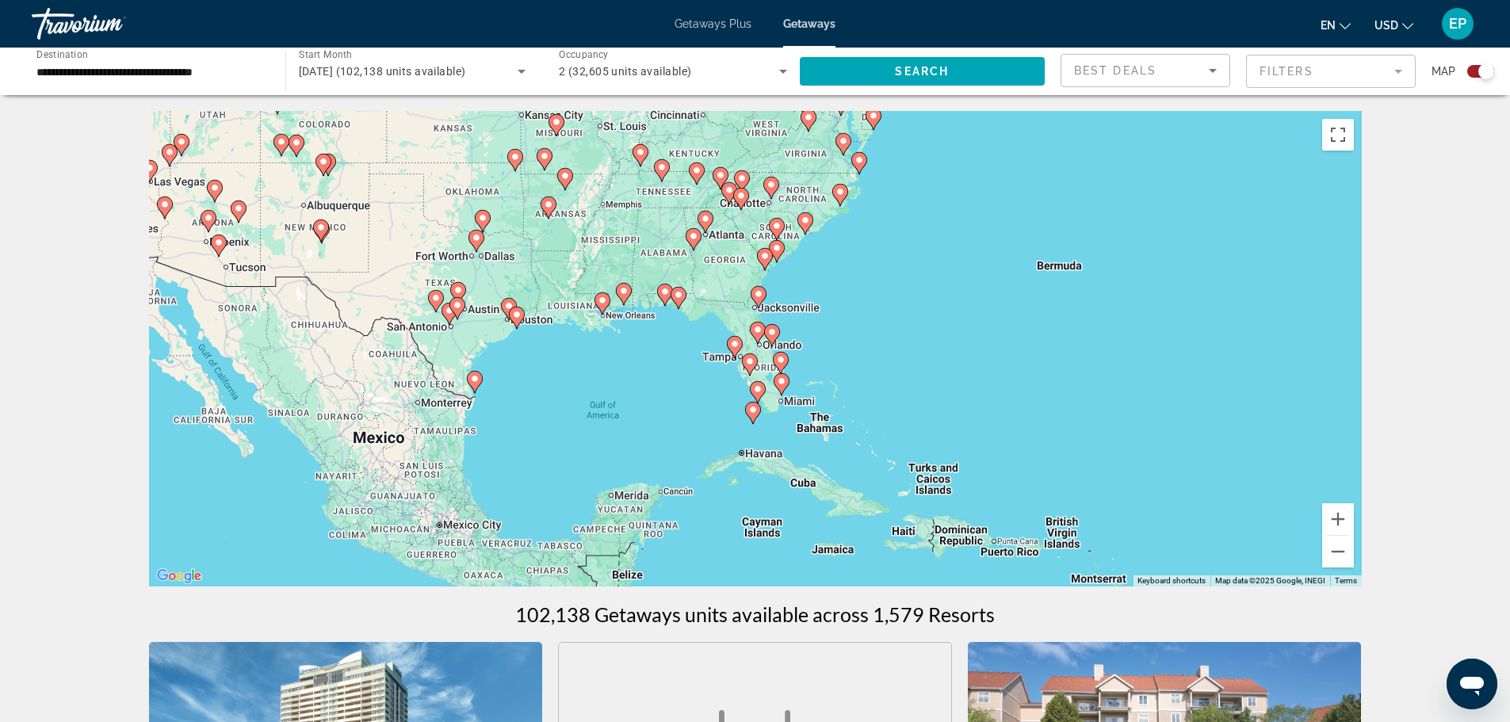
click at [755, 328] on image "Main content" at bounding box center [758, 330] width 10 height 10
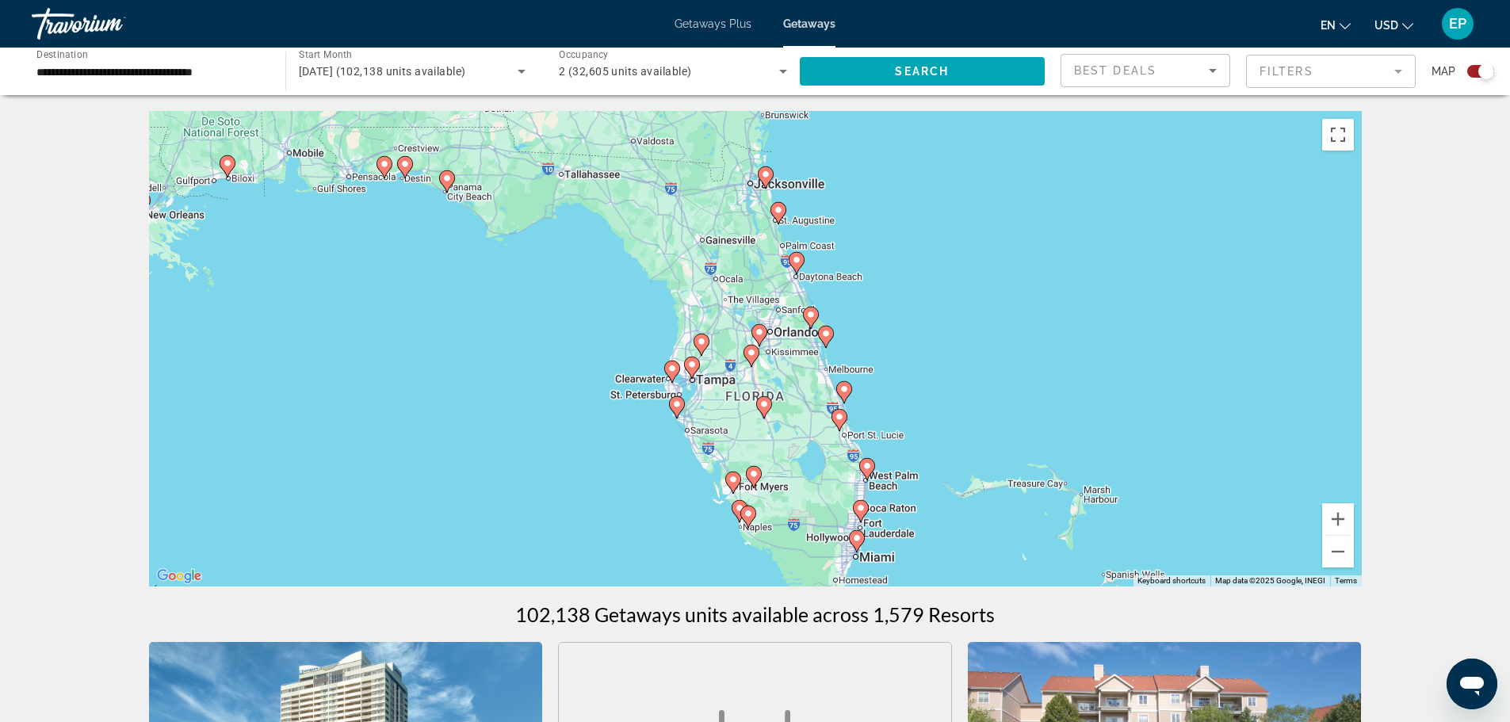
click at [756, 325] on icon "Main content" at bounding box center [759, 335] width 16 height 22
type input "**********"
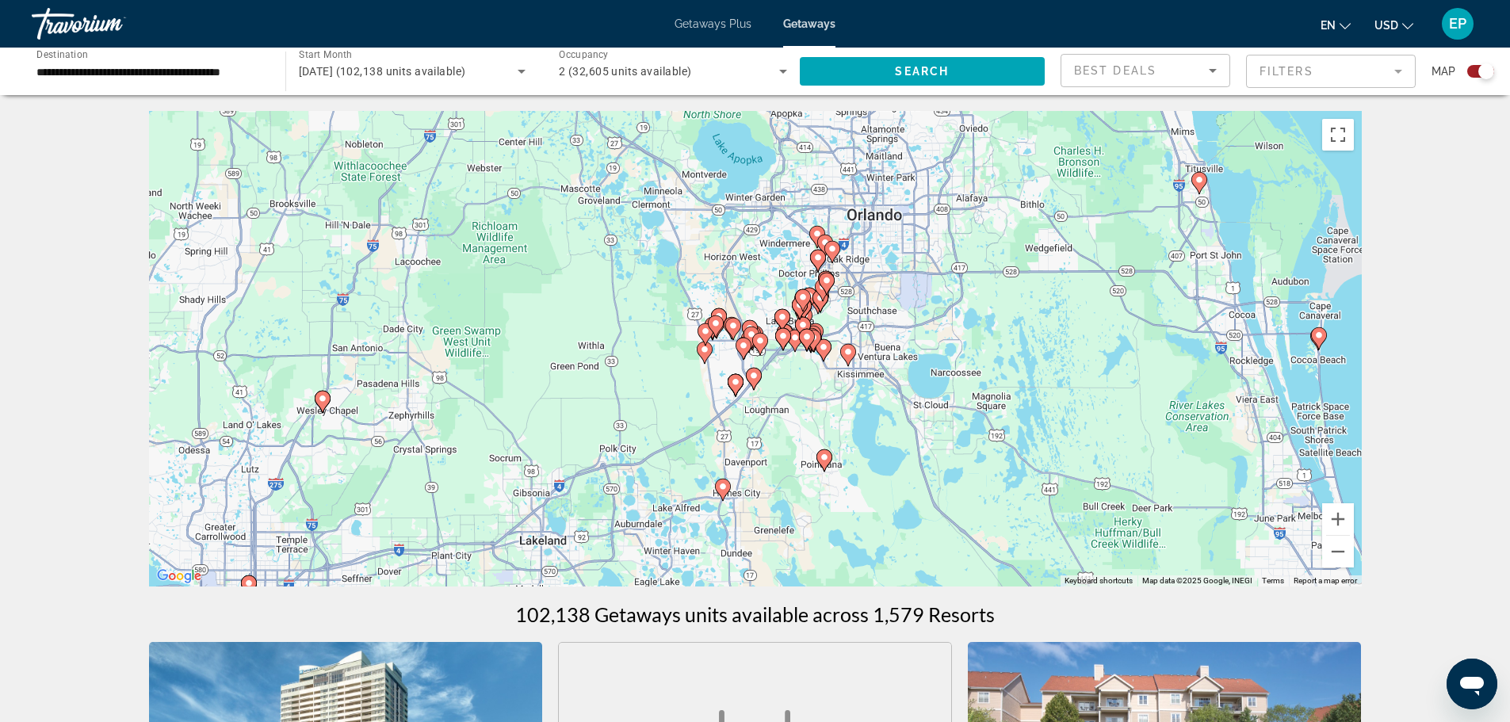
click at [822, 241] on image "Main content" at bounding box center [825, 243] width 10 height 10
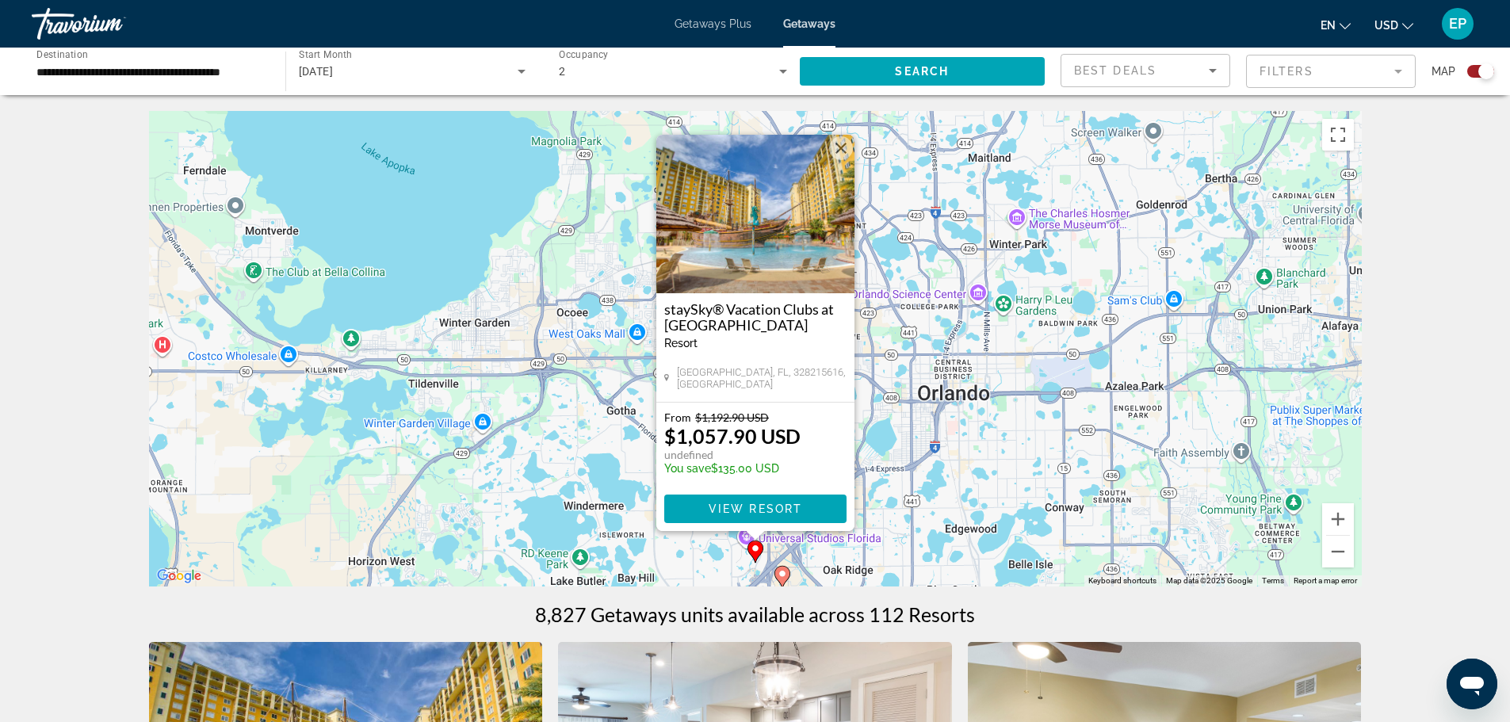
click at [837, 148] on button "Close" at bounding box center [841, 148] width 24 height 24
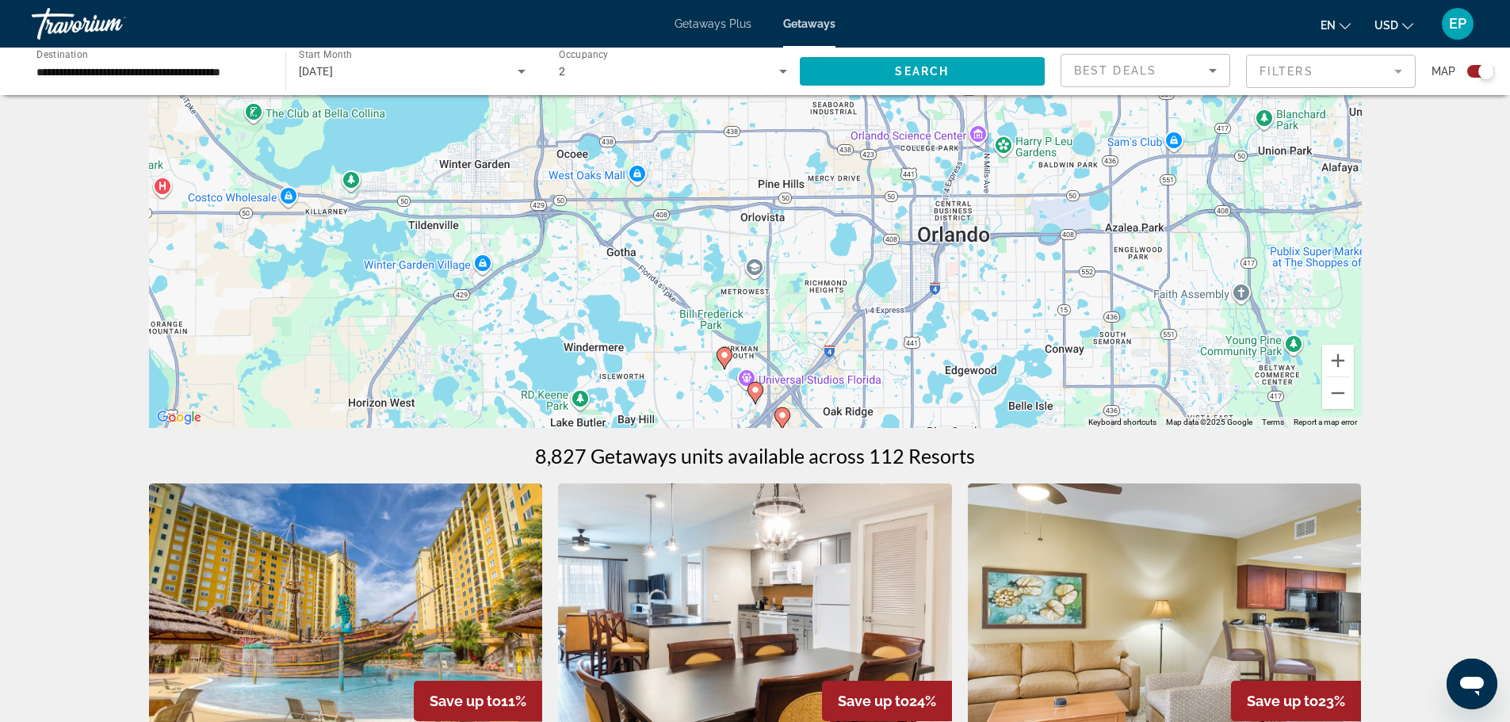
scroll to position [238, 0]
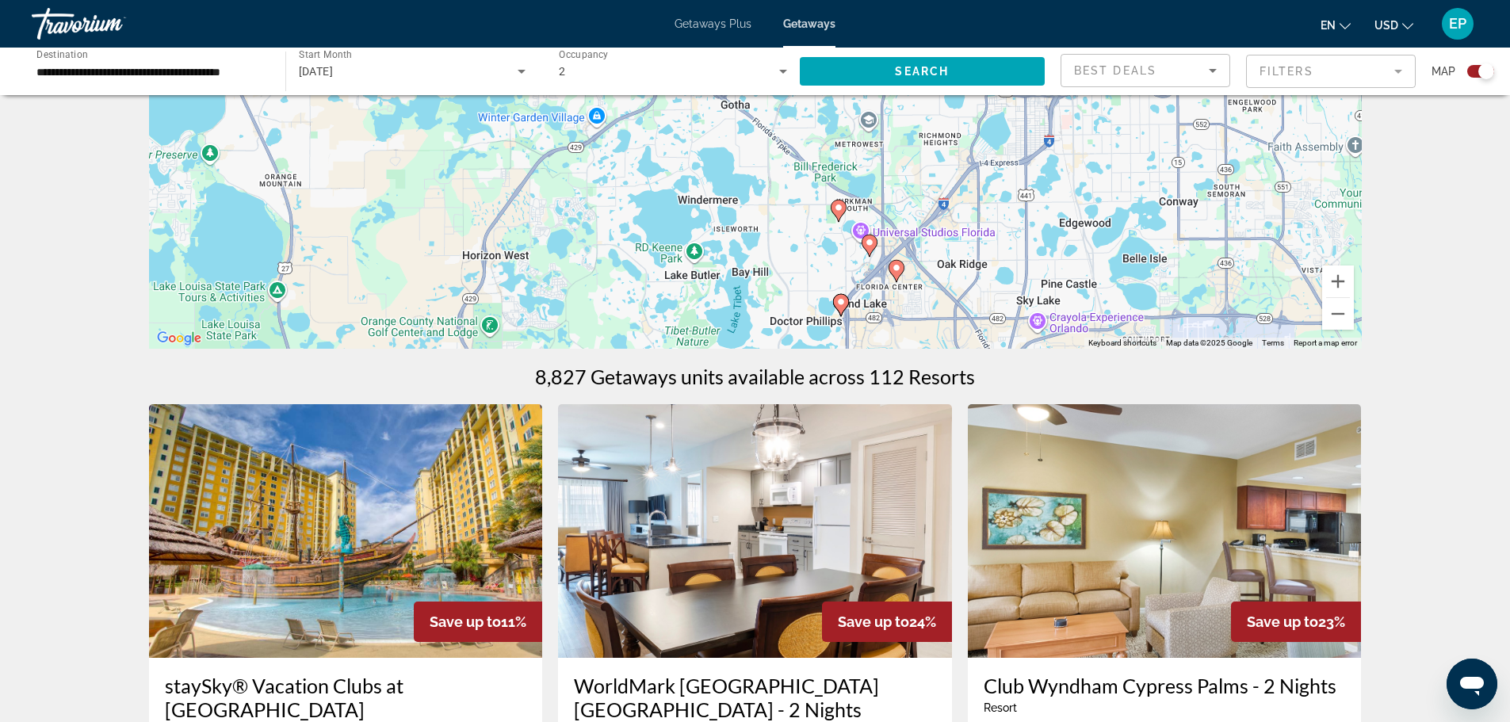
drag, startPoint x: 830, startPoint y: 300, endPoint x: 945, endPoint y: 231, distance: 134.4
click at [945, 231] on div "To activate drag with keyboard, press Alt + Enter. Once in keyboard drag state,…" at bounding box center [755, 111] width 1213 height 476
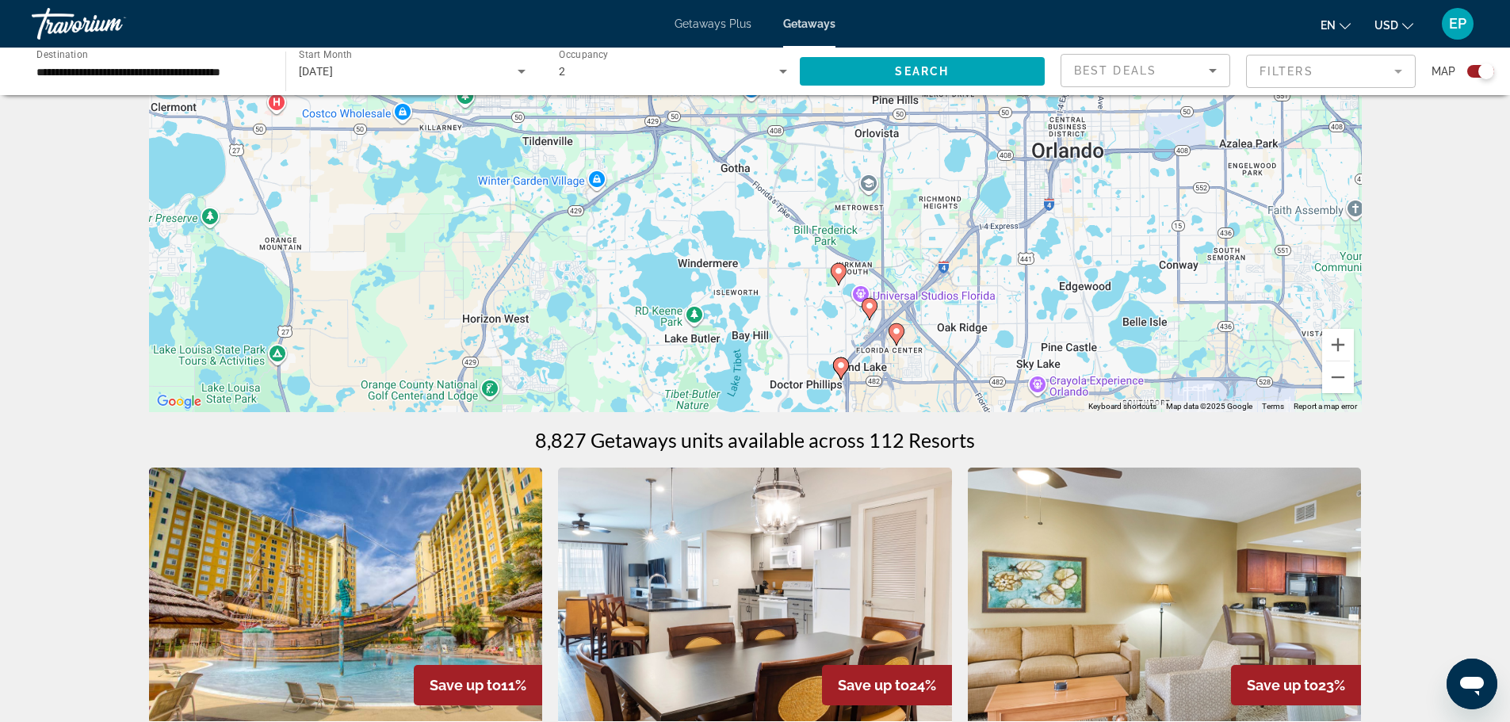
scroll to position [0, 0]
